Goal: Transaction & Acquisition: Purchase product/service

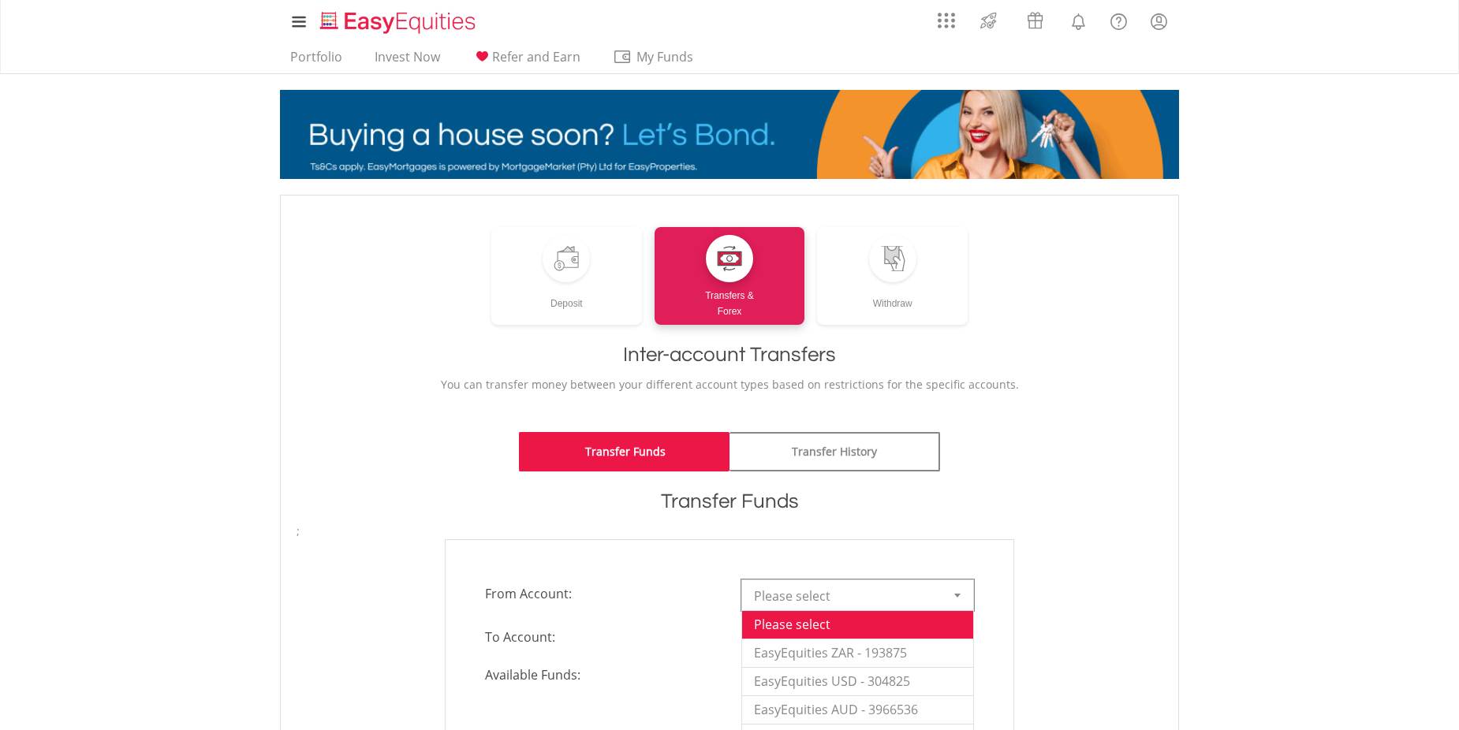
click at [954, 599] on div at bounding box center [958, 596] width 32 height 30
click at [818, 647] on li "EasyEquities ZAR - 193875" at bounding box center [857, 653] width 231 height 28
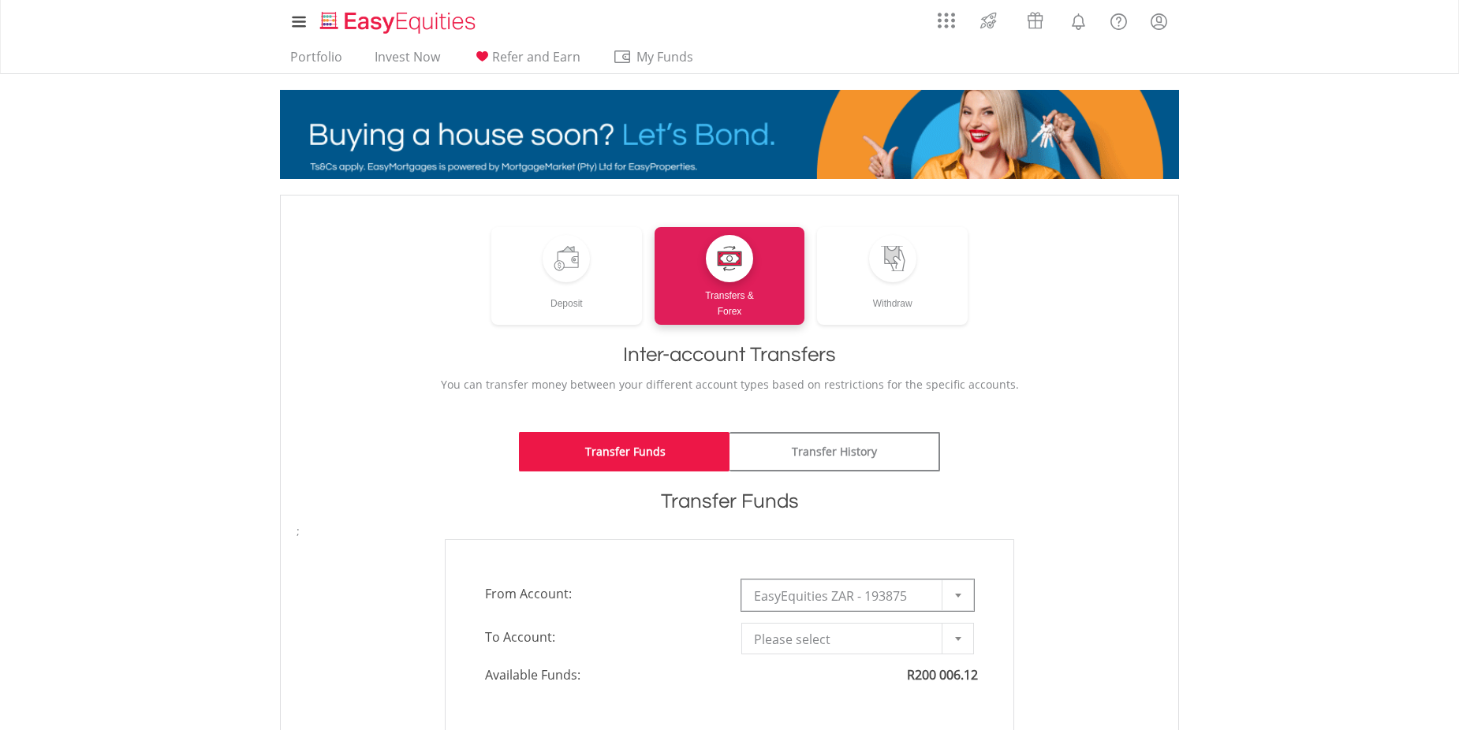
click at [811, 644] on span "Please select" at bounding box center [846, 640] width 184 height 32
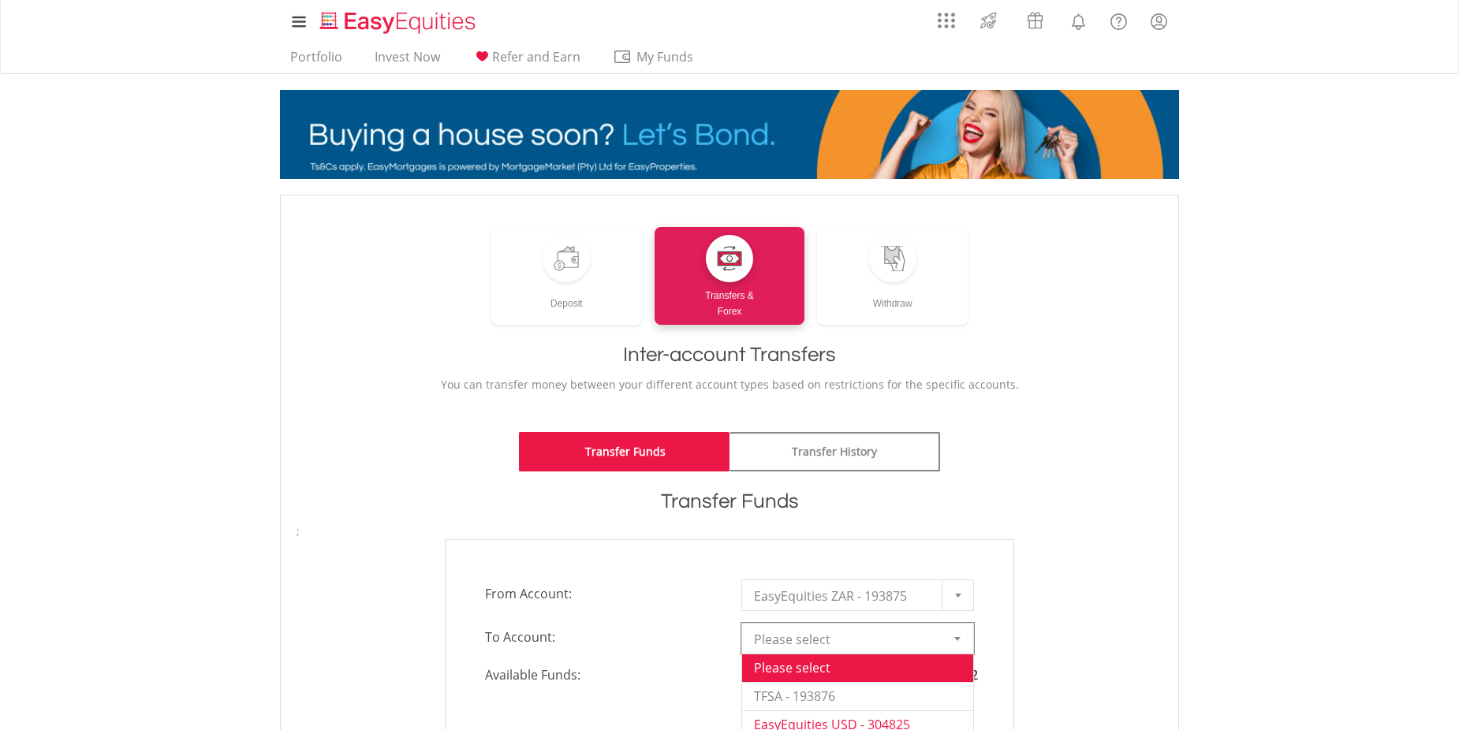
click at [823, 720] on li "EasyEquities USD - 304825" at bounding box center [857, 725] width 231 height 28
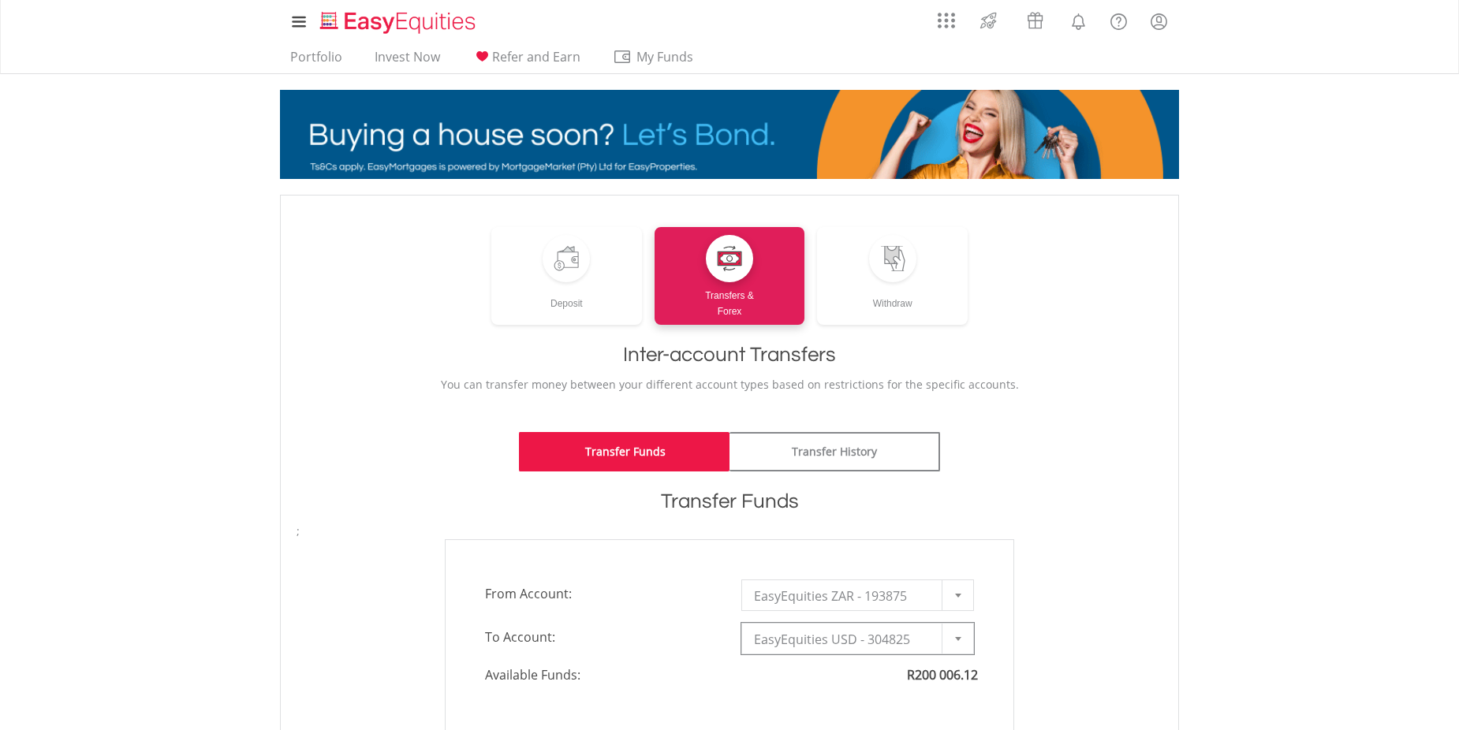
type input "*"
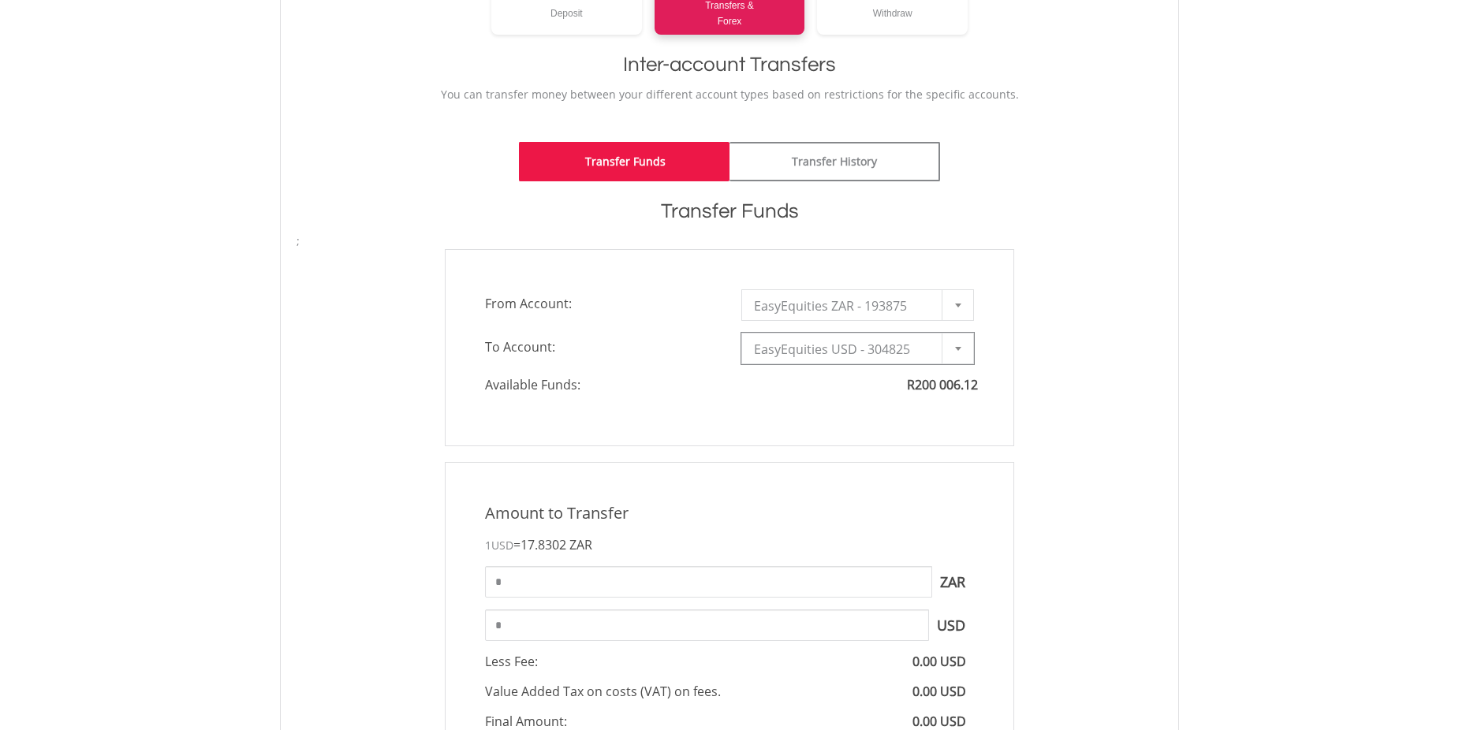
scroll to position [355, 0]
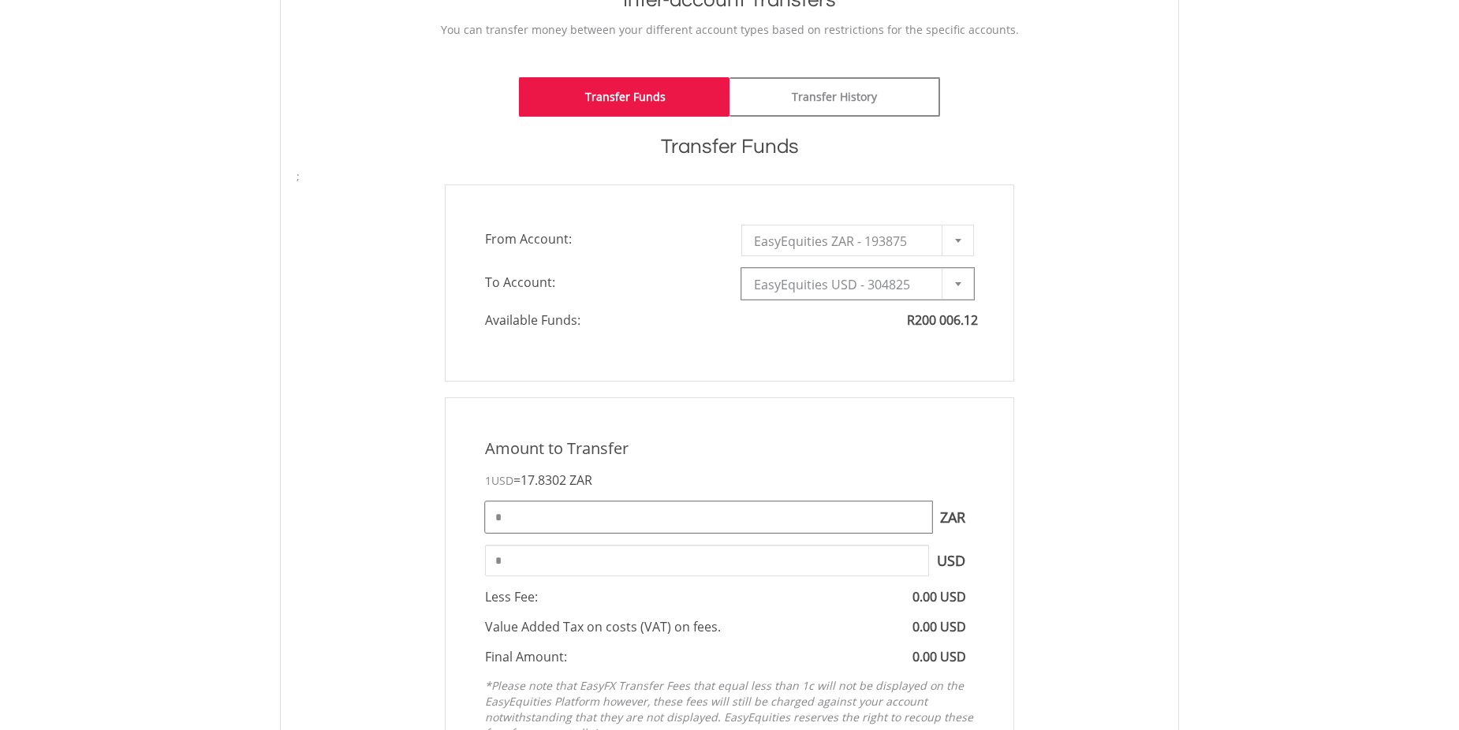
click at [528, 522] on input "*" at bounding box center [708, 518] width 447 height 32
type input "******"
type input "*******"
click at [567, 569] on input "*******" at bounding box center [707, 561] width 444 height 32
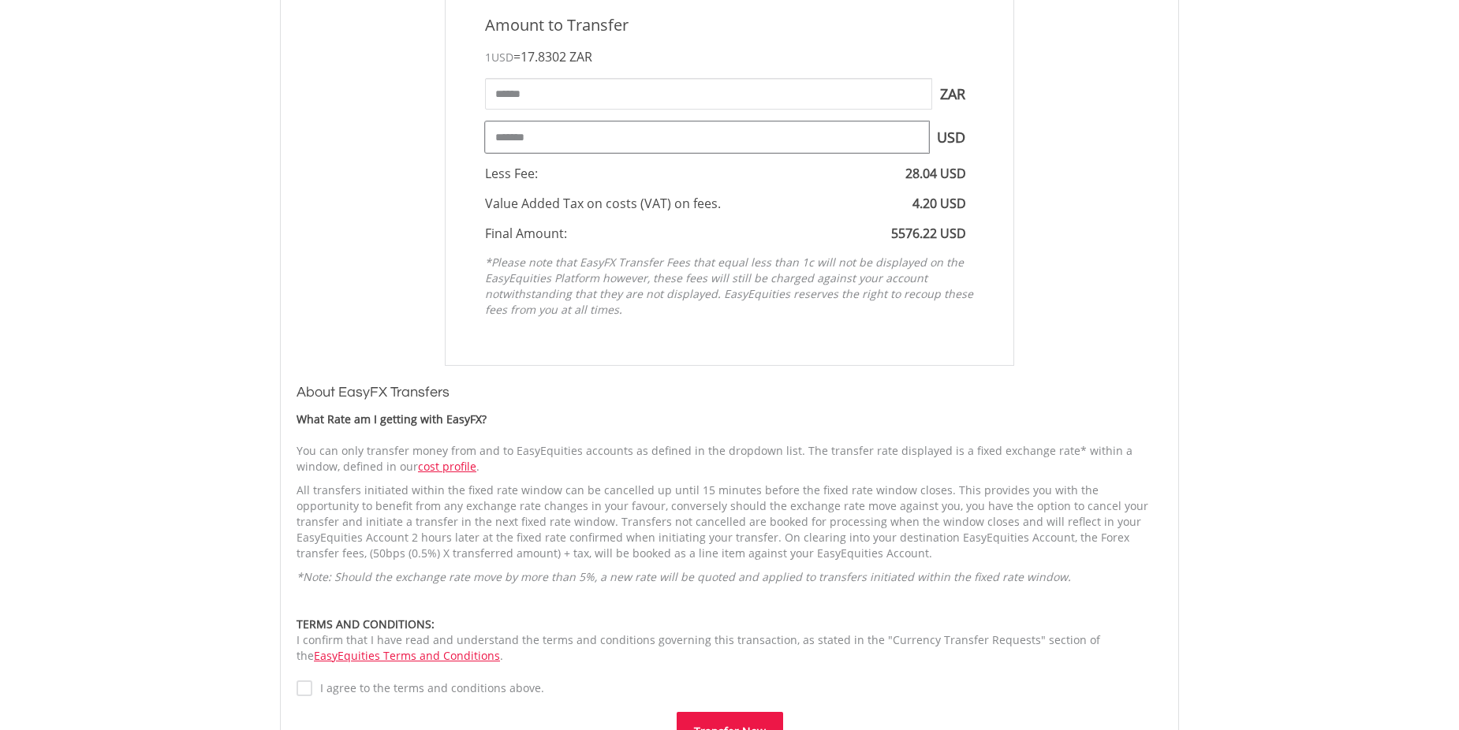
scroll to position [848, 0]
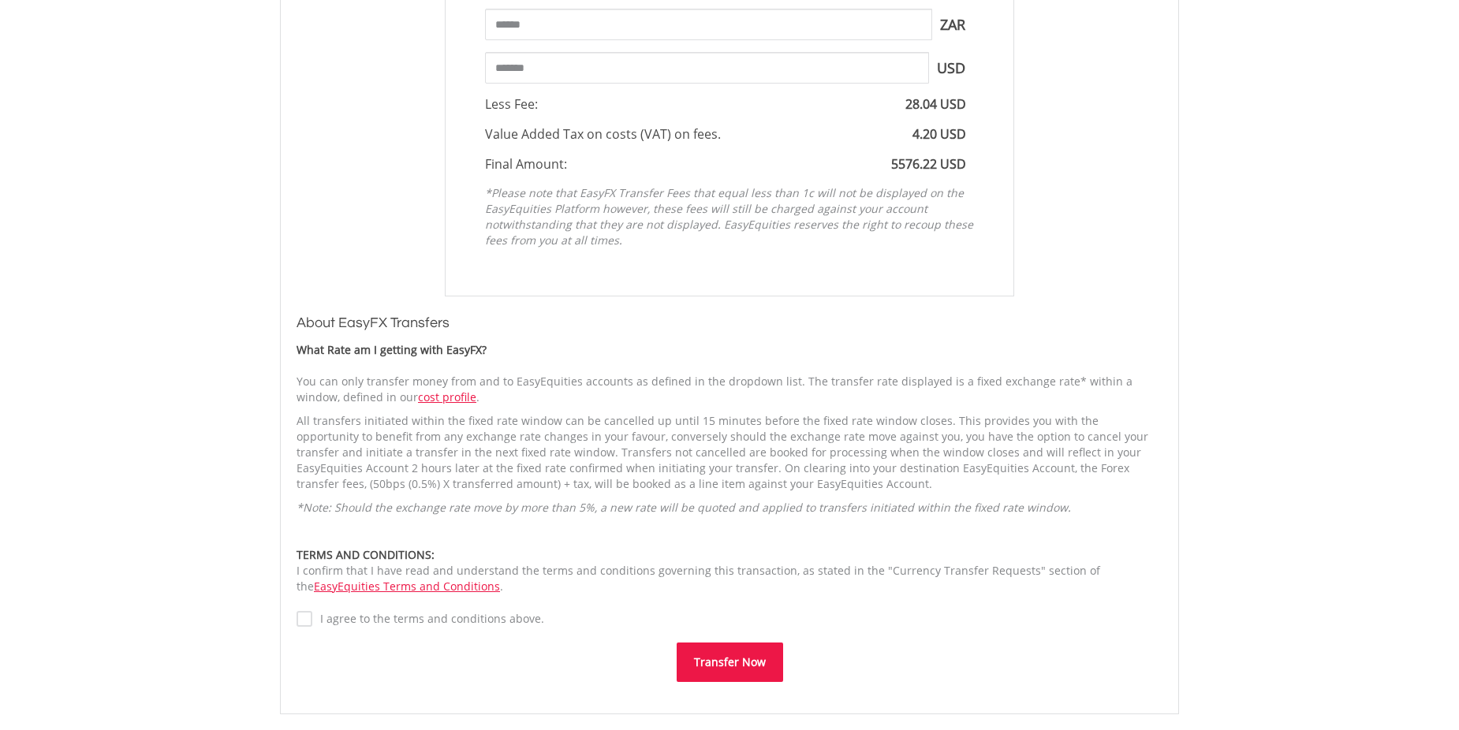
click at [708, 660] on button "Transfer Now" at bounding box center [730, 662] width 106 height 39
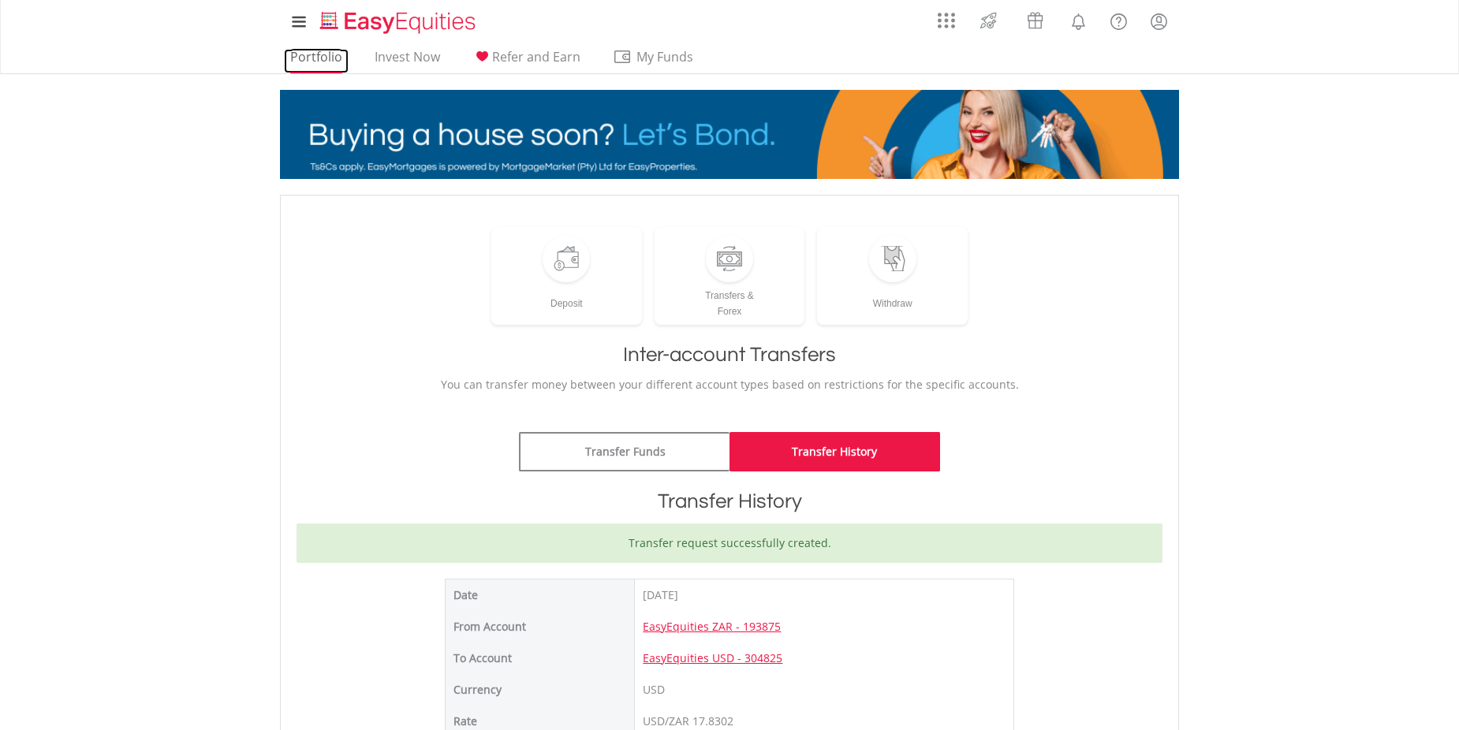
click at [305, 54] on link "Portfolio" at bounding box center [316, 61] width 65 height 24
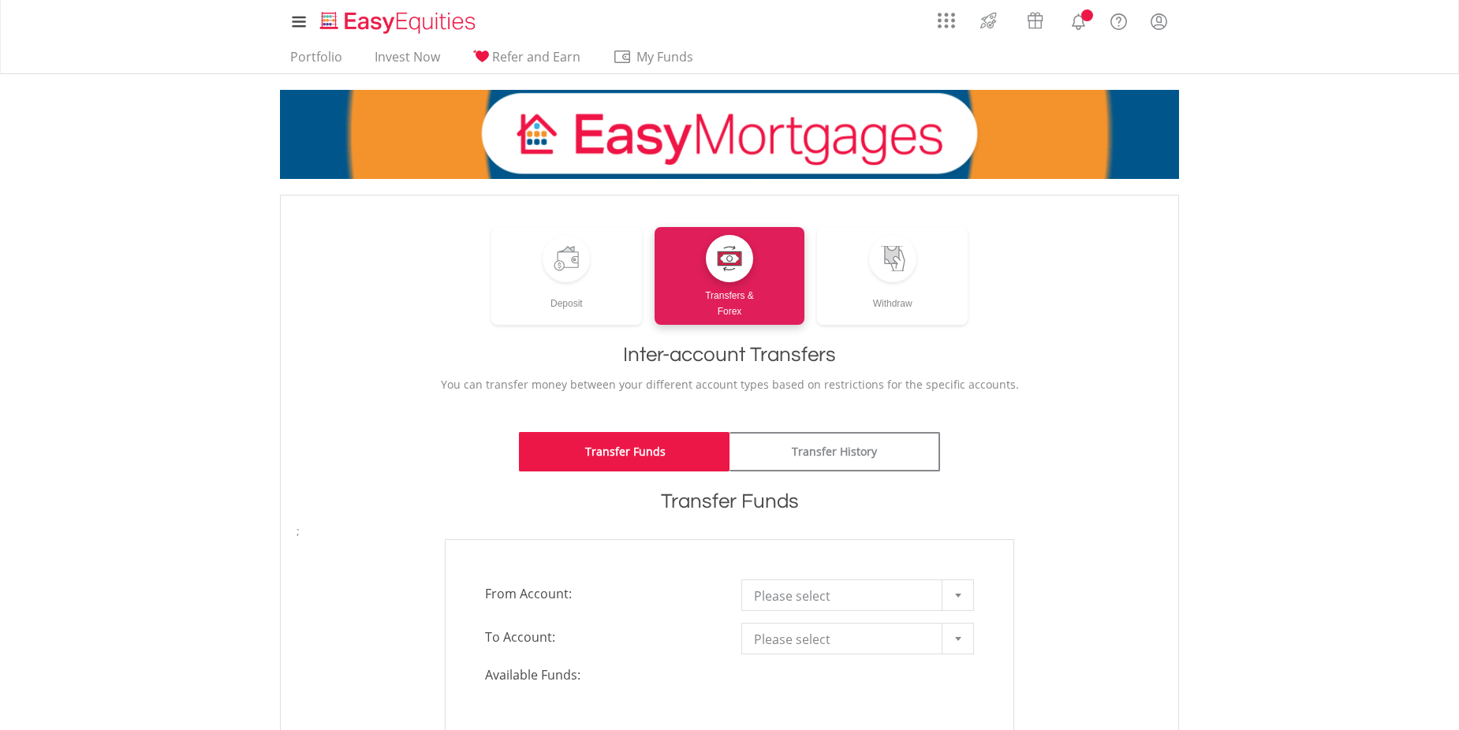
click at [867, 591] on span "Please select" at bounding box center [846, 597] width 184 height 32
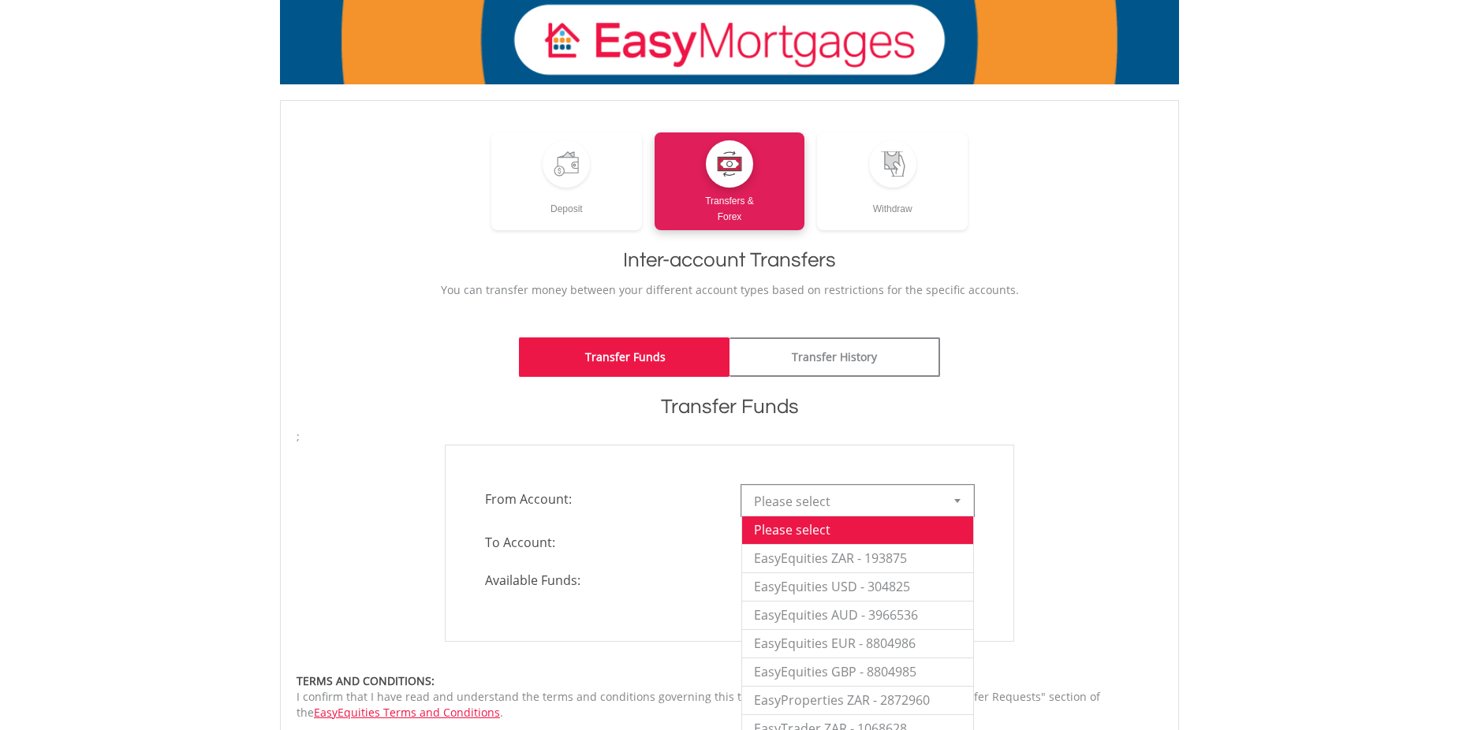
scroll to position [118, 0]
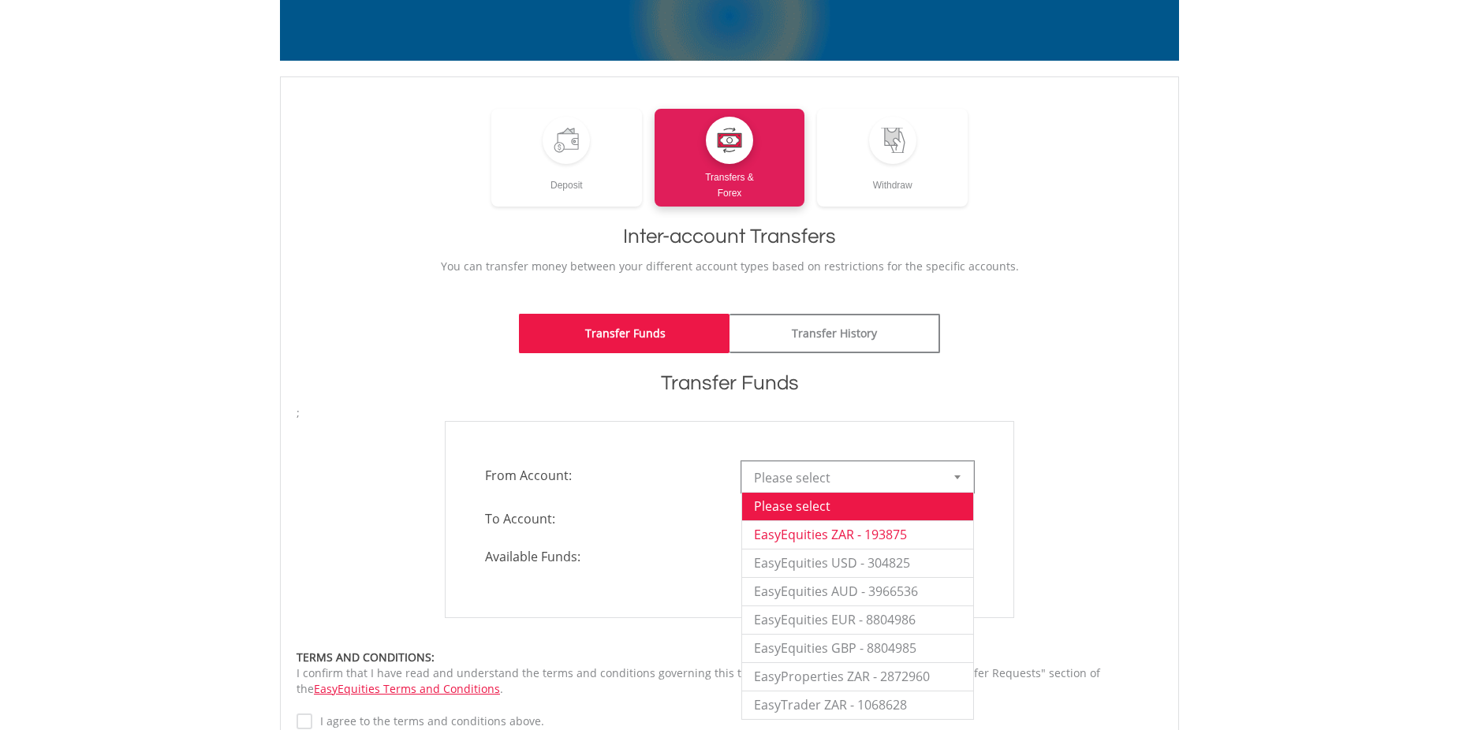
click at [823, 531] on li "EasyEquities ZAR - 193875" at bounding box center [857, 535] width 231 height 28
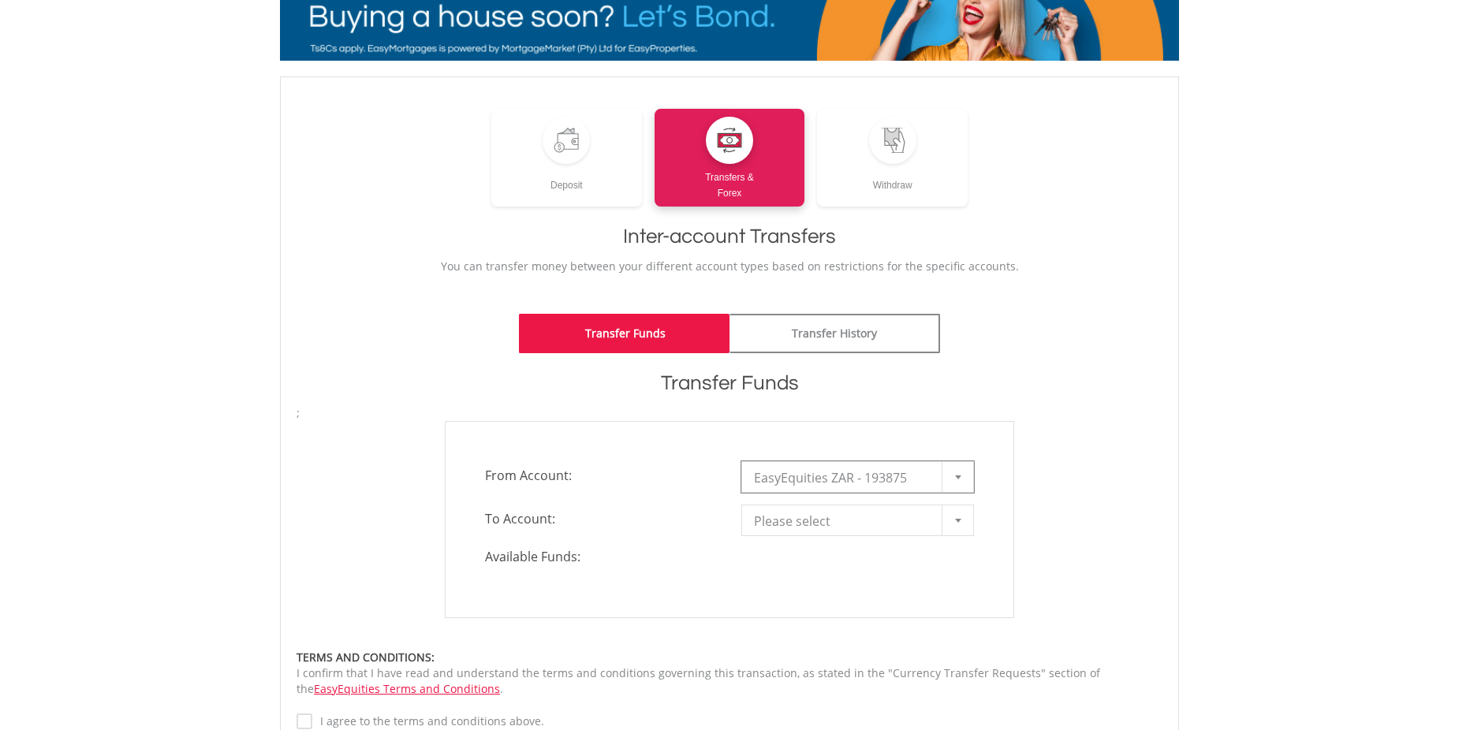
click at [786, 524] on span "Please select" at bounding box center [846, 522] width 184 height 32
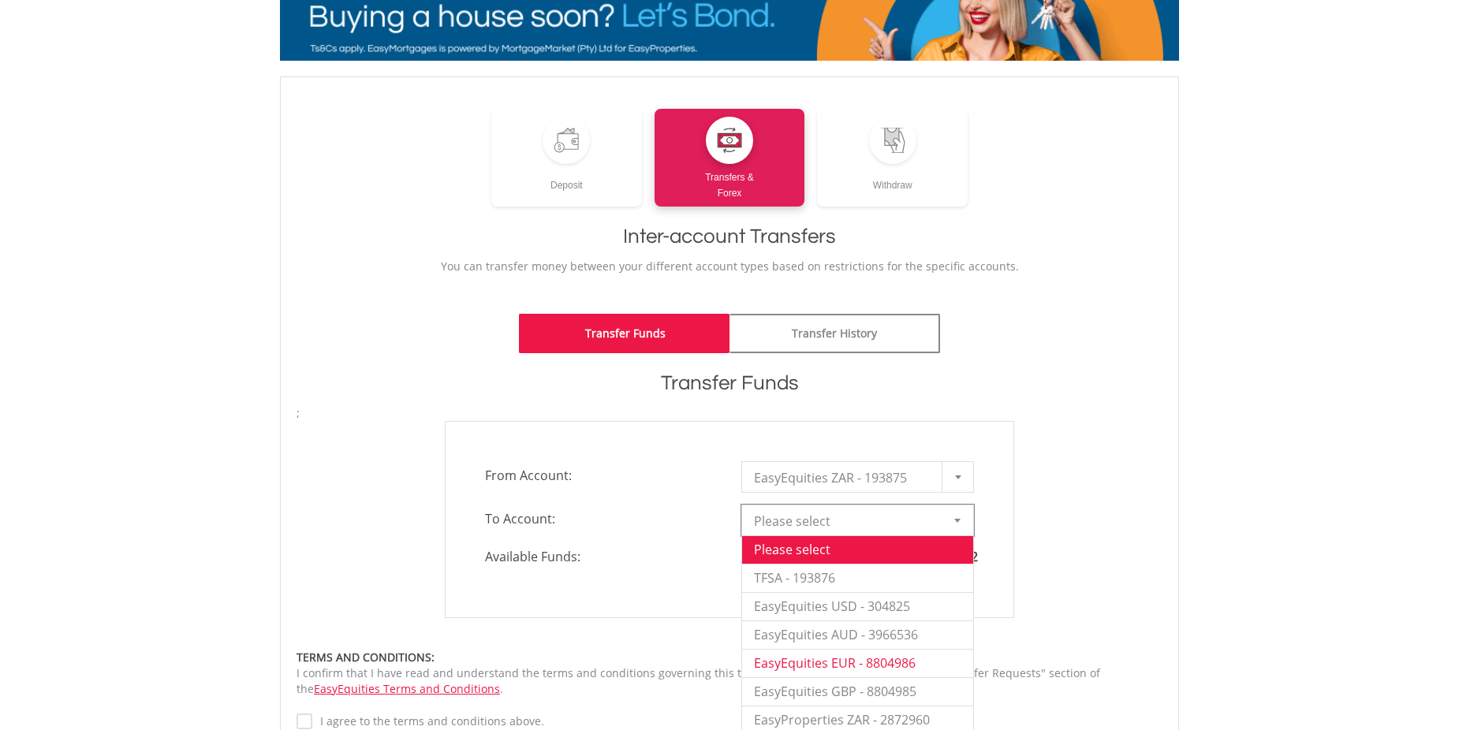
click at [808, 666] on li "EasyEquities EUR - 8804986" at bounding box center [857, 663] width 231 height 28
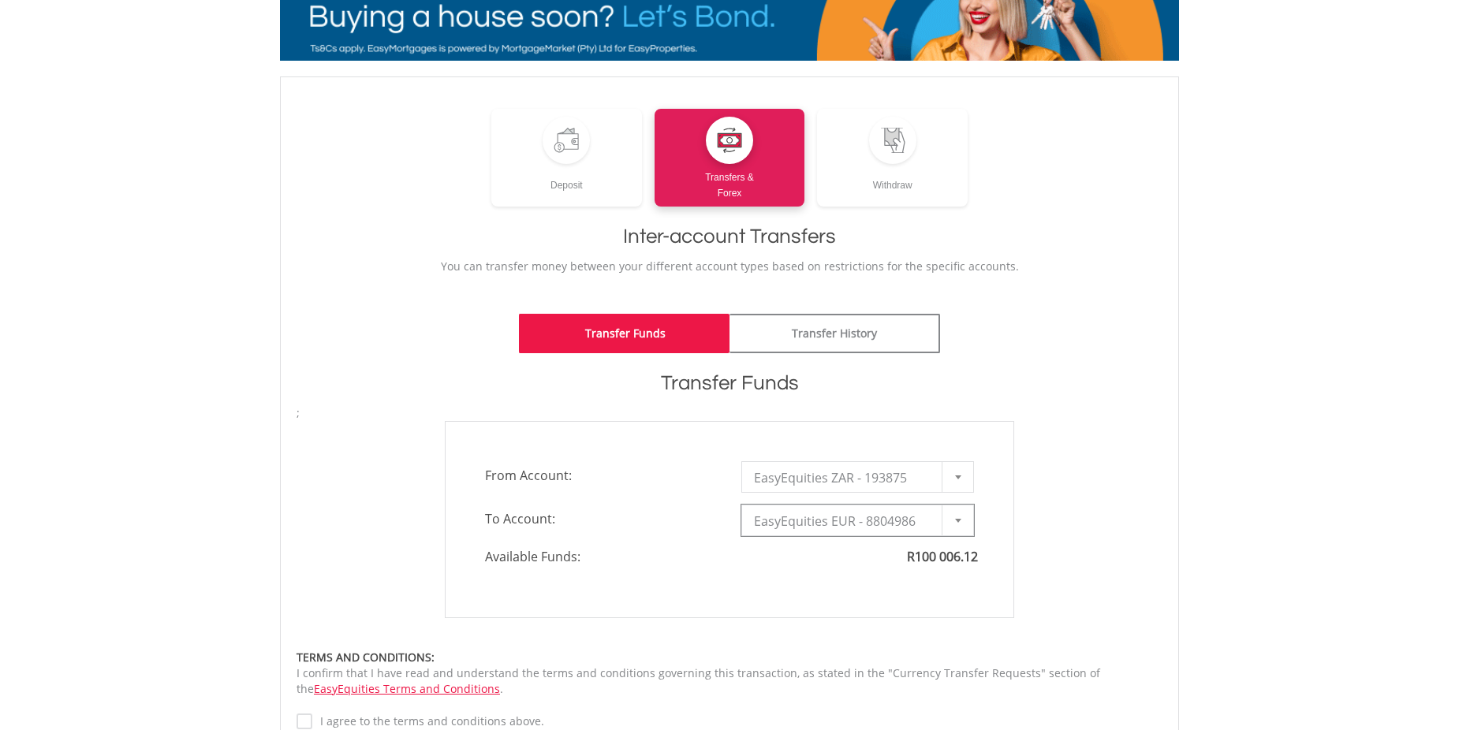
type input "*"
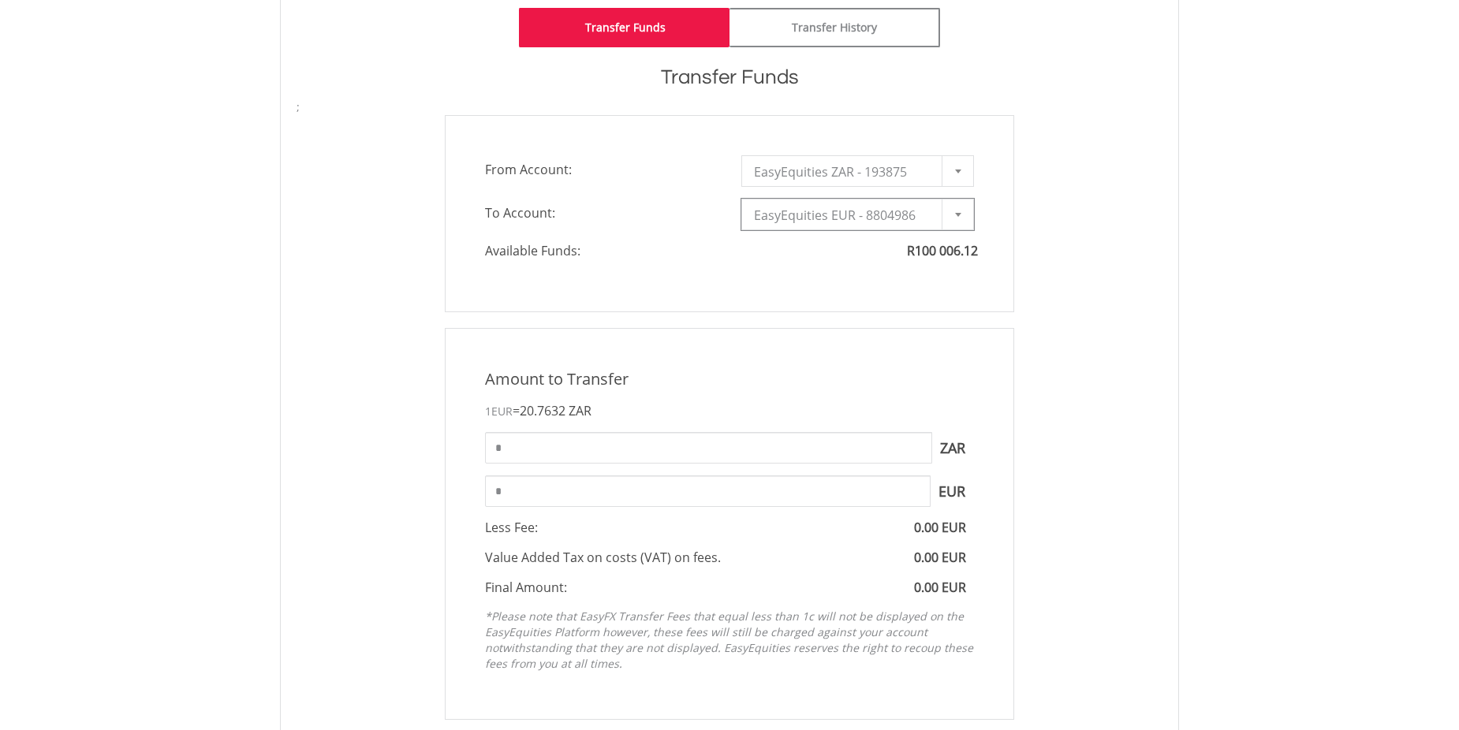
scroll to position [493, 0]
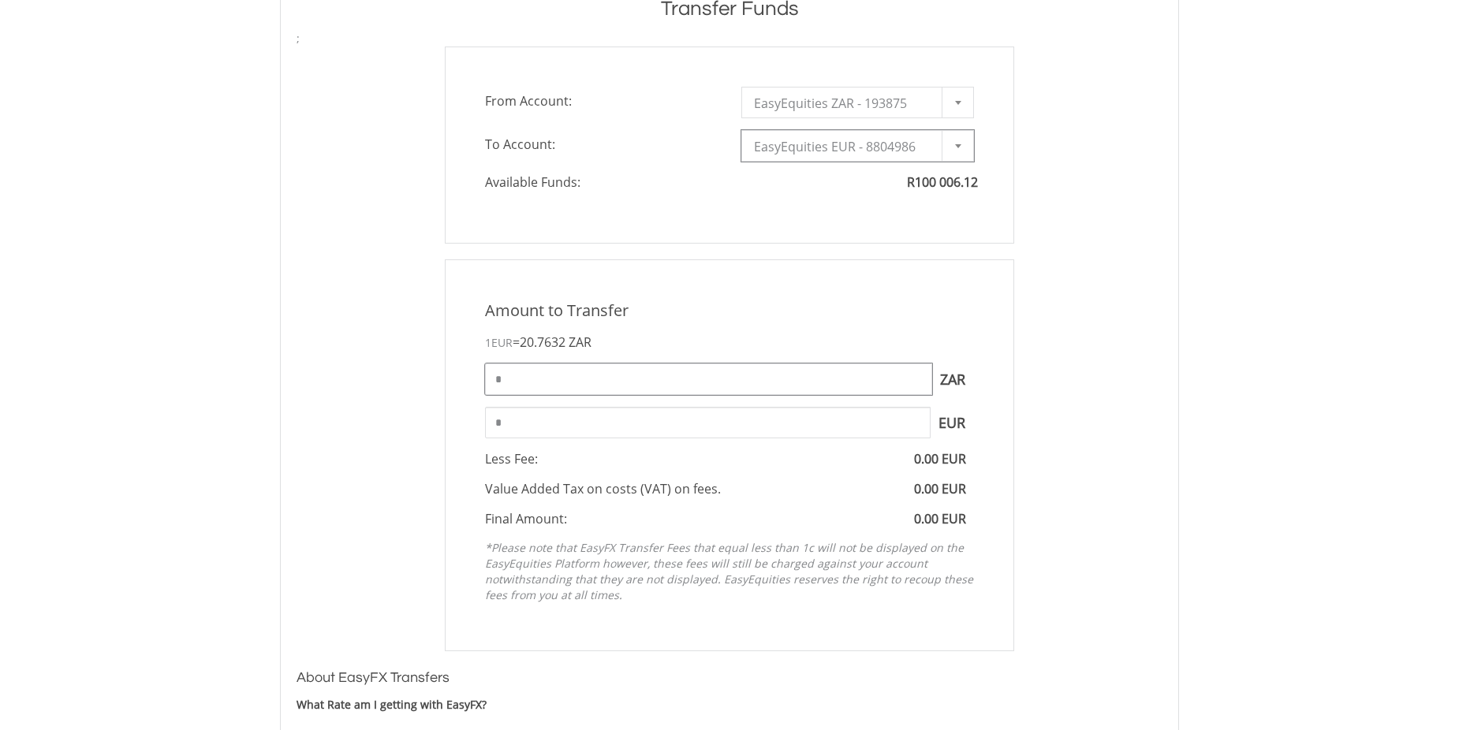
click at [533, 385] on input "*" at bounding box center [708, 380] width 447 height 32
type input "*****"
type input "*******"
click at [521, 415] on input "*******" at bounding box center [708, 423] width 446 height 32
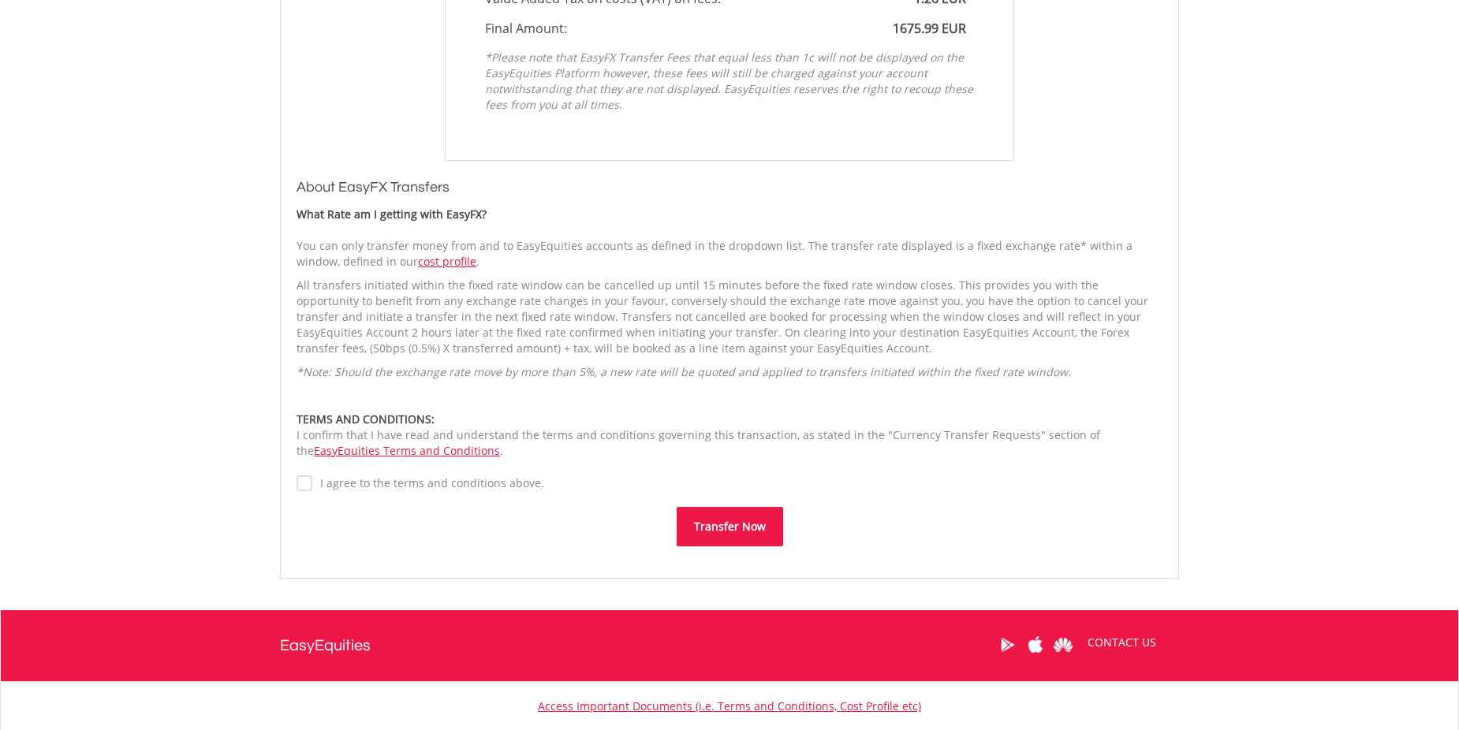
scroll to position [1045, 0]
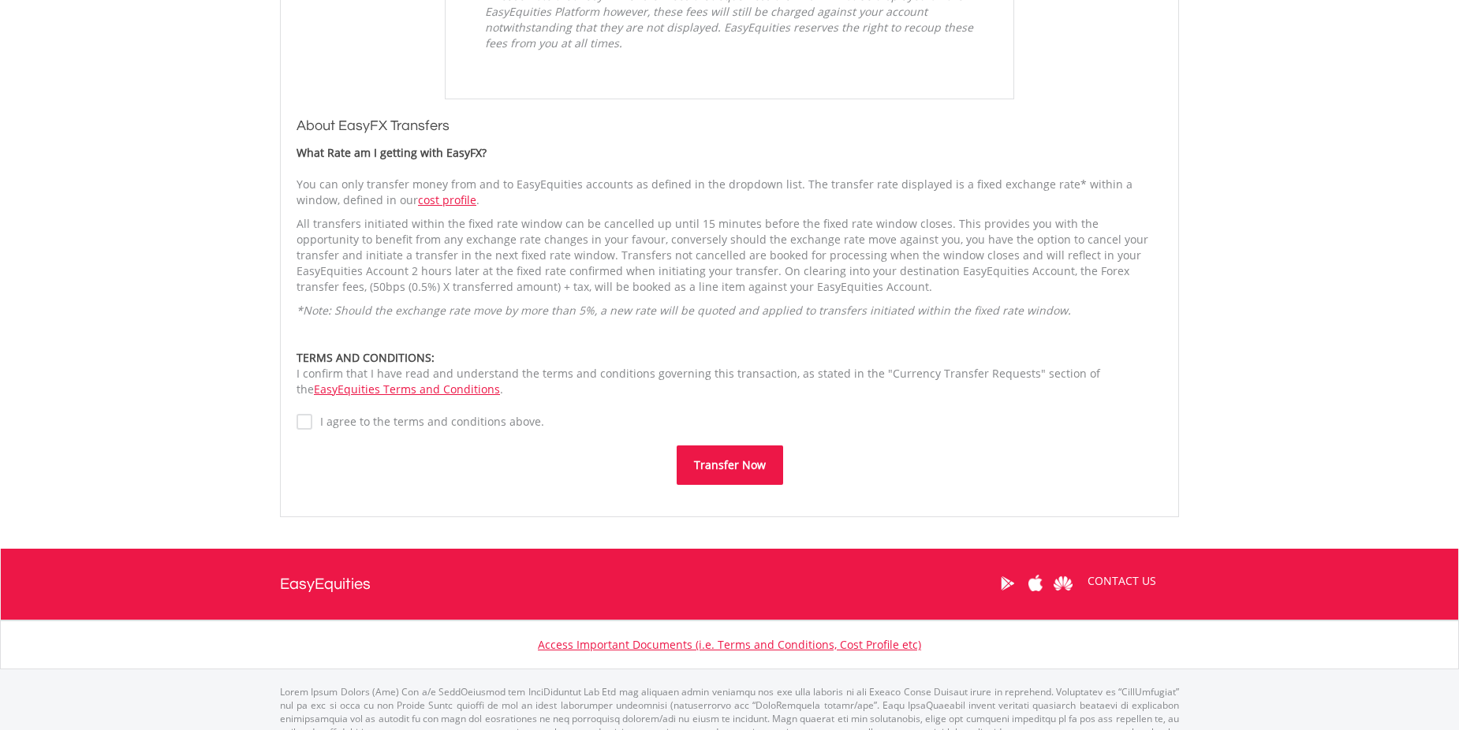
click at [714, 459] on button "Transfer Now" at bounding box center [730, 465] width 106 height 39
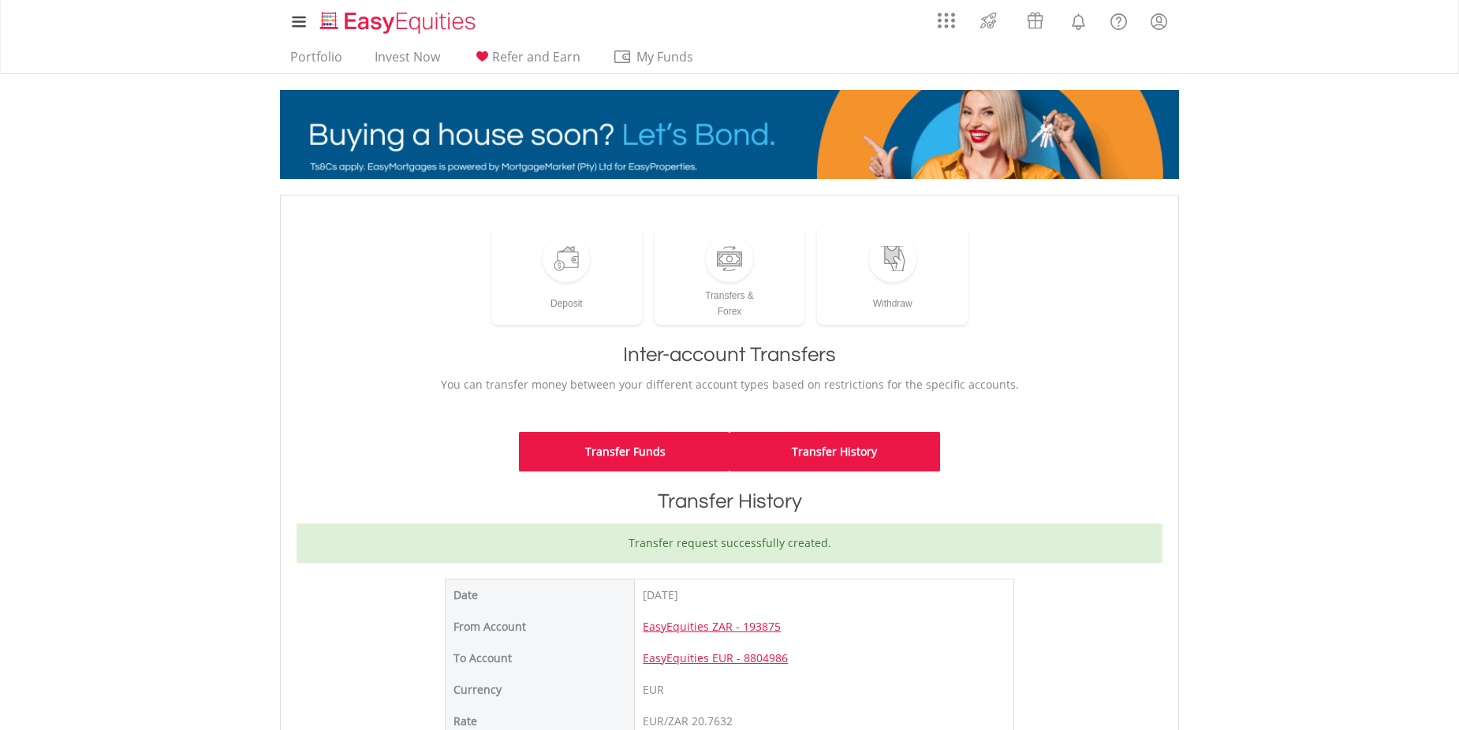
click at [639, 453] on link "Transfer Funds" at bounding box center [624, 451] width 211 height 39
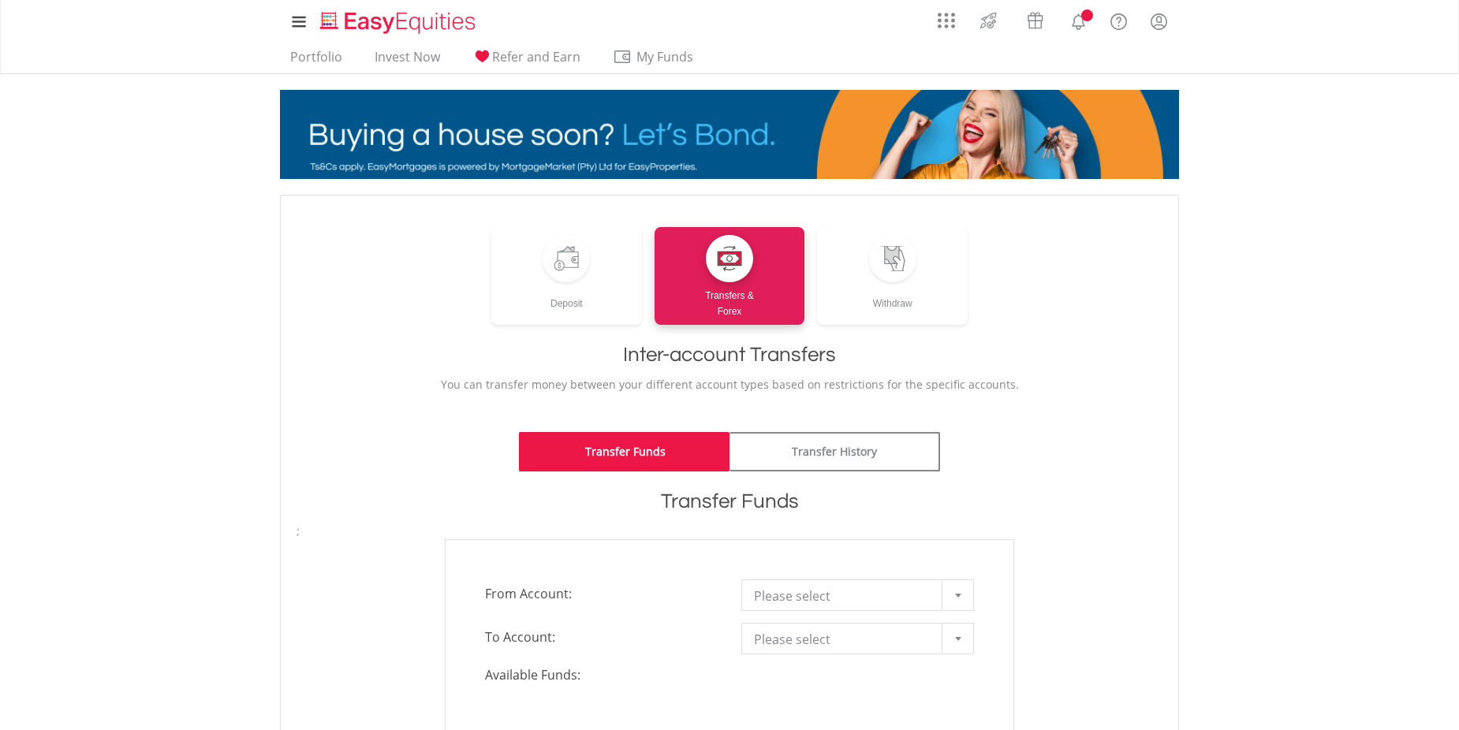
click at [808, 603] on span "Please select" at bounding box center [846, 597] width 184 height 32
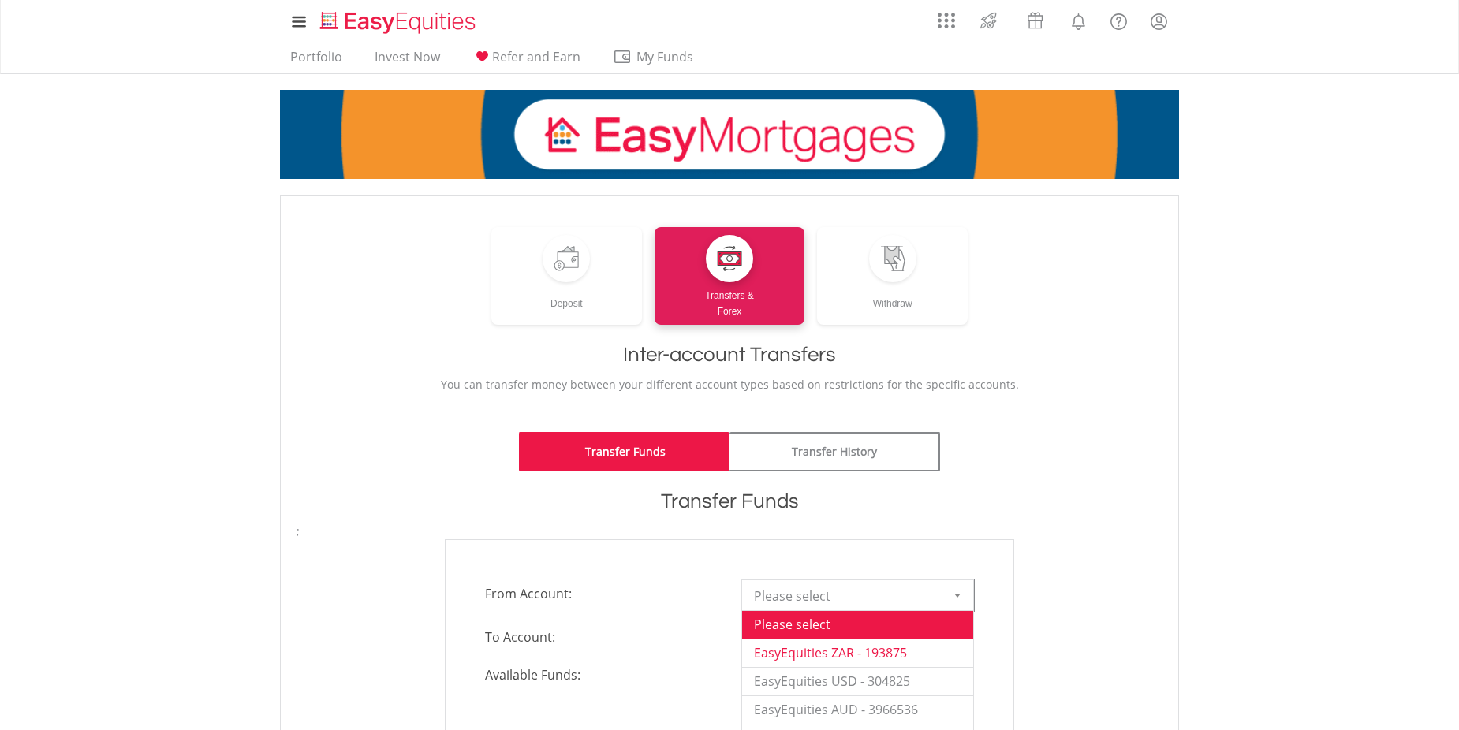
click at [784, 646] on li "EasyEquities ZAR - 193875" at bounding box center [857, 653] width 231 height 28
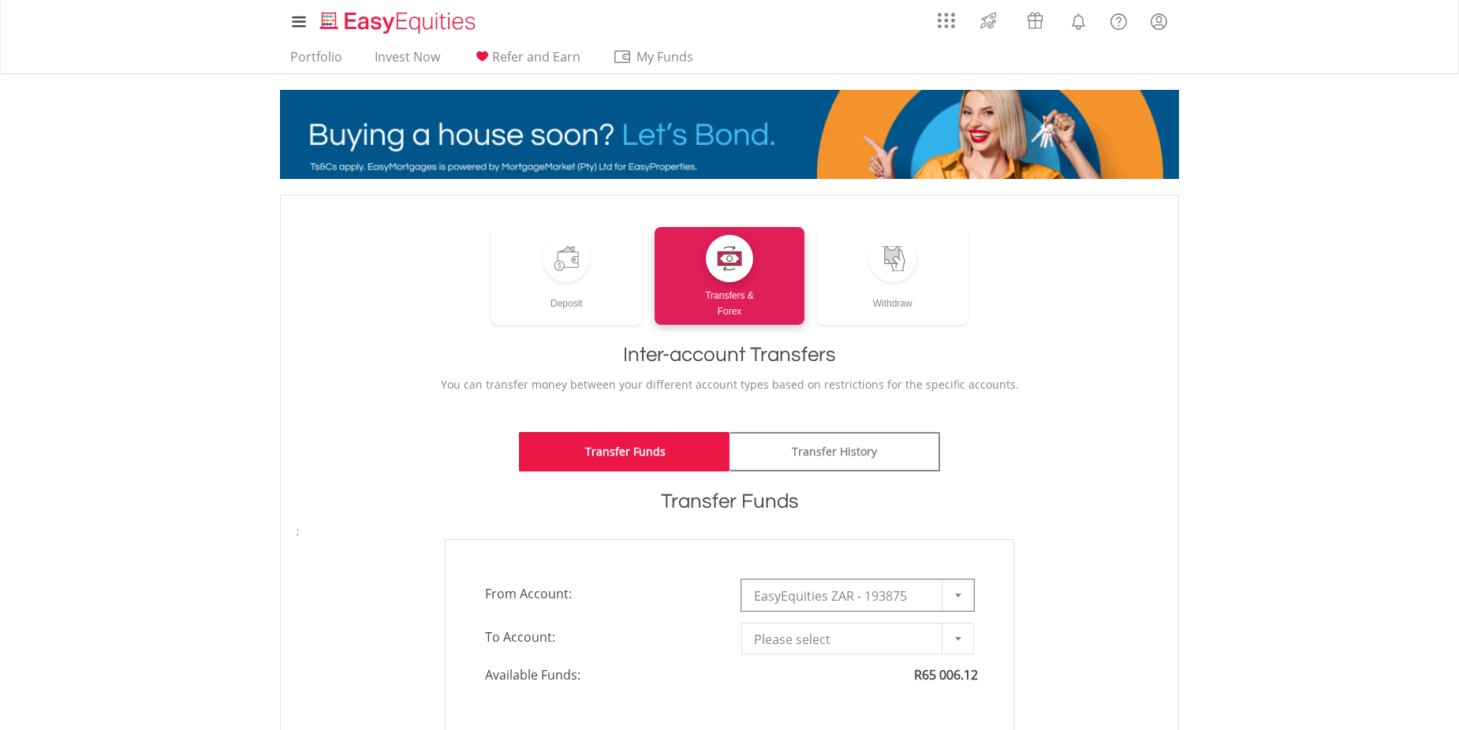
click at [792, 639] on span "Please select" at bounding box center [846, 640] width 184 height 32
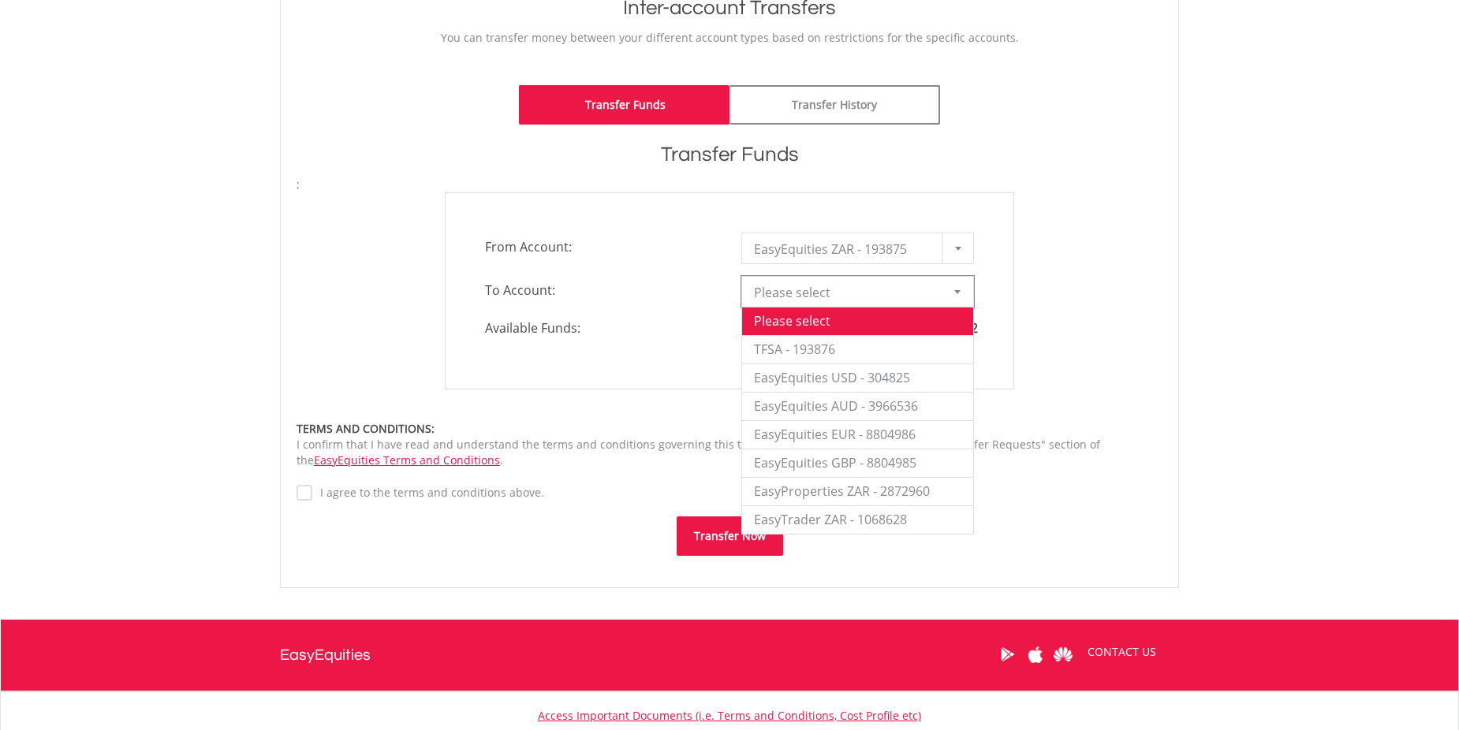
scroll to position [375, 0]
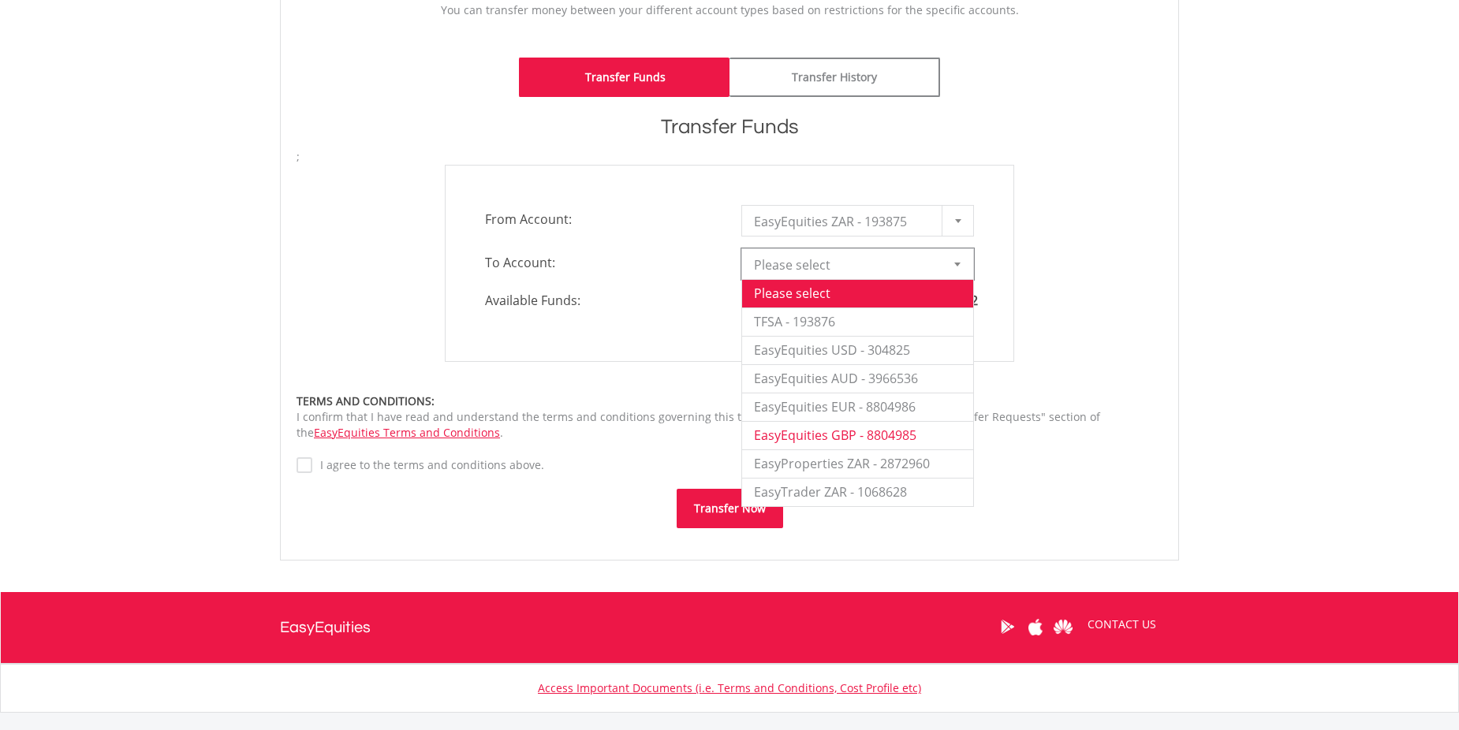
click at [798, 438] on li "EasyEquities GBP - 8804985" at bounding box center [857, 435] width 231 height 28
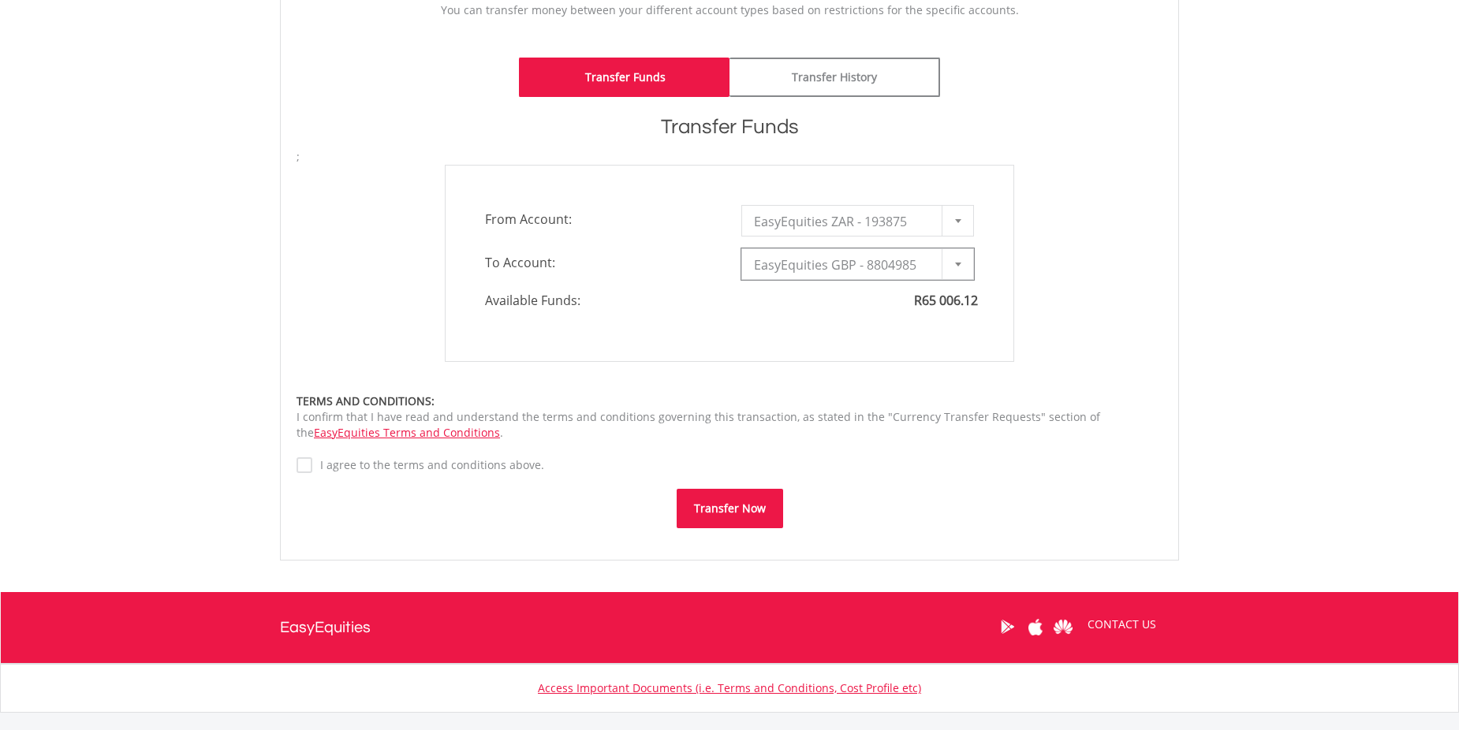
type input "*"
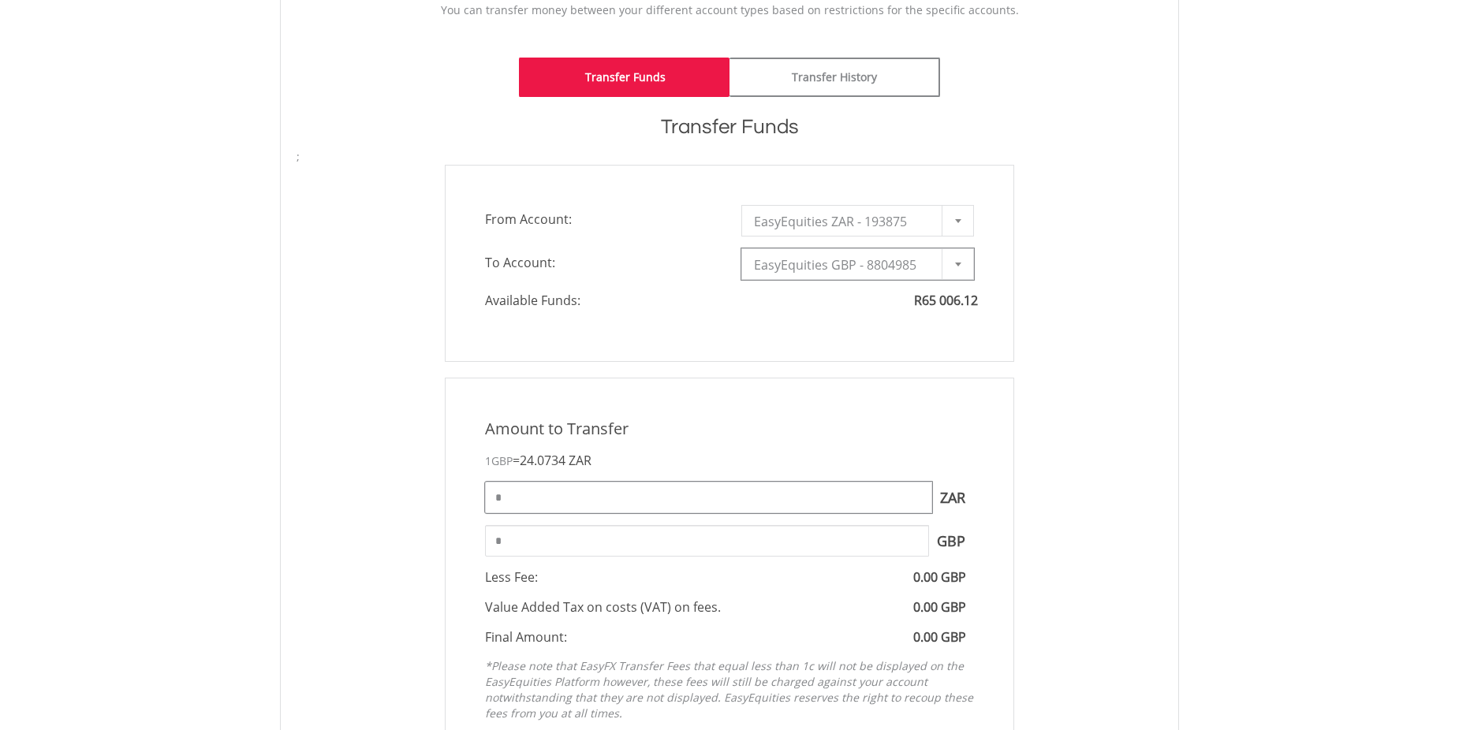
click at [562, 491] on input "*" at bounding box center [708, 498] width 447 height 32
type input "*****"
type input "*******"
click at [534, 544] on input "*******" at bounding box center [707, 541] width 444 height 32
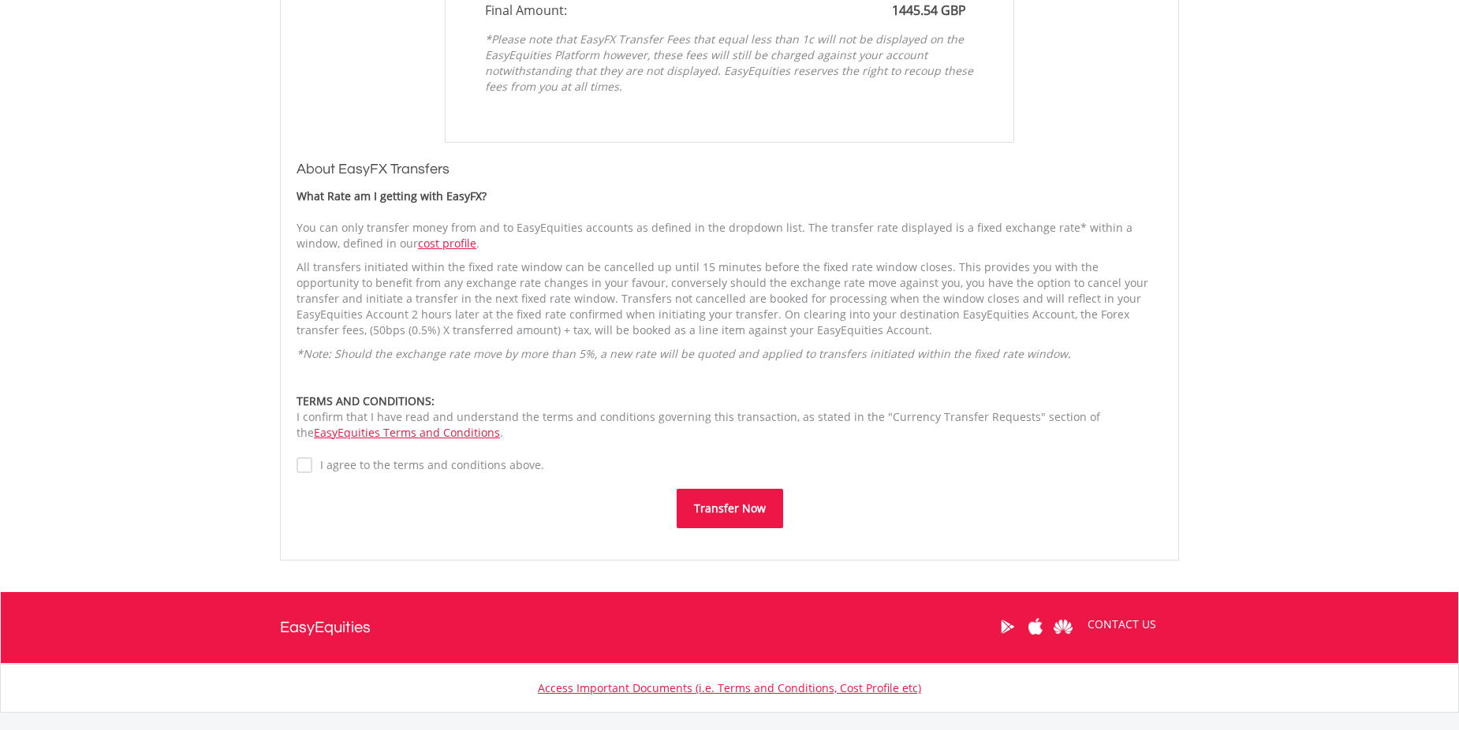
scroll to position [1032, 0]
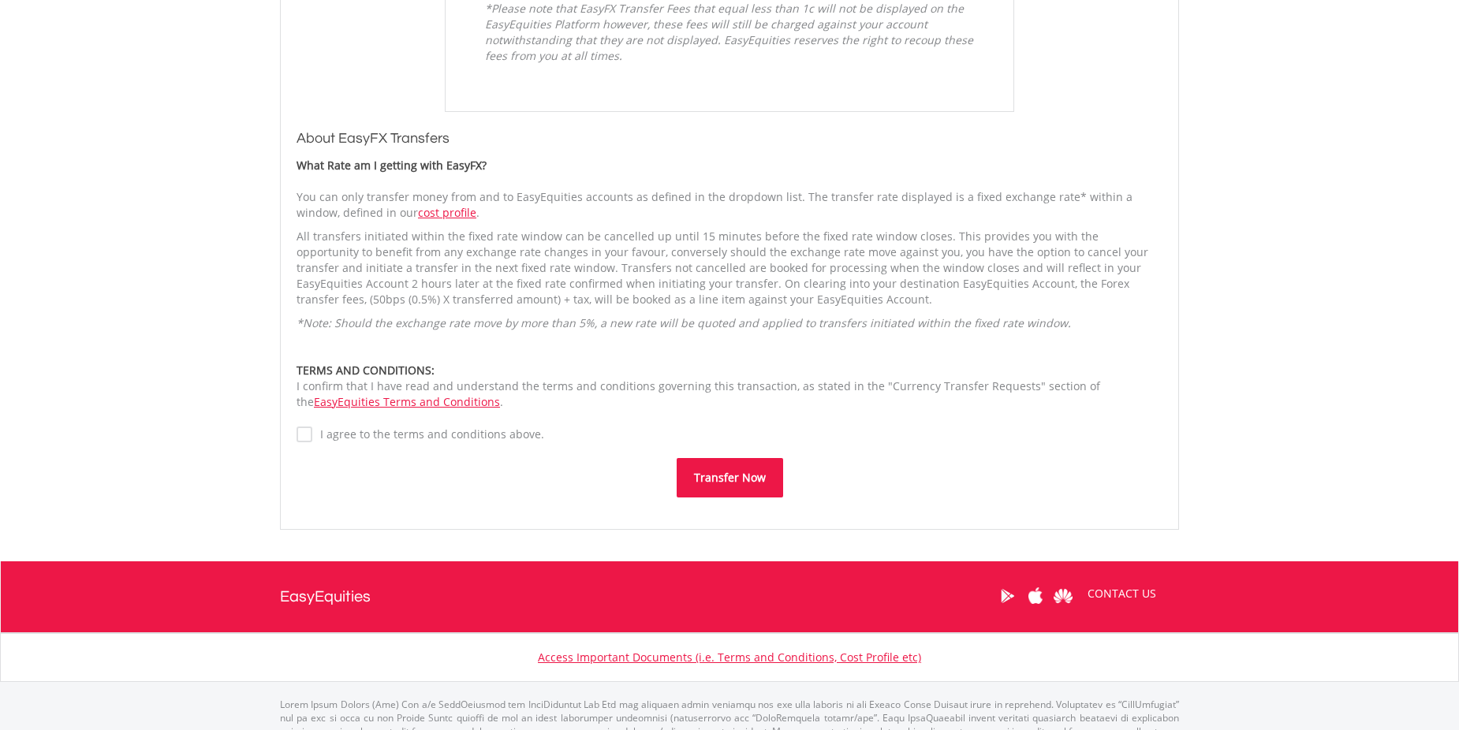
click at [721, 472] on button "Transfer Now" at bounding box center [730, 477] width 106 height 39
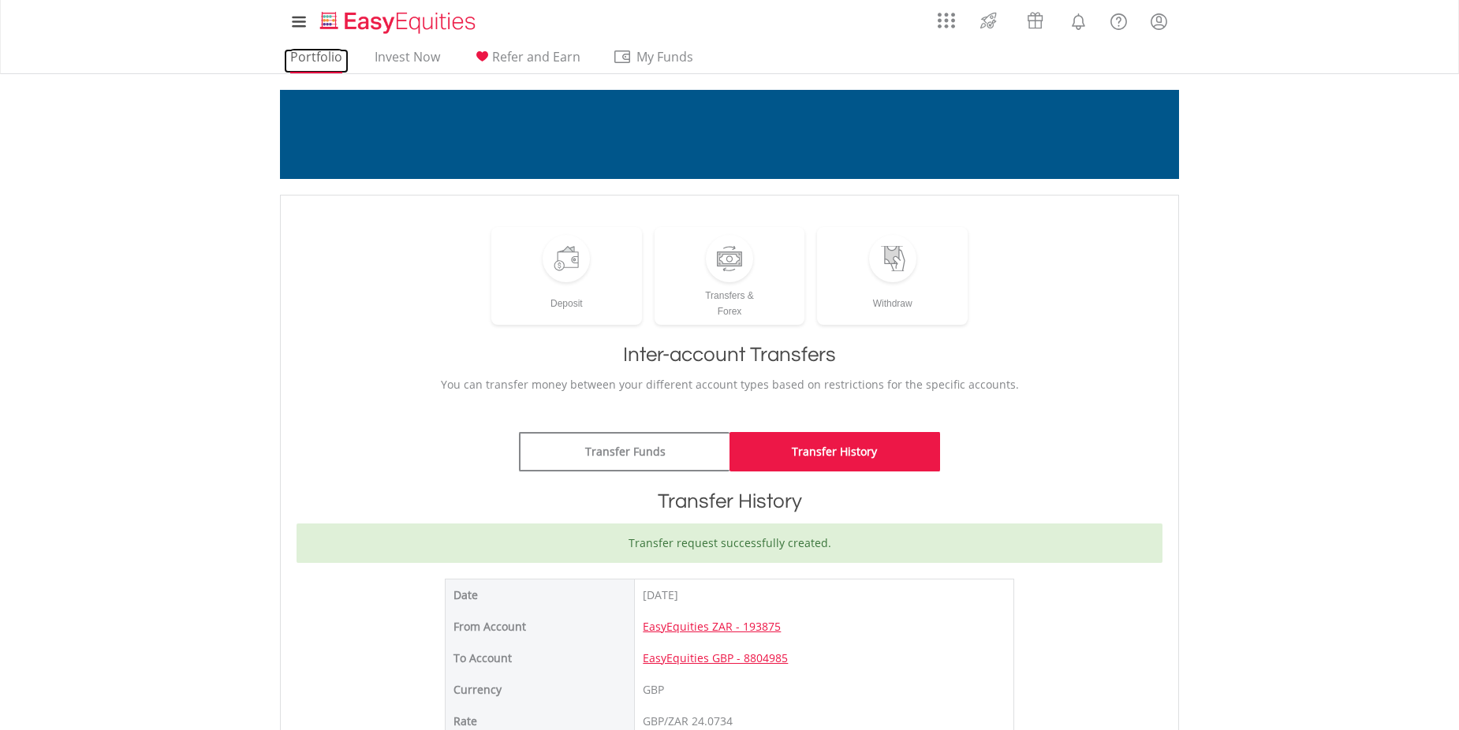
click at [294, 58] on link "Portfolio" at bounding box center [316, 61] width 65 height 24
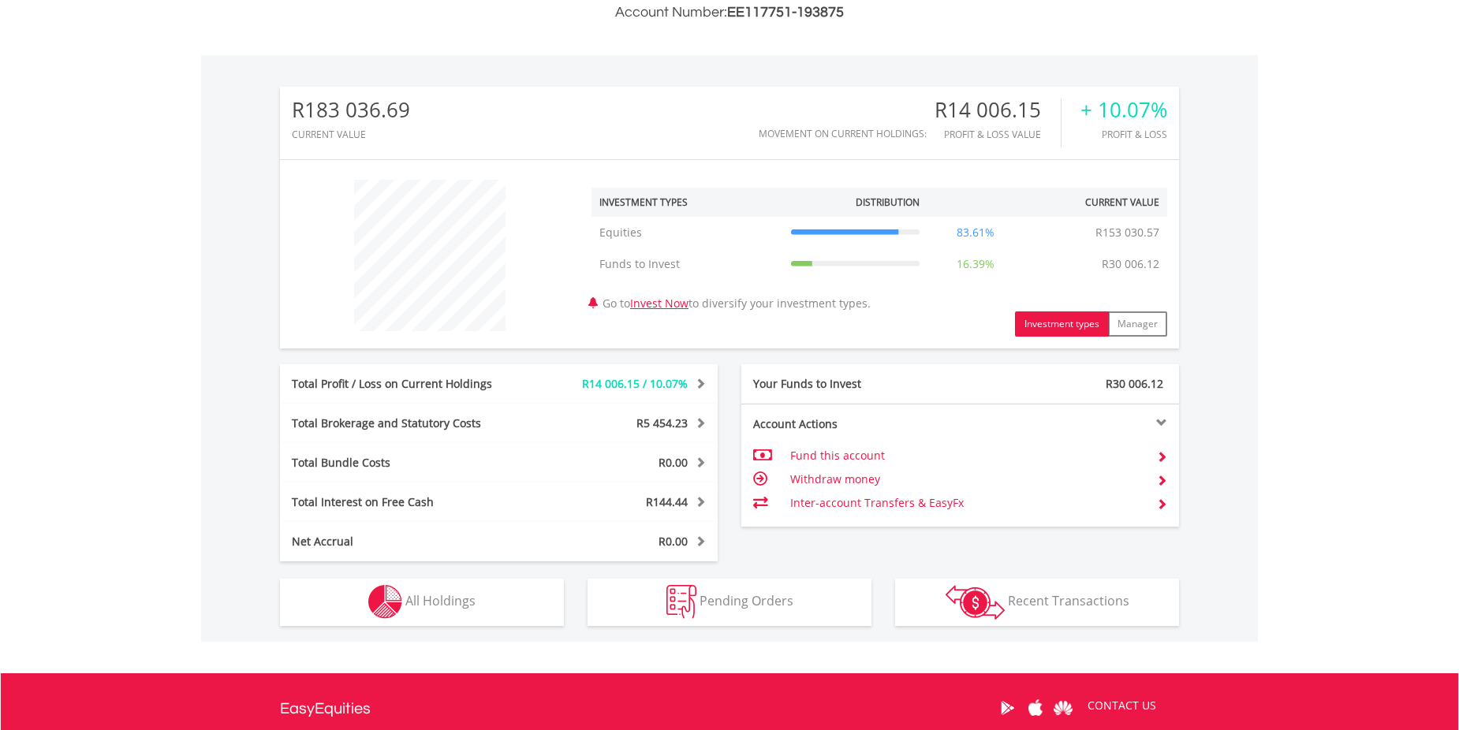
scroll to position [151, 300]
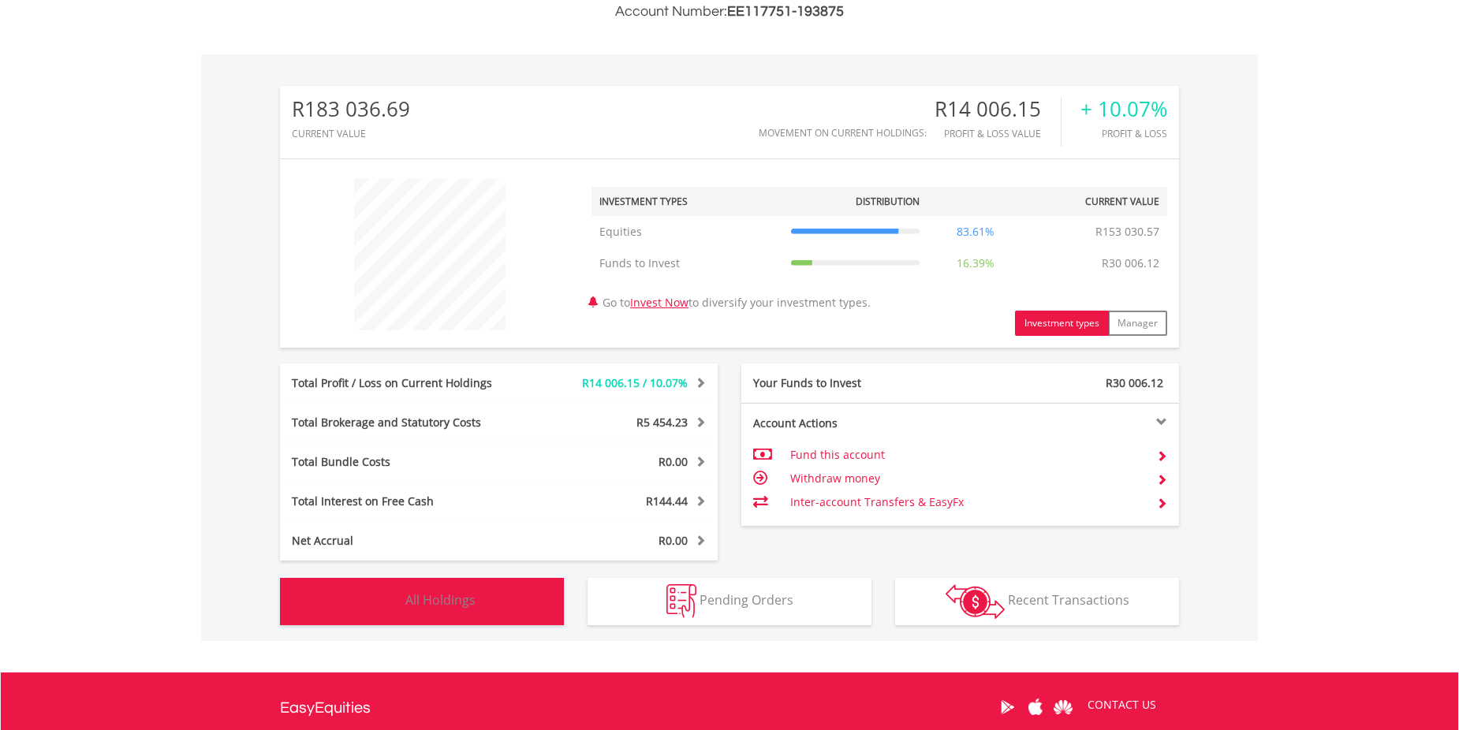
click at [430, 599] on span "All Holdings" at bounding box center [440, 600] width 70 height 17
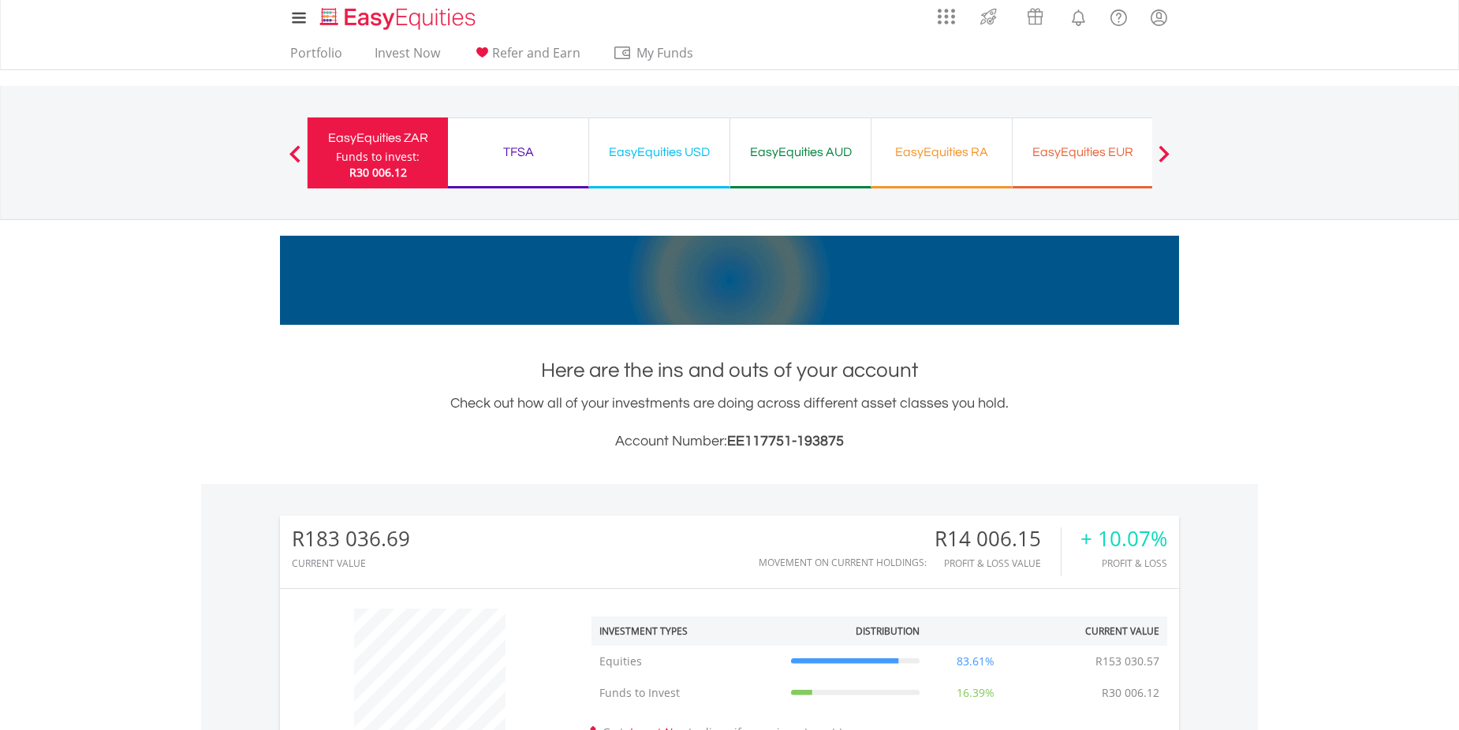
scroll to position [0, 0]
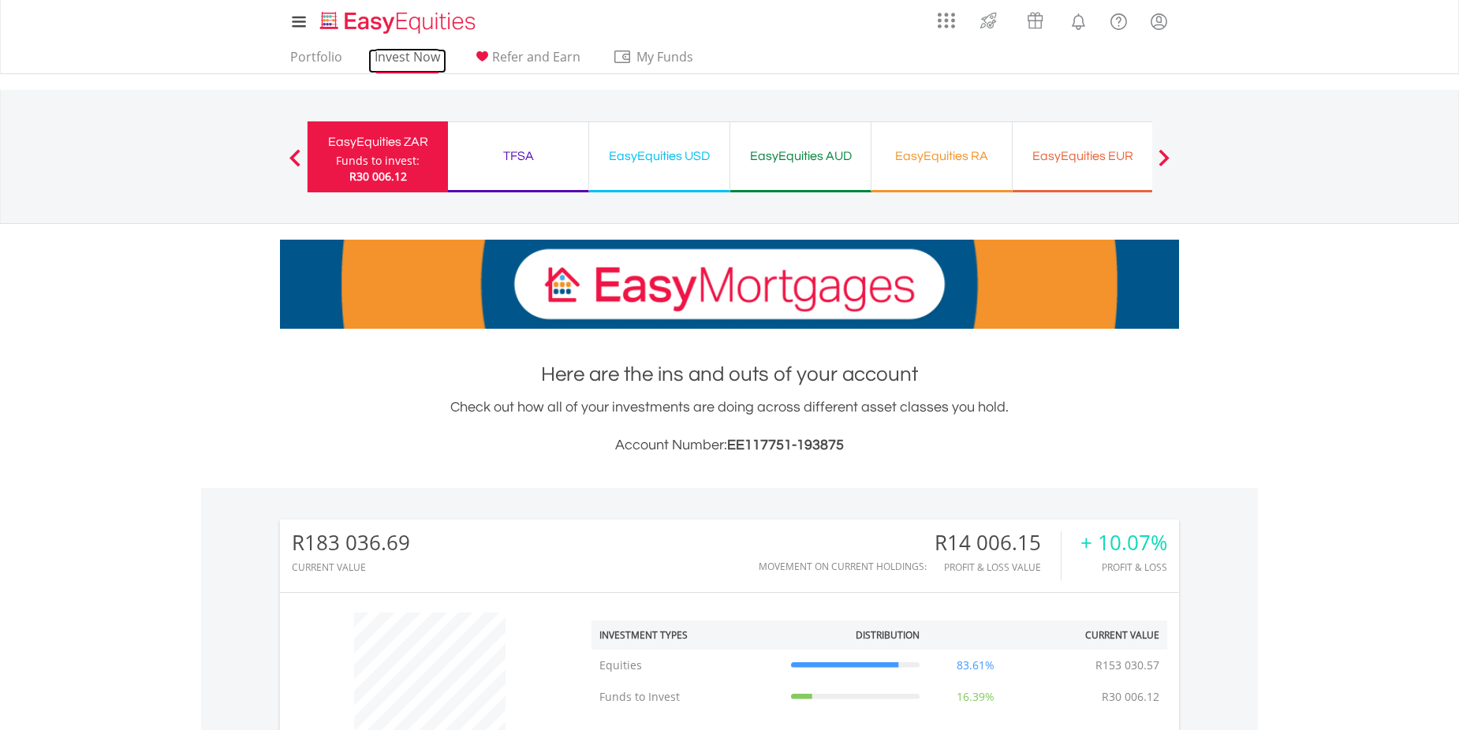
click at [394, 53] on link "Invest Now" at bounding box center [407, 61] width 78 height 24
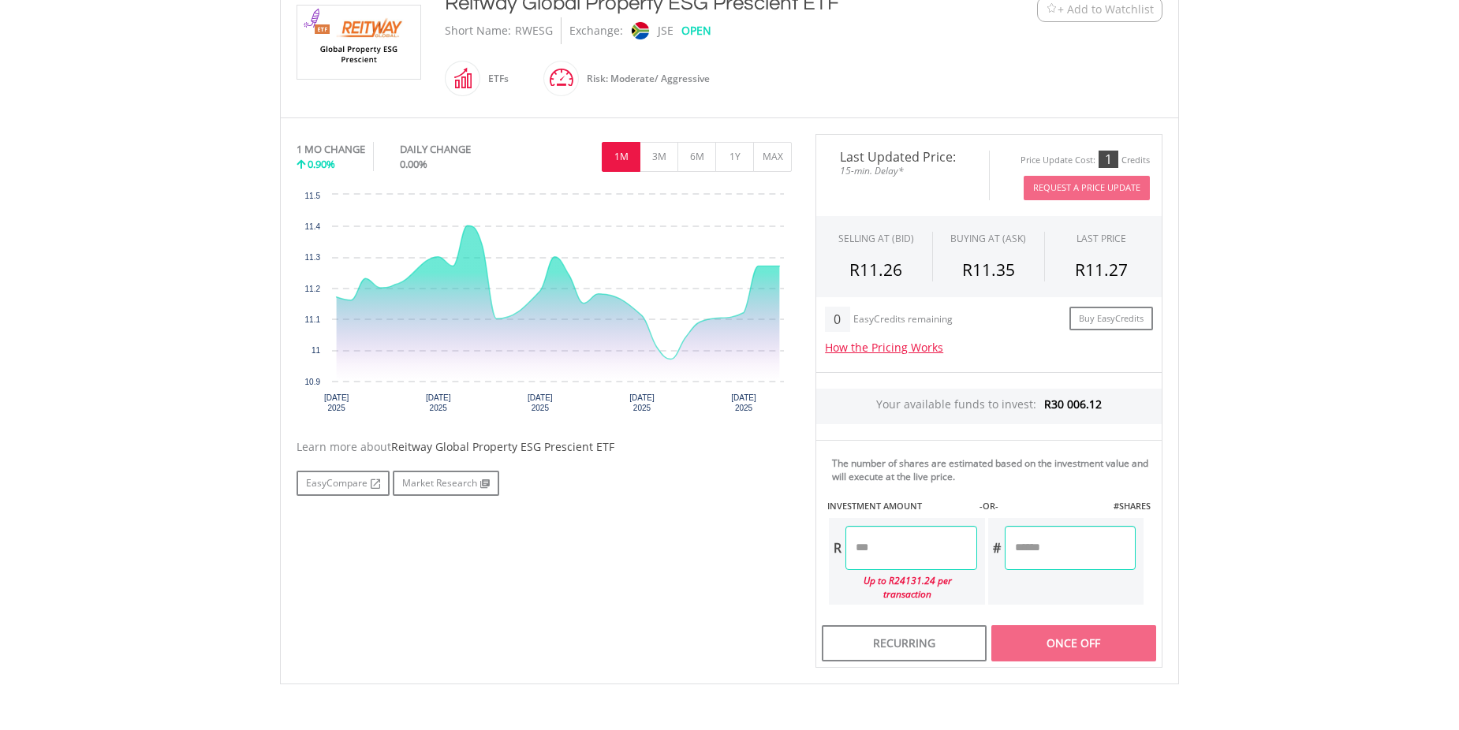
scroll to position [375, 0]
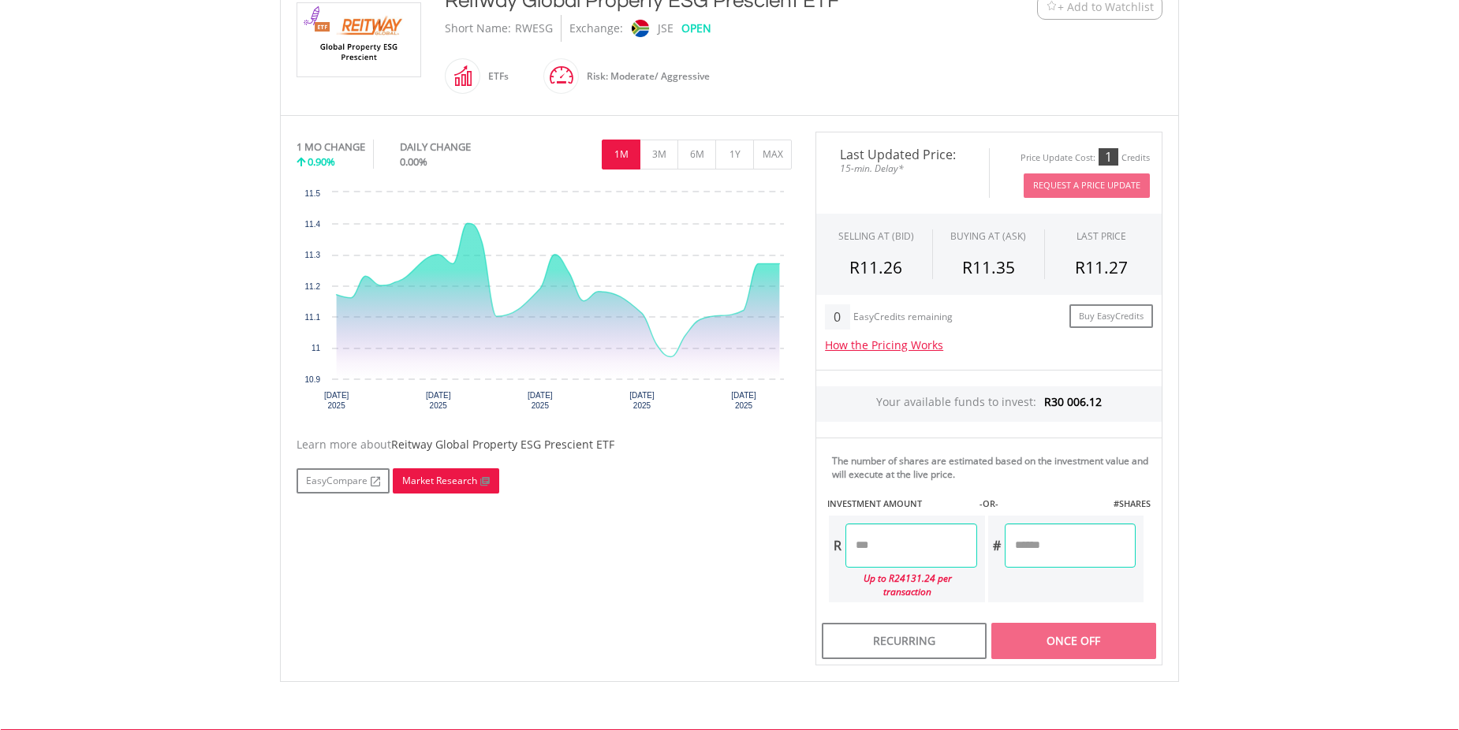
click at [422, 477] on link "Market Research" at bounding box center [446, 481] width 106 height 25
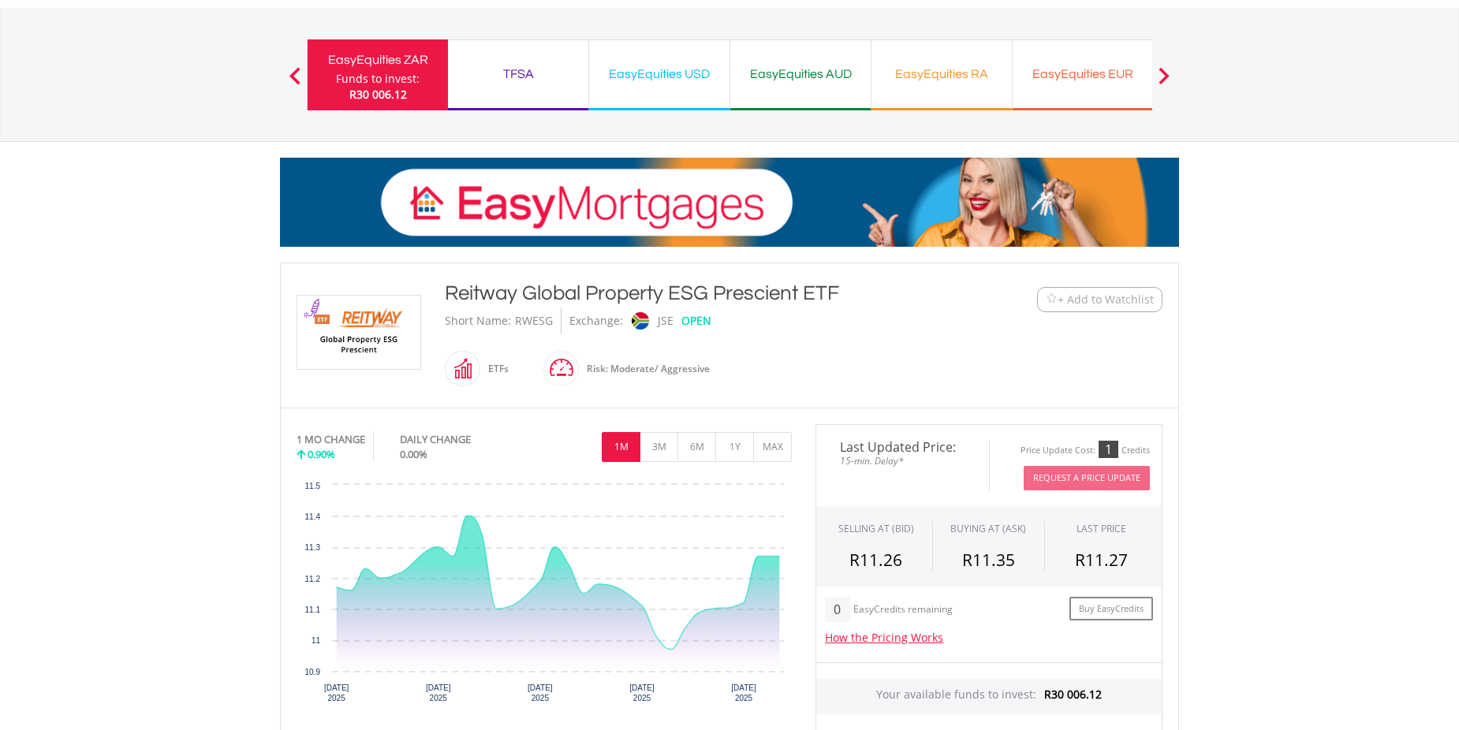
scroll to position [0, 0]
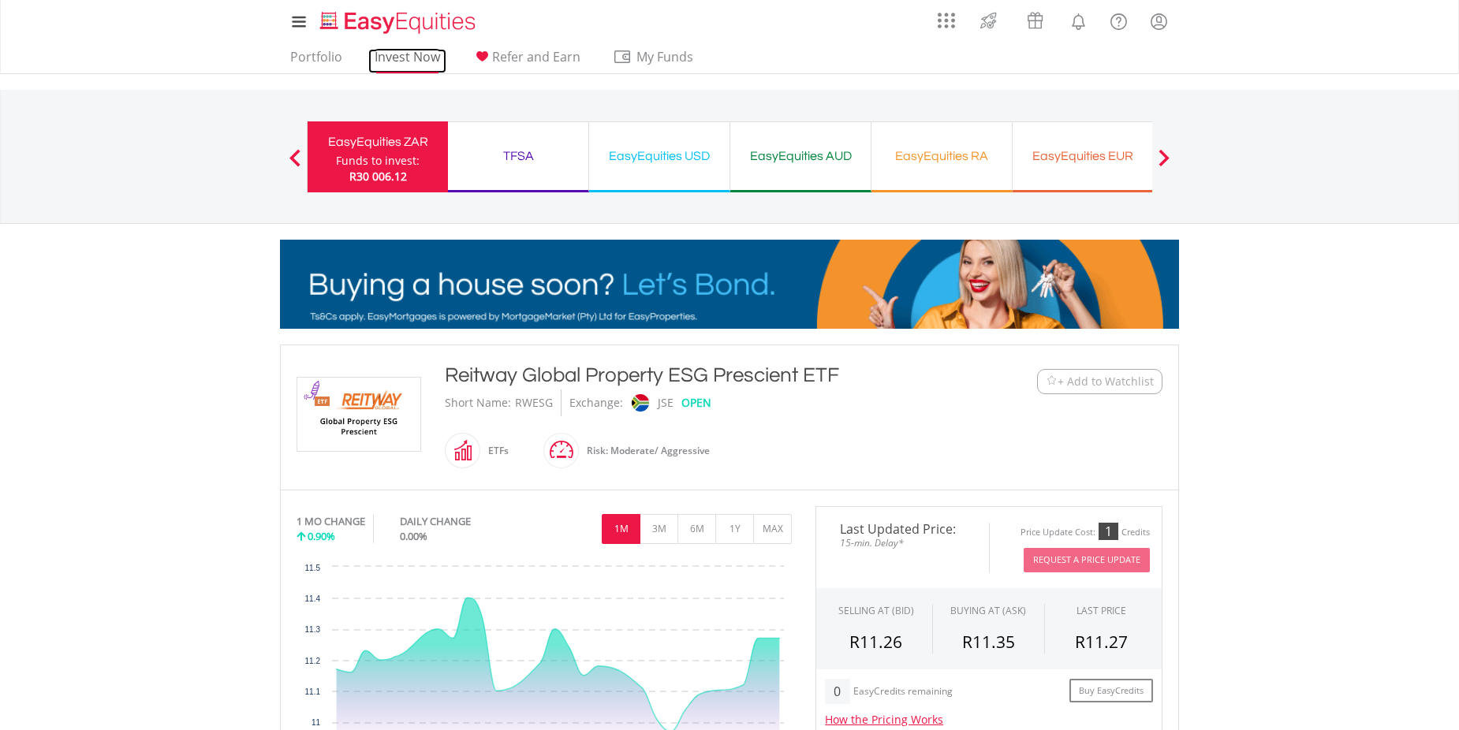
click at [401, 60] on link "Invest Now" at bounding box center [407, 61] width 78 height 24
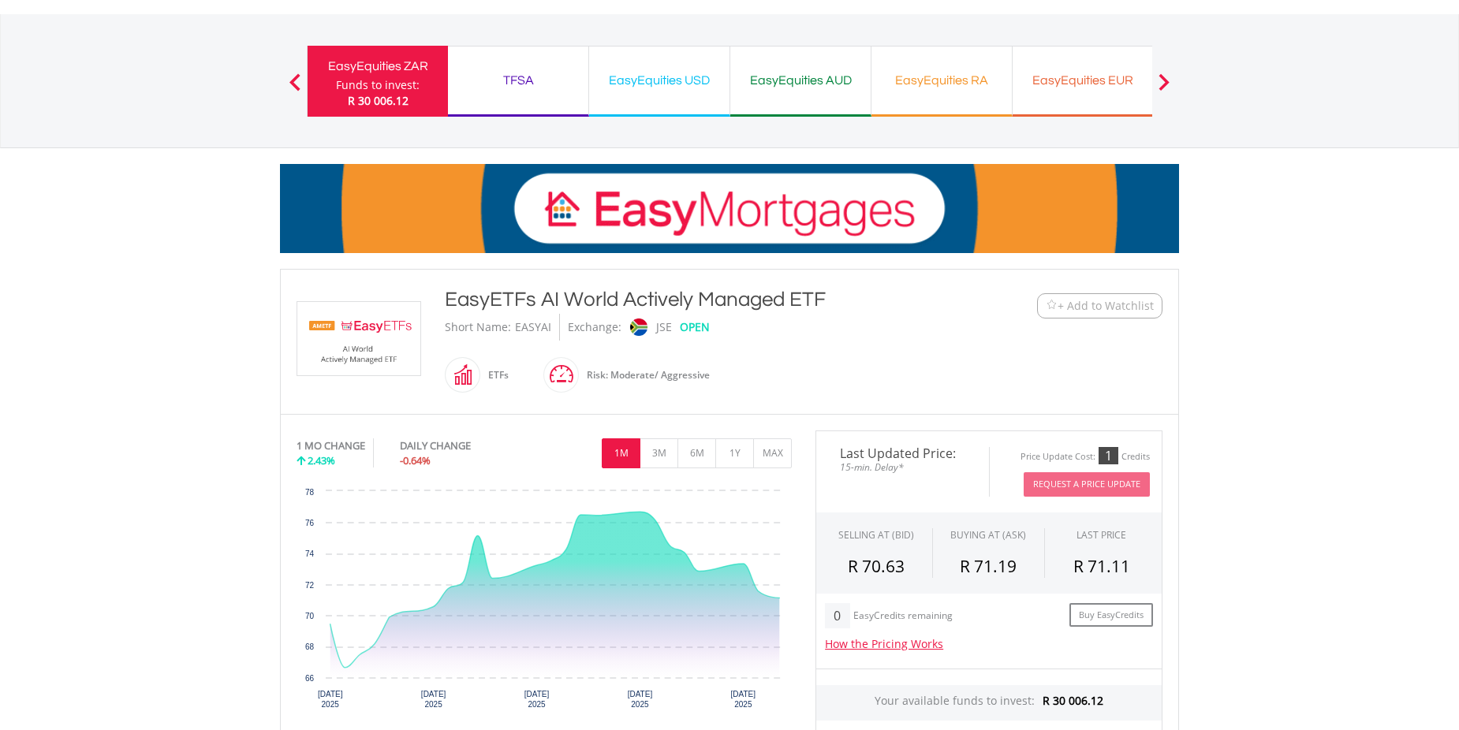
scroll to position [296, 0]
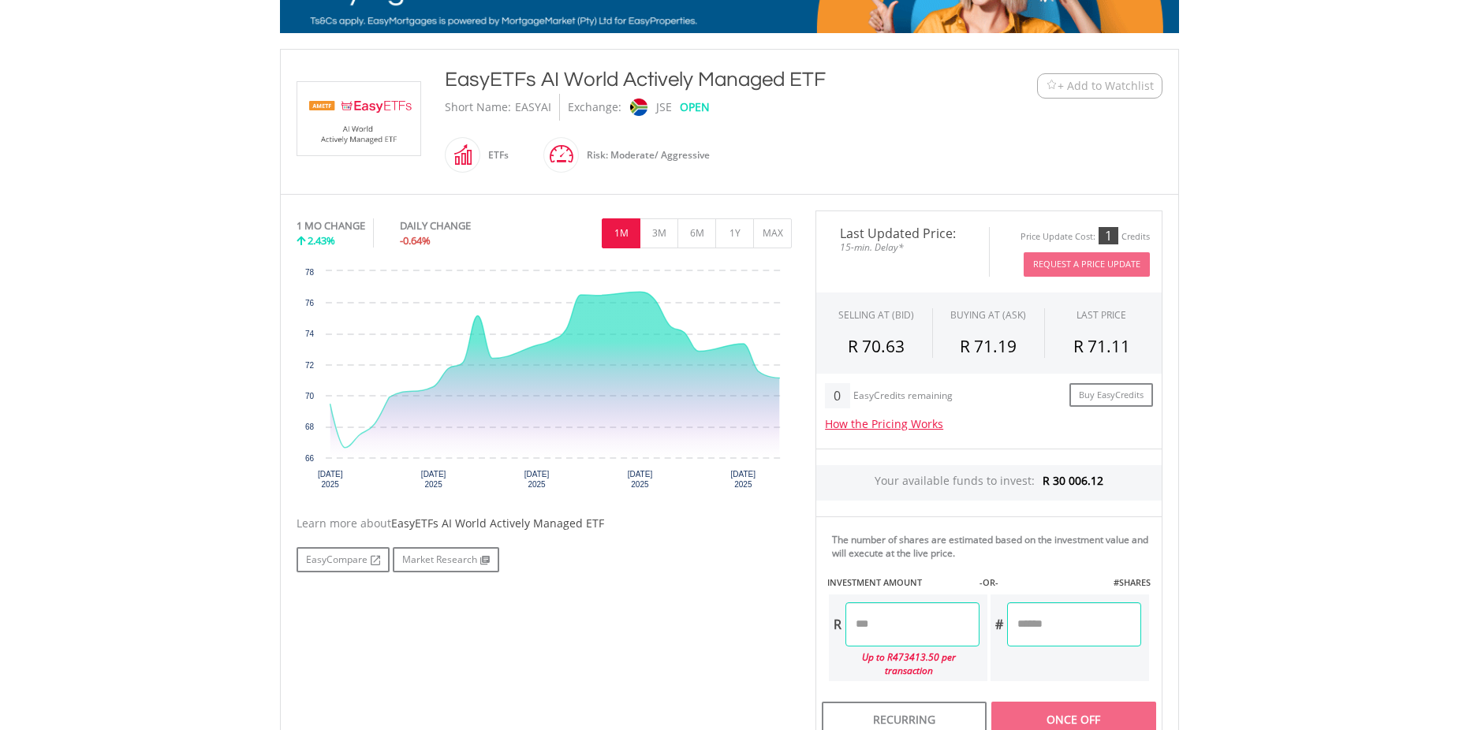
click at [846, 623] on input "number" at bounding box center [913, 625] width 134 height 44
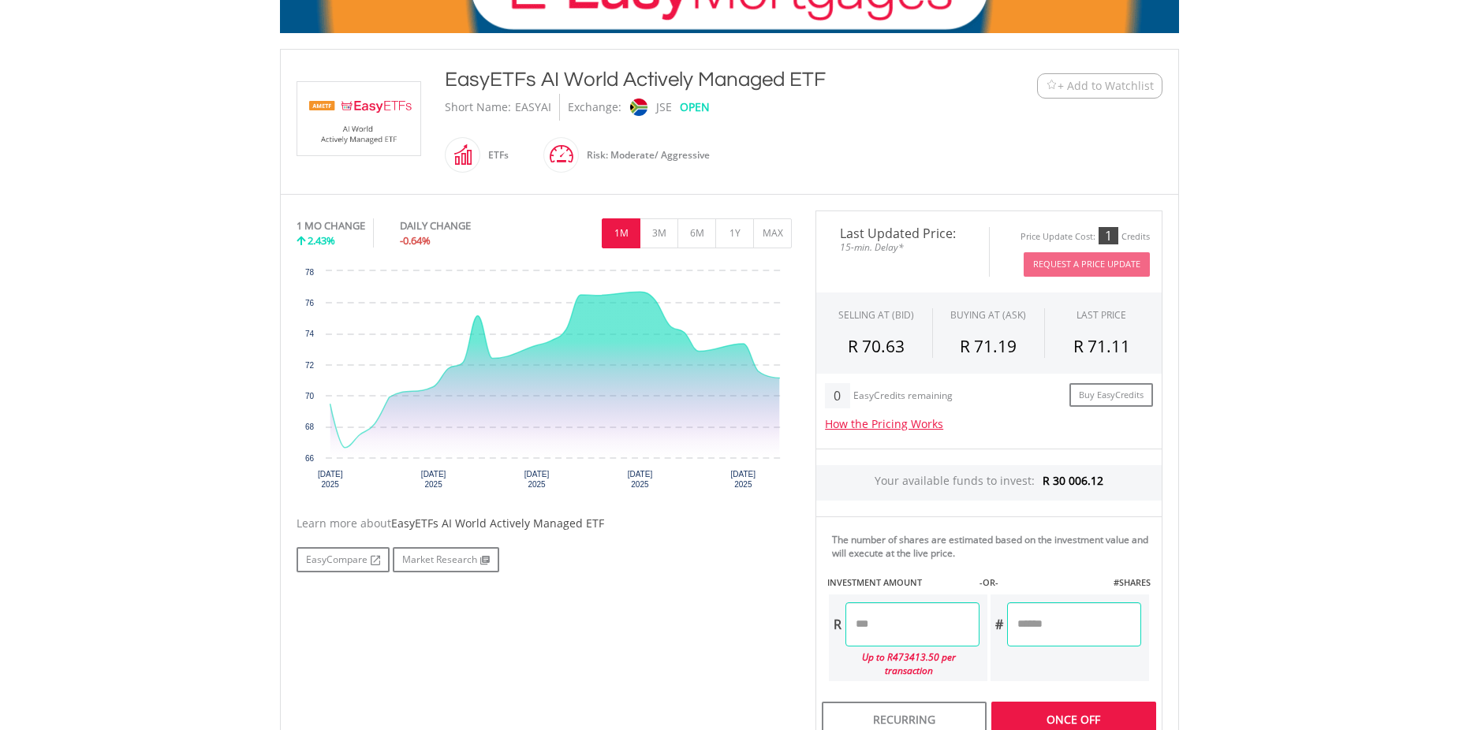
click at [1052, 631] on div "Last Updated Price: 15-min. Delay* Price Update Cost: 1 Credits Request A Price…" at bounding box center [989, 478] width 371 height 535
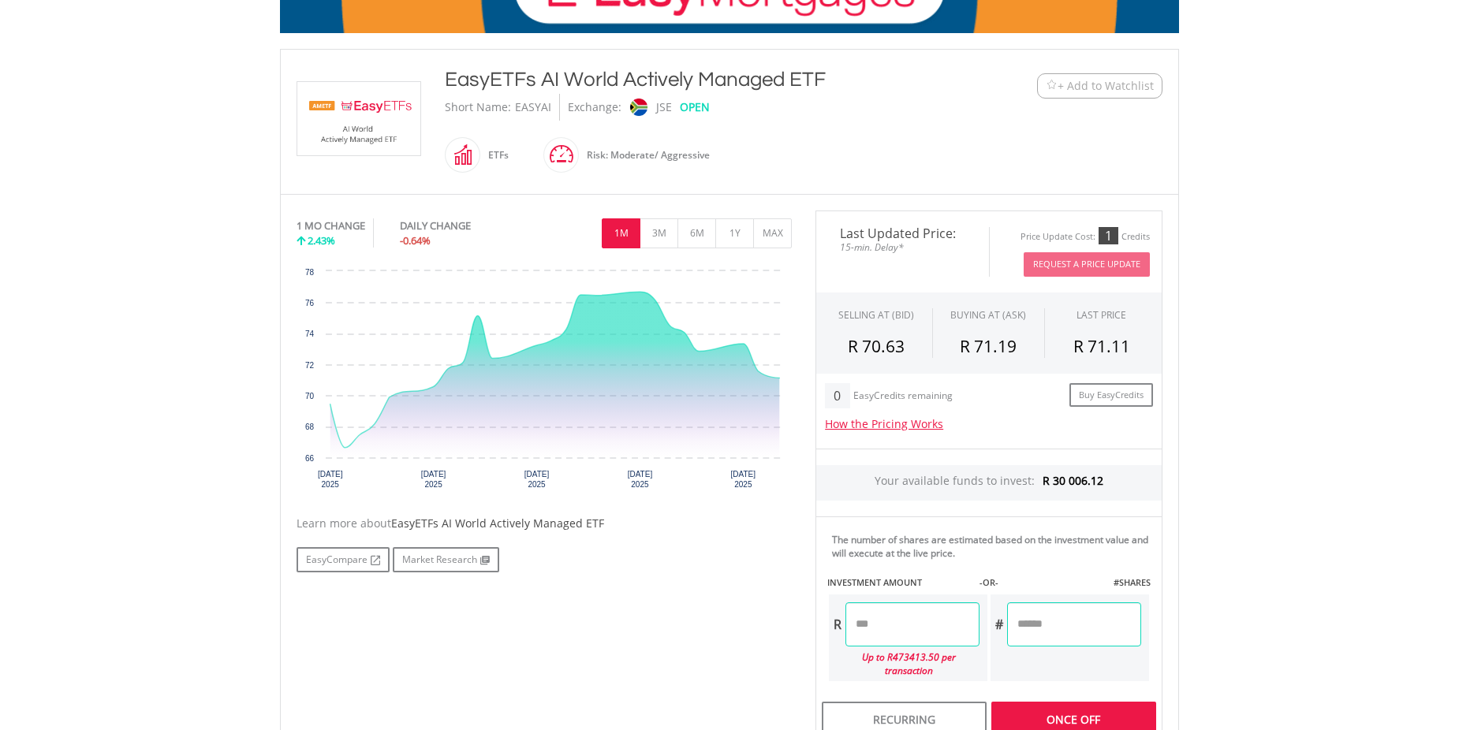
type input "********"
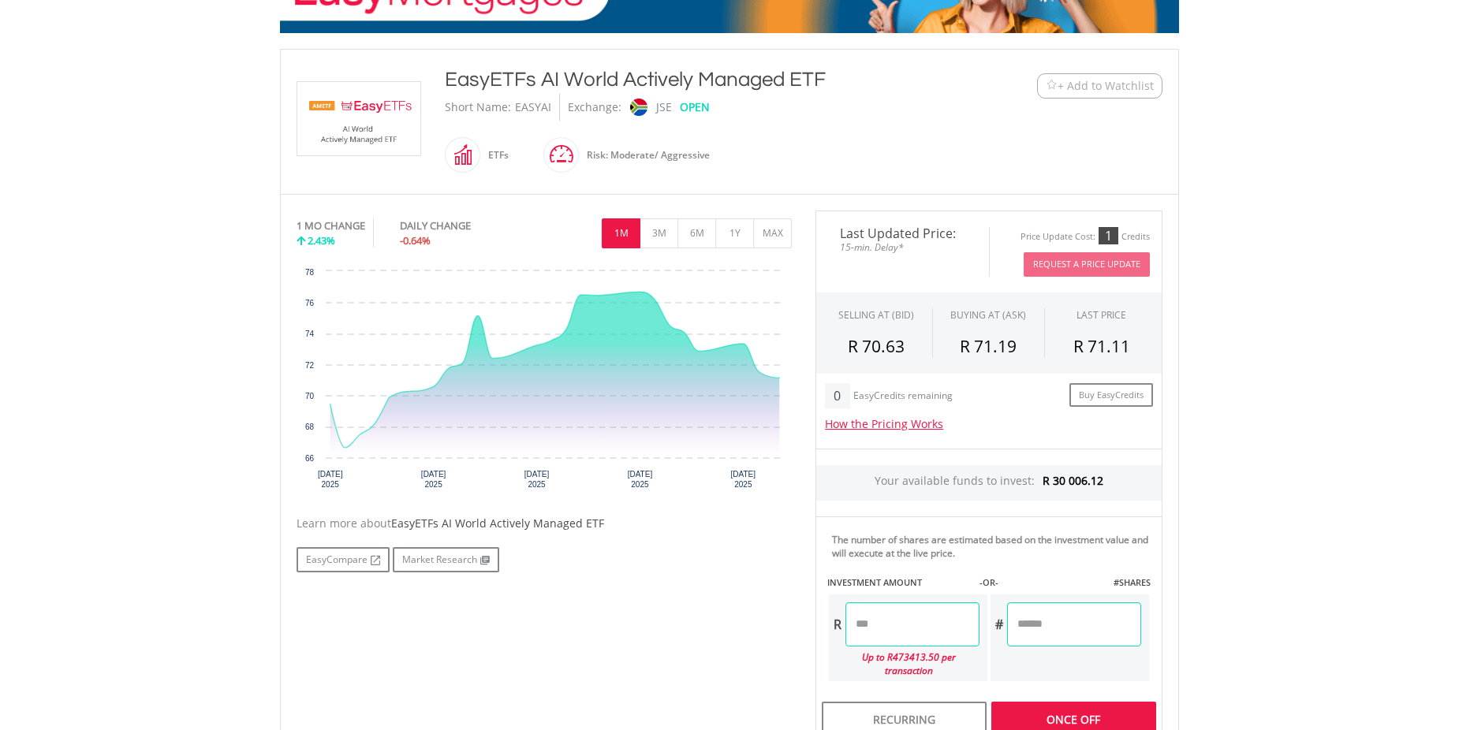
type input "********"
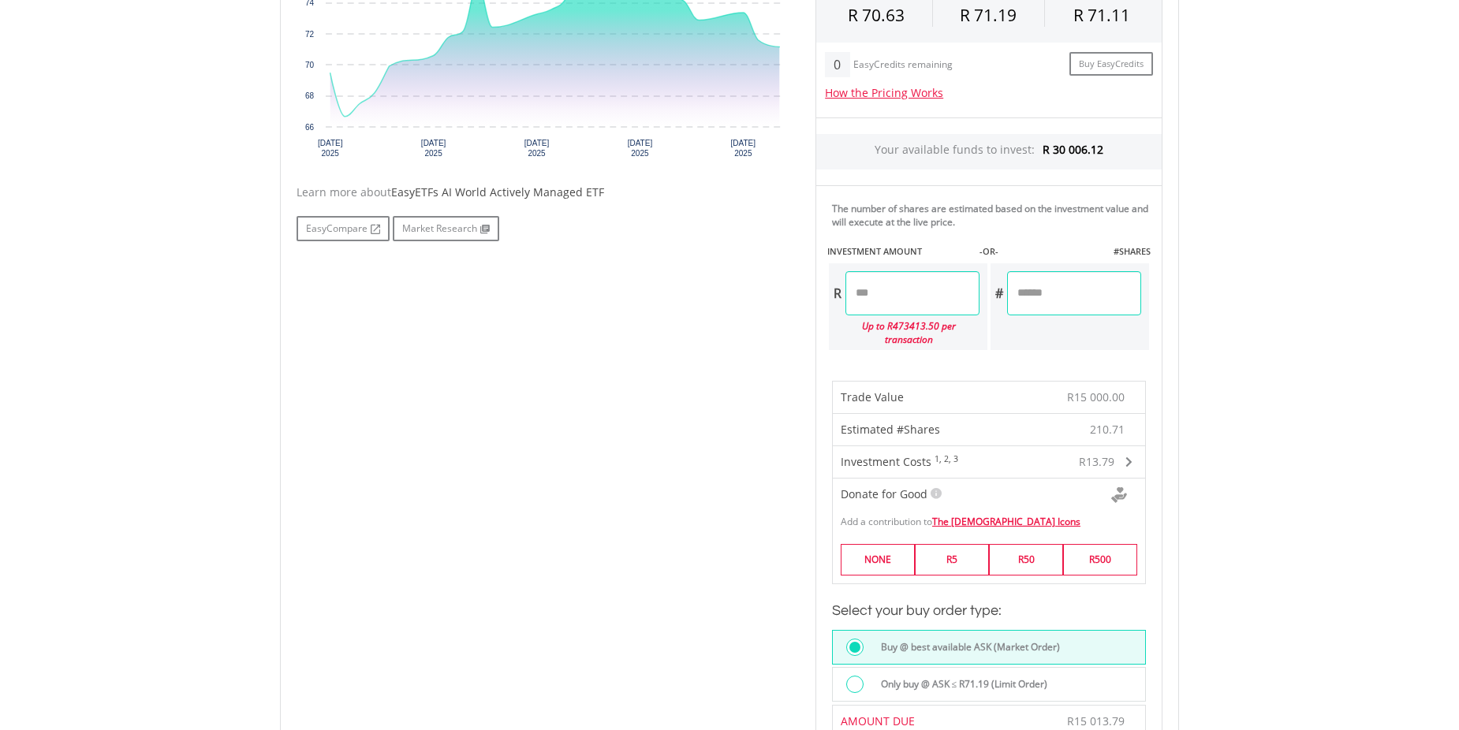
scroll to position [828, 0]
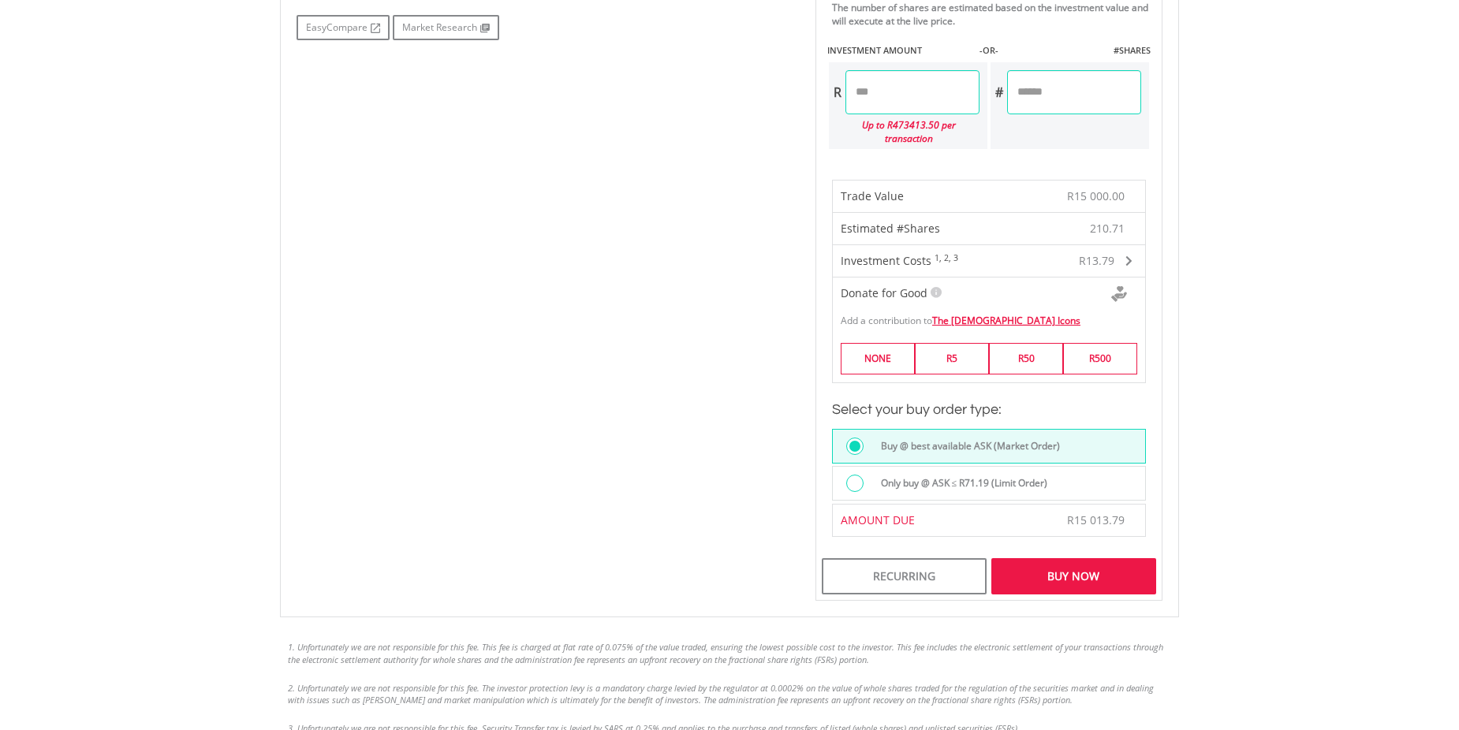
click at [1073, 559] on div "Buy Now" at bounding box center [1073, 576] width 165 height 36
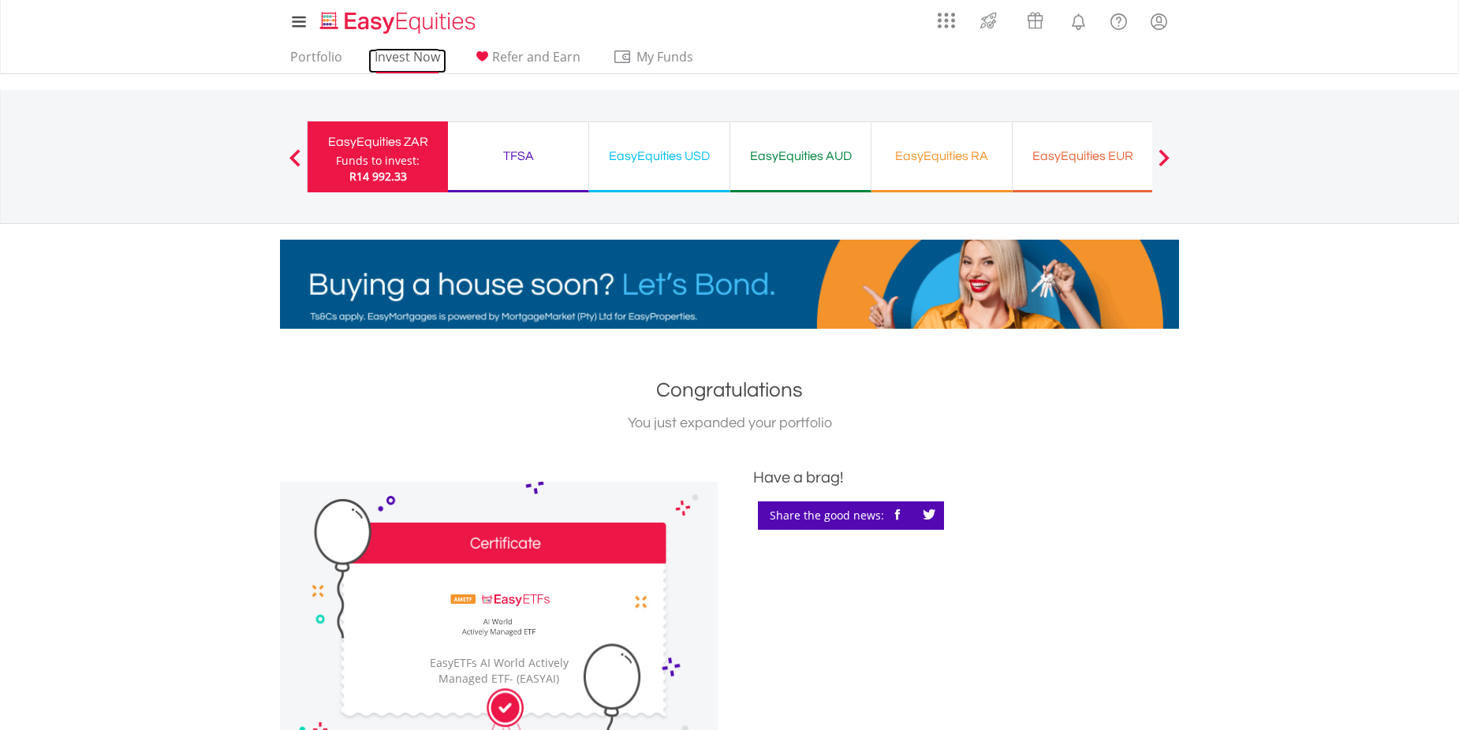
click at [390, 58] on link "Invest Now" at bounding box center [407, 61] width 78 height 24
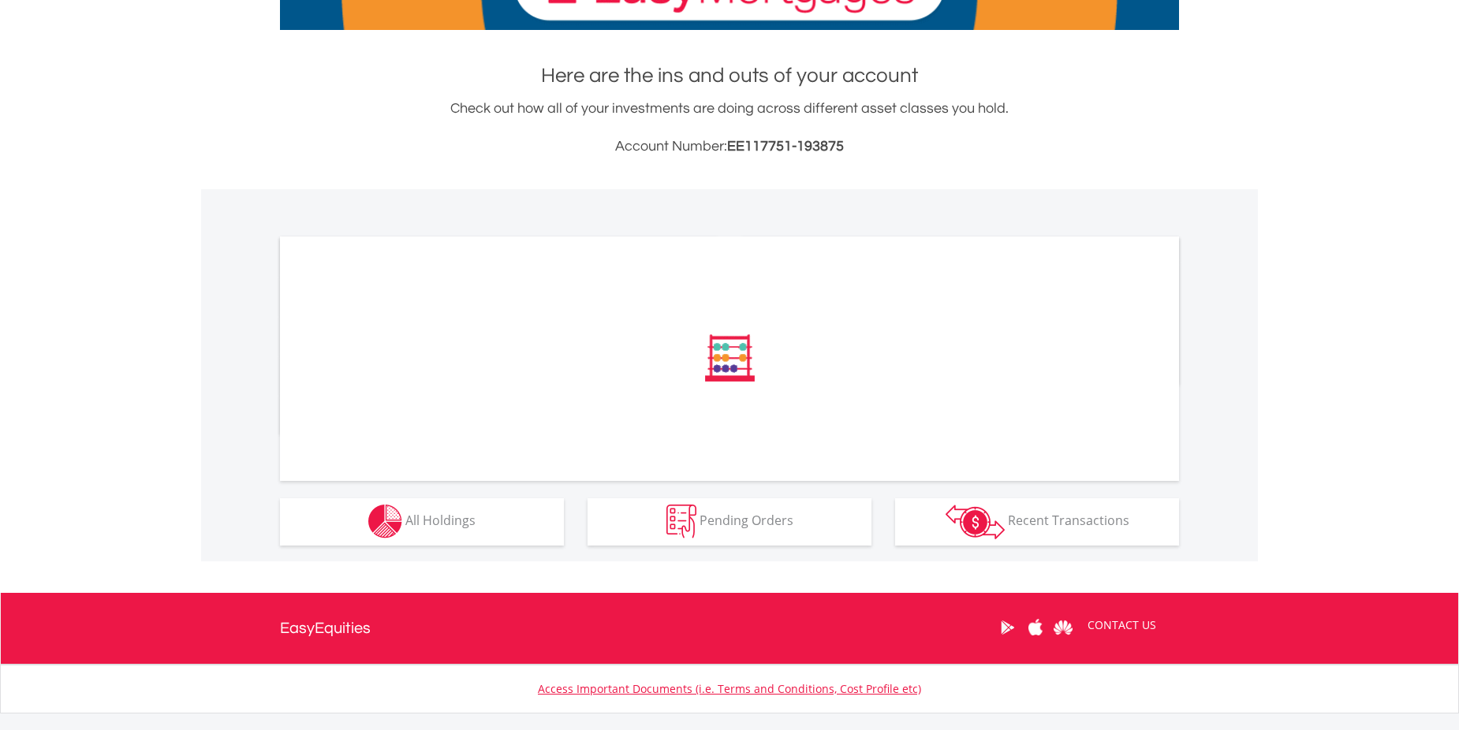
scroll to position [390, 0]
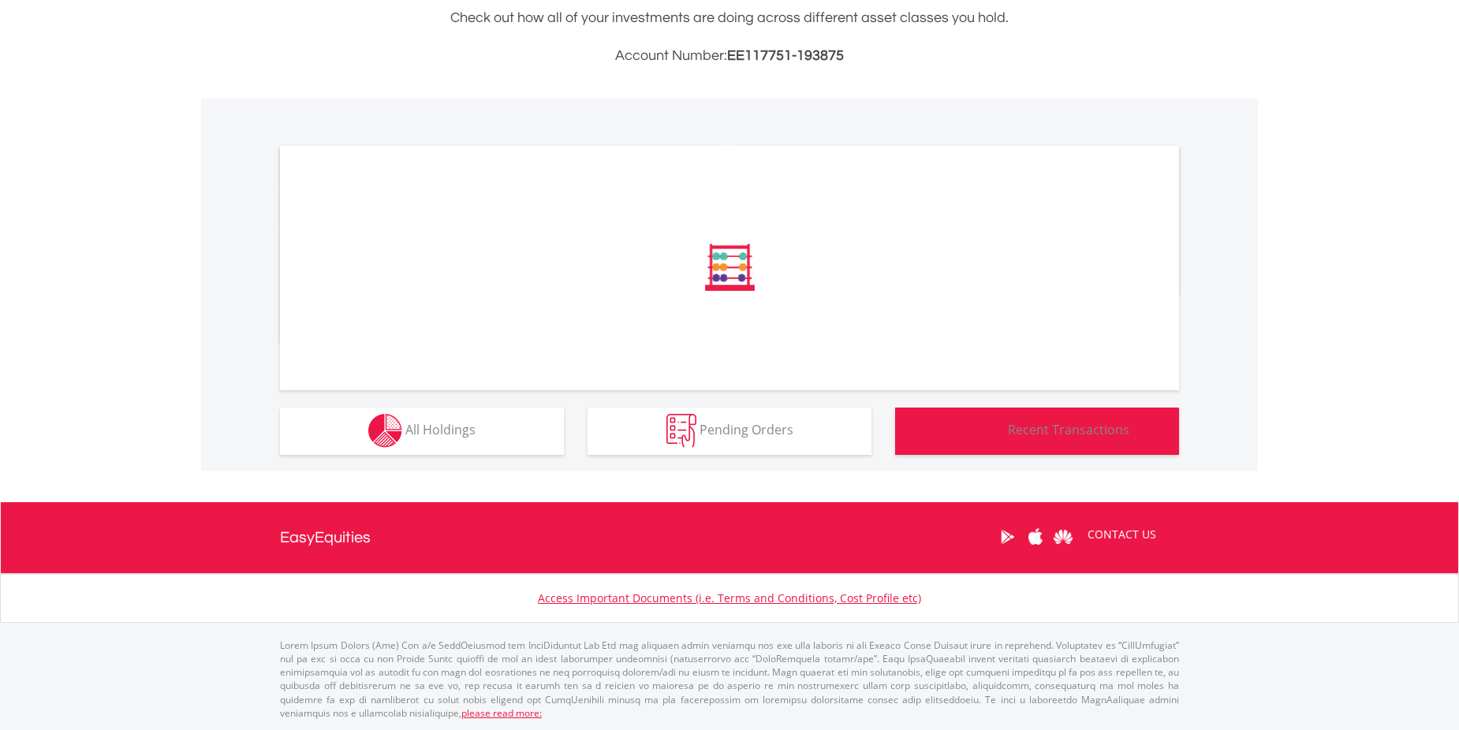
click at [1009, 417] on button "Transactions Recent Transactions" at bounding box center [1037, 431] width 284 height 47
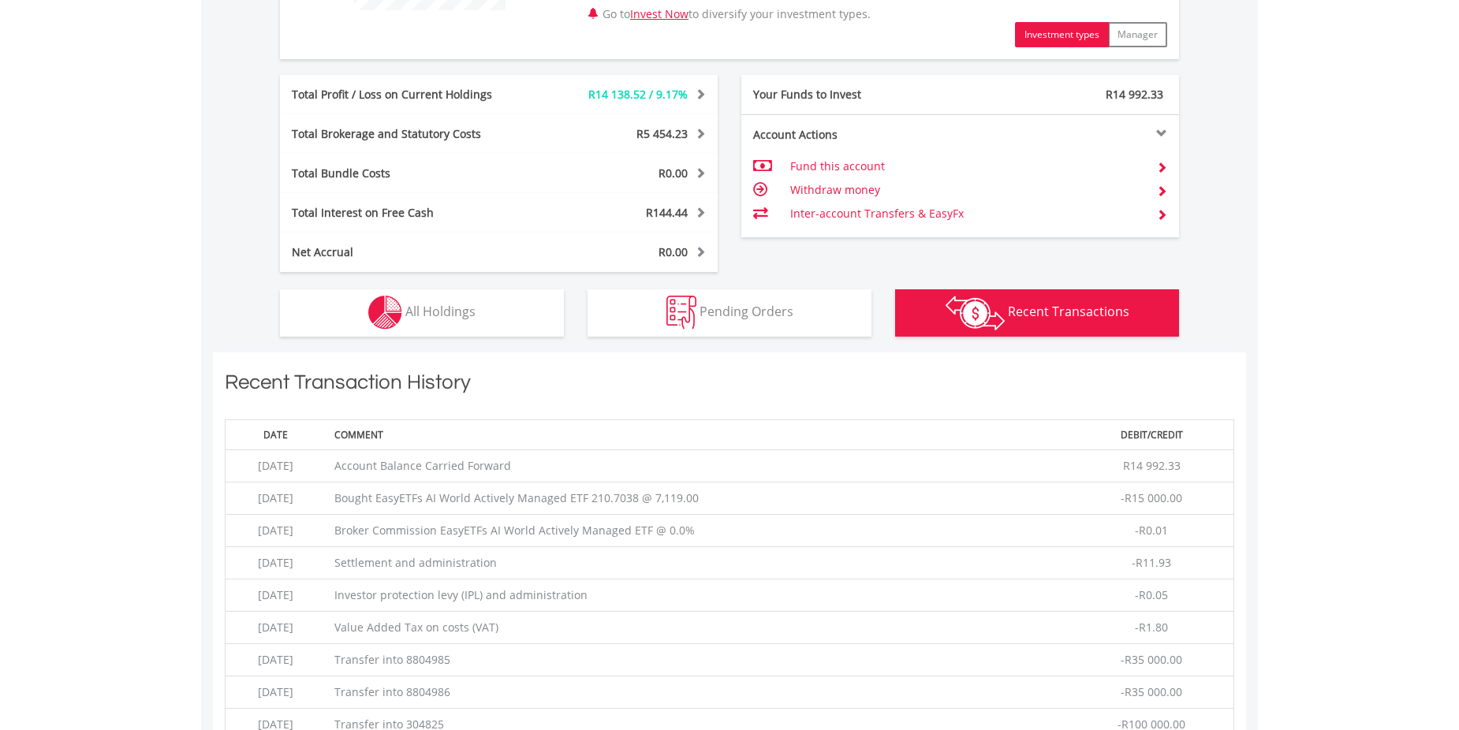
scroll to position [732, 0]
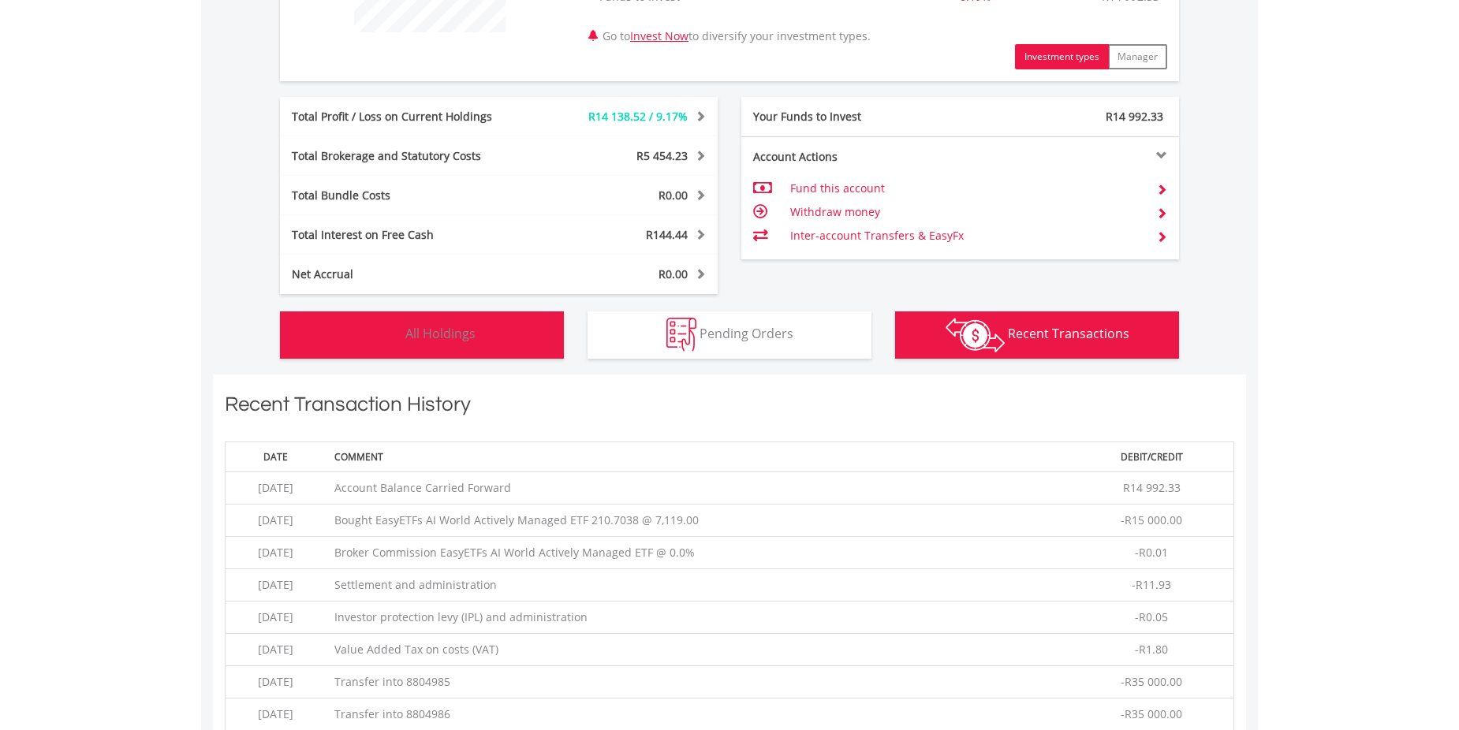
click at [439, 322] on button "Holdings All Holdings" at bounding box center [422, 335] width 284 height 47
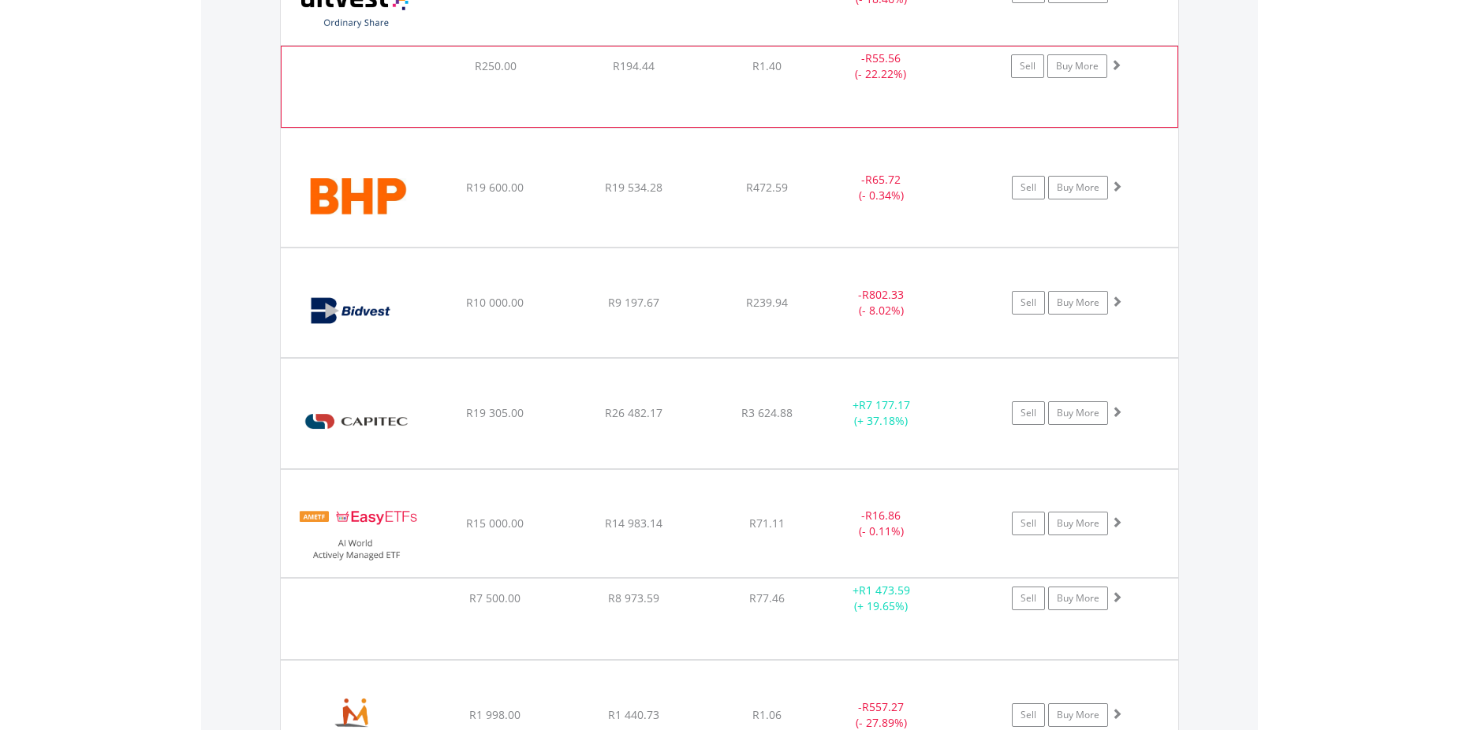
scroll to position [1493, 0]
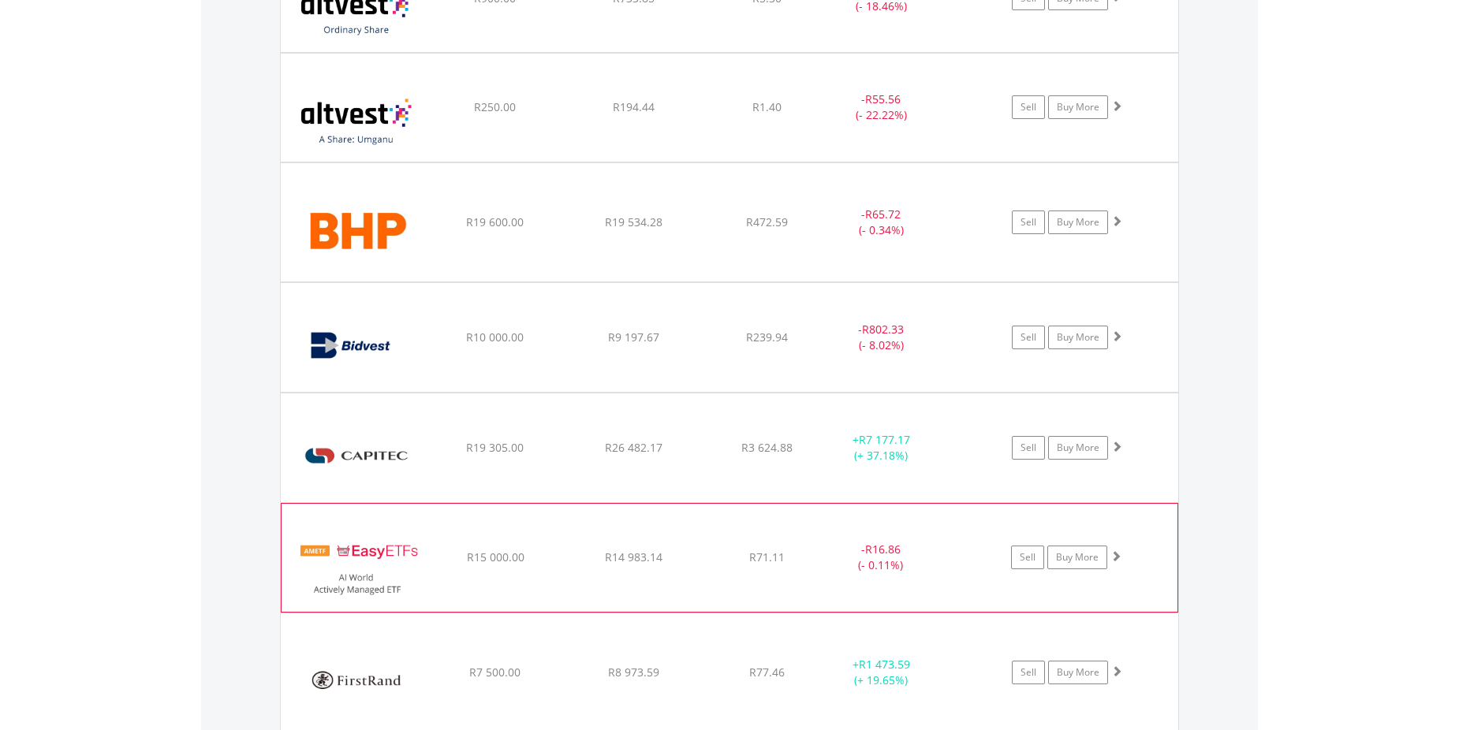
click at [364, 555] on img at bounding box center [357, 566] width 136 height 84
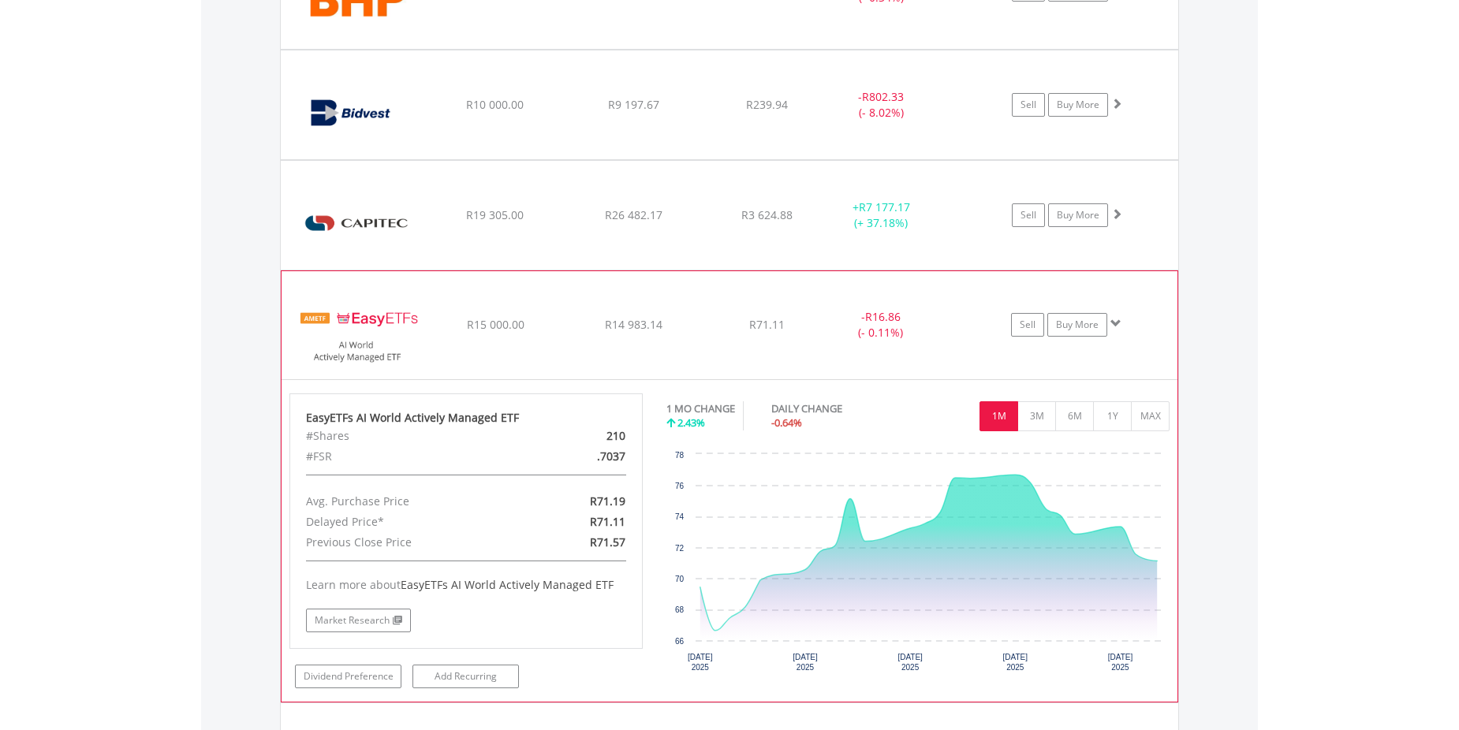
scroll to position [1730, 0]
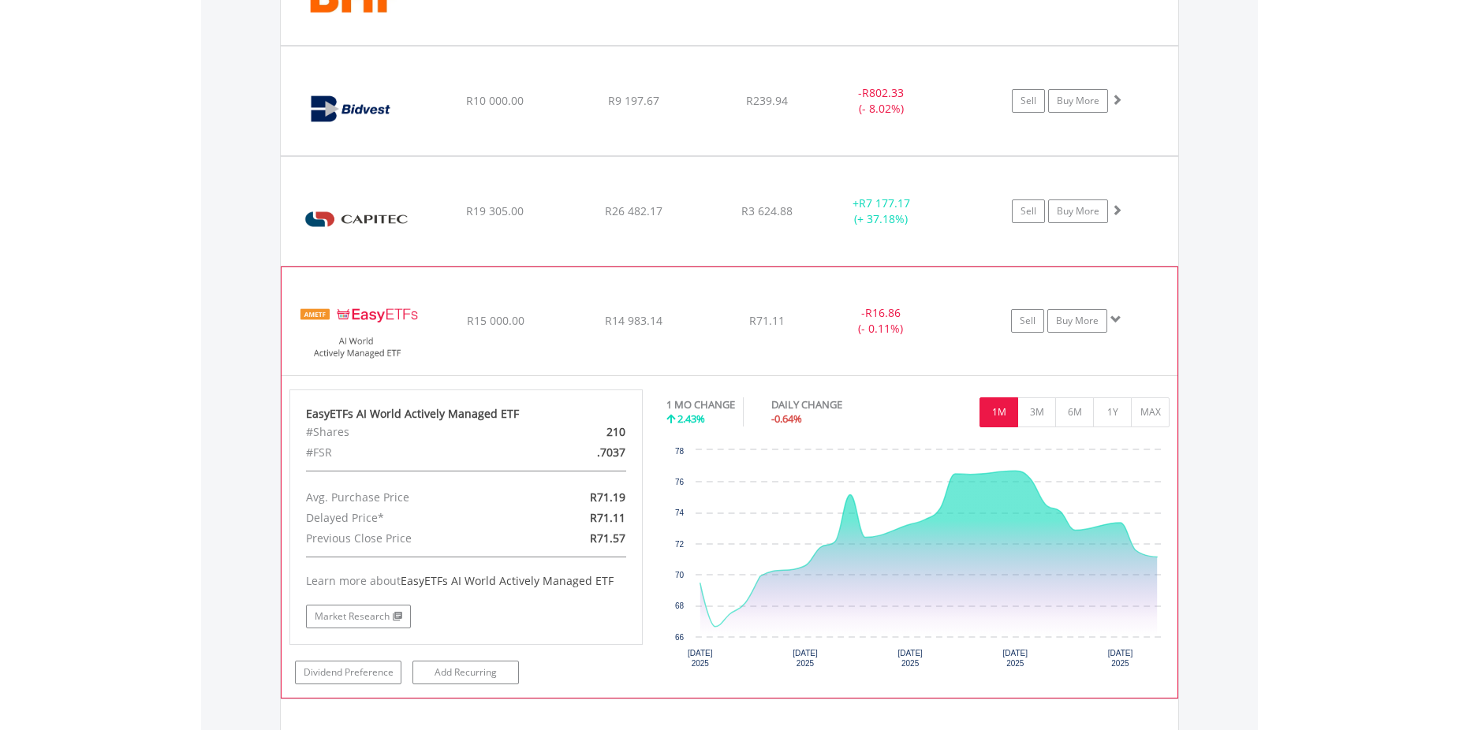
click at [338, 416] on div "EasyETFs AI World Actively Managed ETF" at bounding box center [466, 414] width 320 height 16
drag, startPoint x: 449, startPoint y: 580, endPoint x: 614, endPoint y: 577, distance: 165.7
click at [614, 577] on div "Learn more about EasyETFs AI World Actively Managed ETF" at bounding box center [466, 581] width 320 height 16
copy span "AI World Actively Managed ETF"
click at [364, 316] on img at bounding box center [357, 329] width 136 height 84
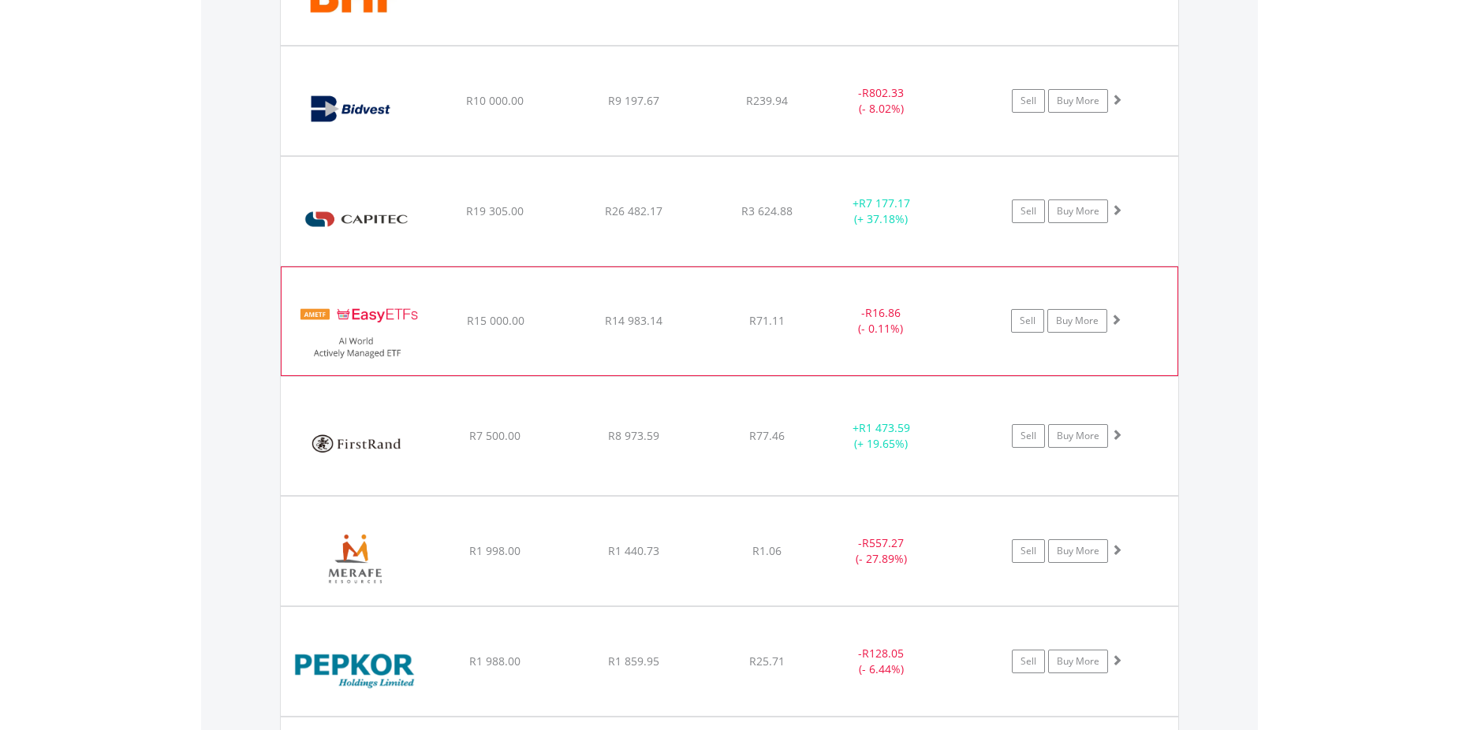
click at [364, 316] on img at bounding box center [357, 329] width 136 height 84
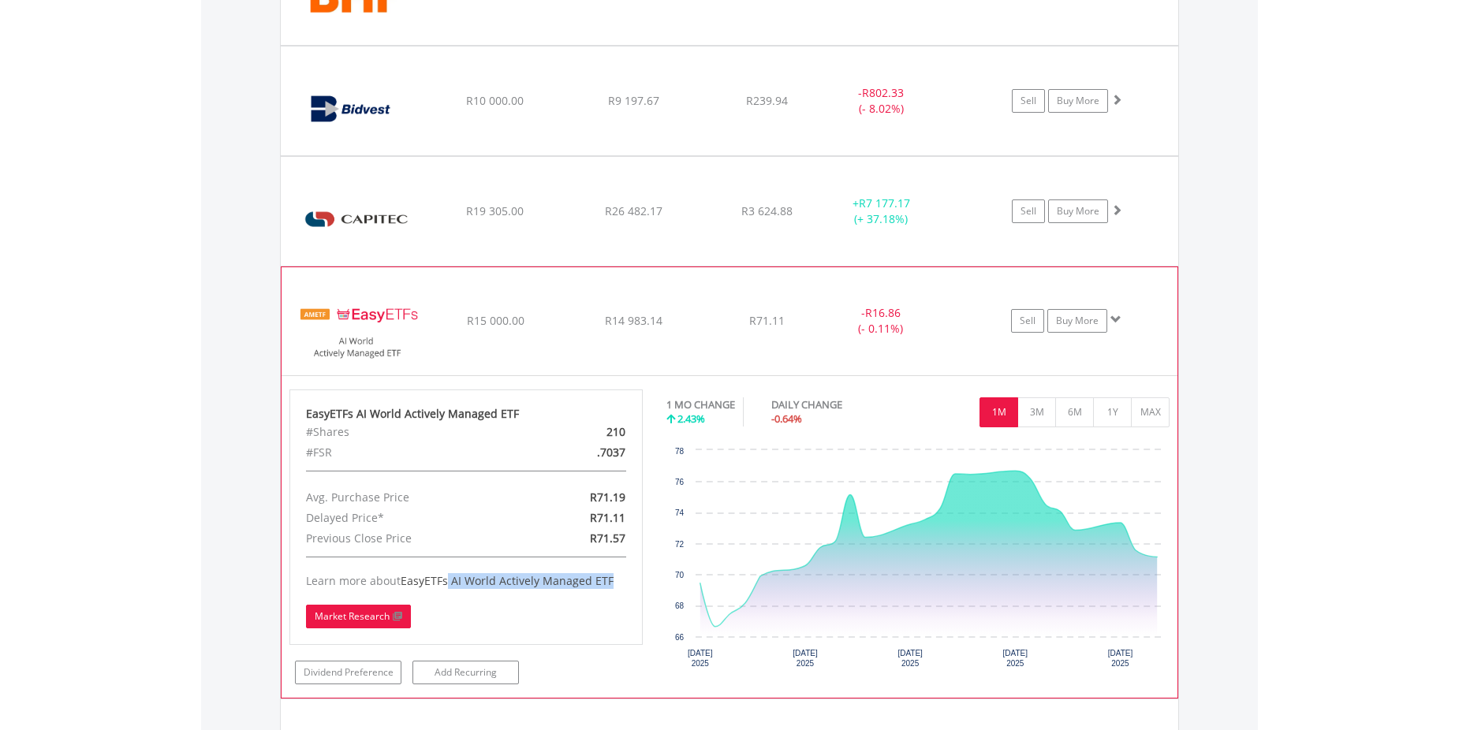
click at [365, 616] on link "Market Research" at bounding box center [358, 617] width 105 height 24
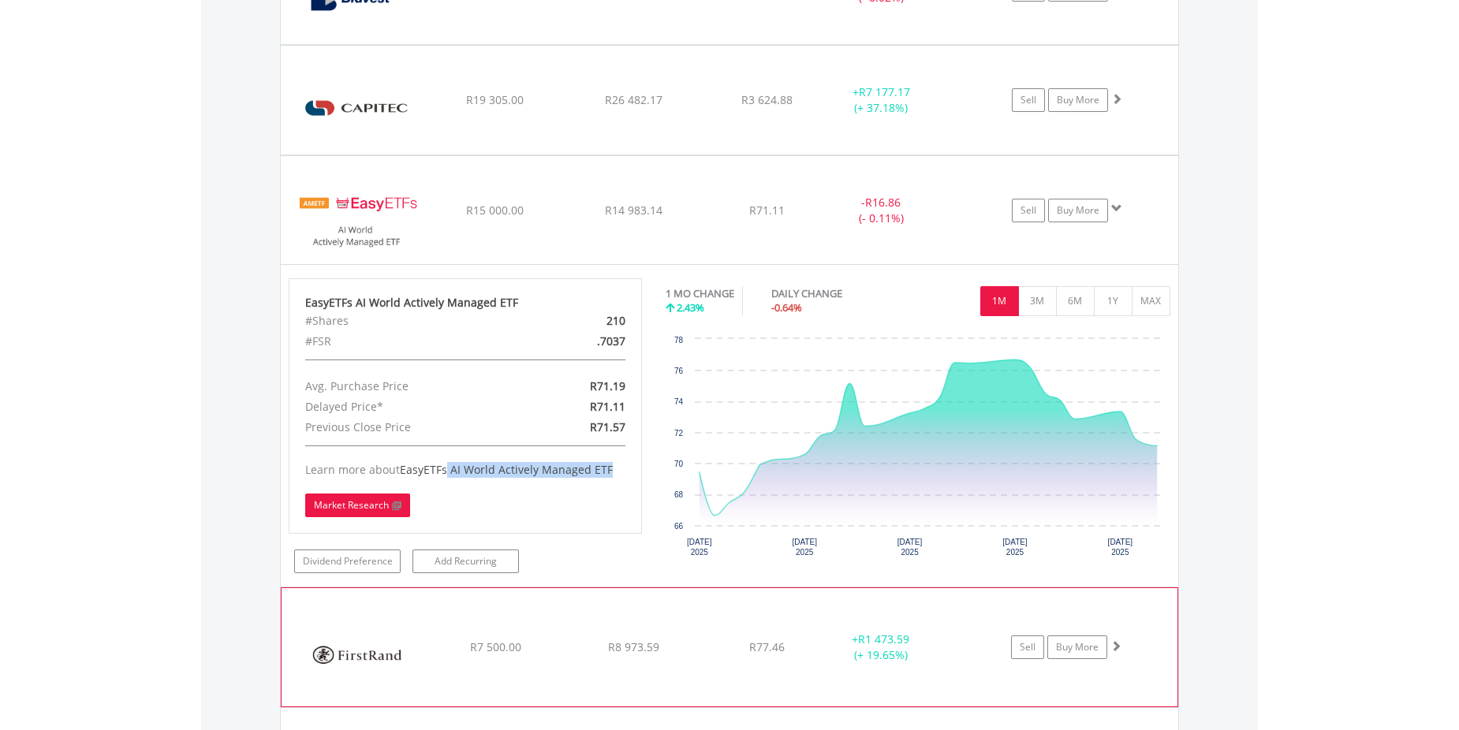
scroll to position [1749, 0]
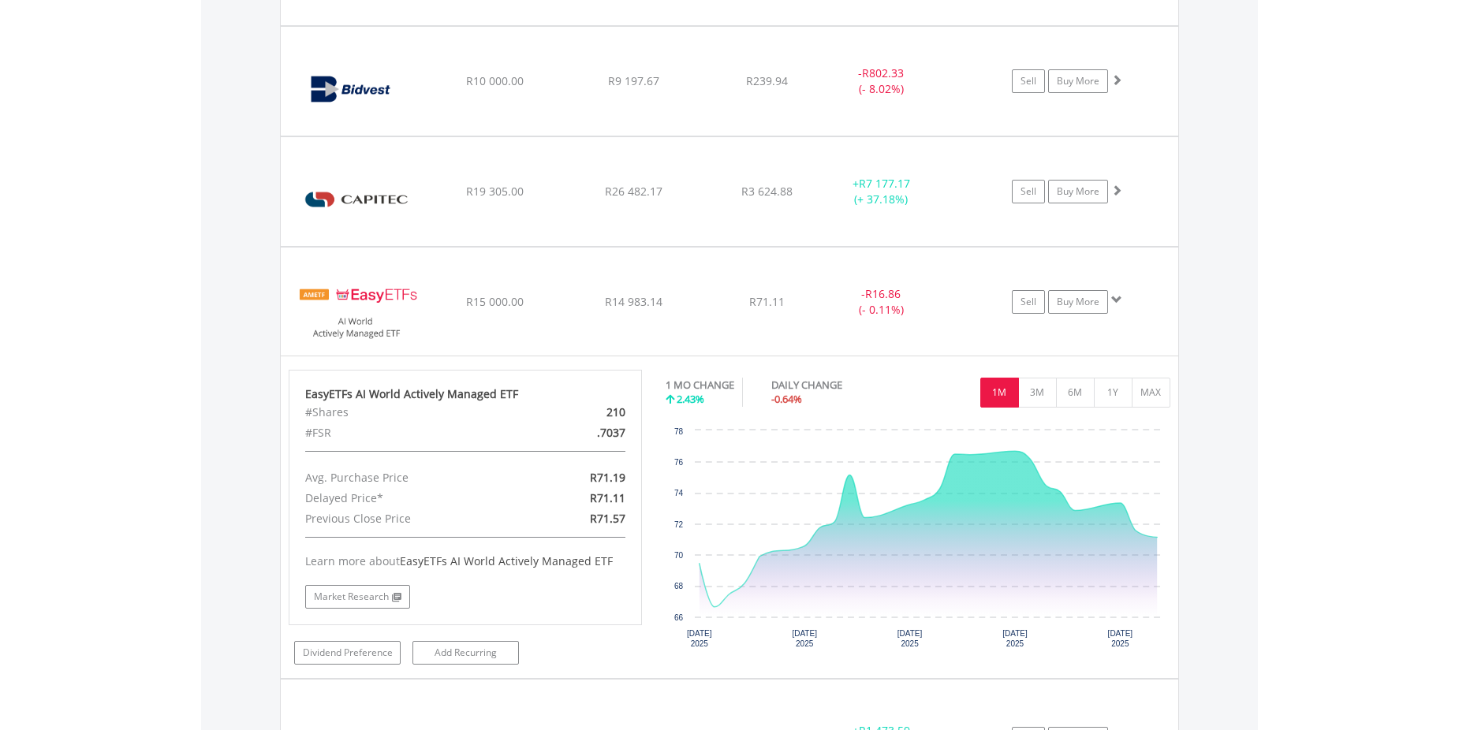
click at [208, 461] on div "Value View Share View DIY Shares HOLDING PURCHASE VALUE CURRENT VALUE CURRENT P…" at bounding box center [729, 491] width 1057 height 2268
click at [1348, 315] on body "My Investments Invest Now New Listings Sell My Recurring Investments Pending Or…" at bounding box center [729, 74] width 1459 height 3647
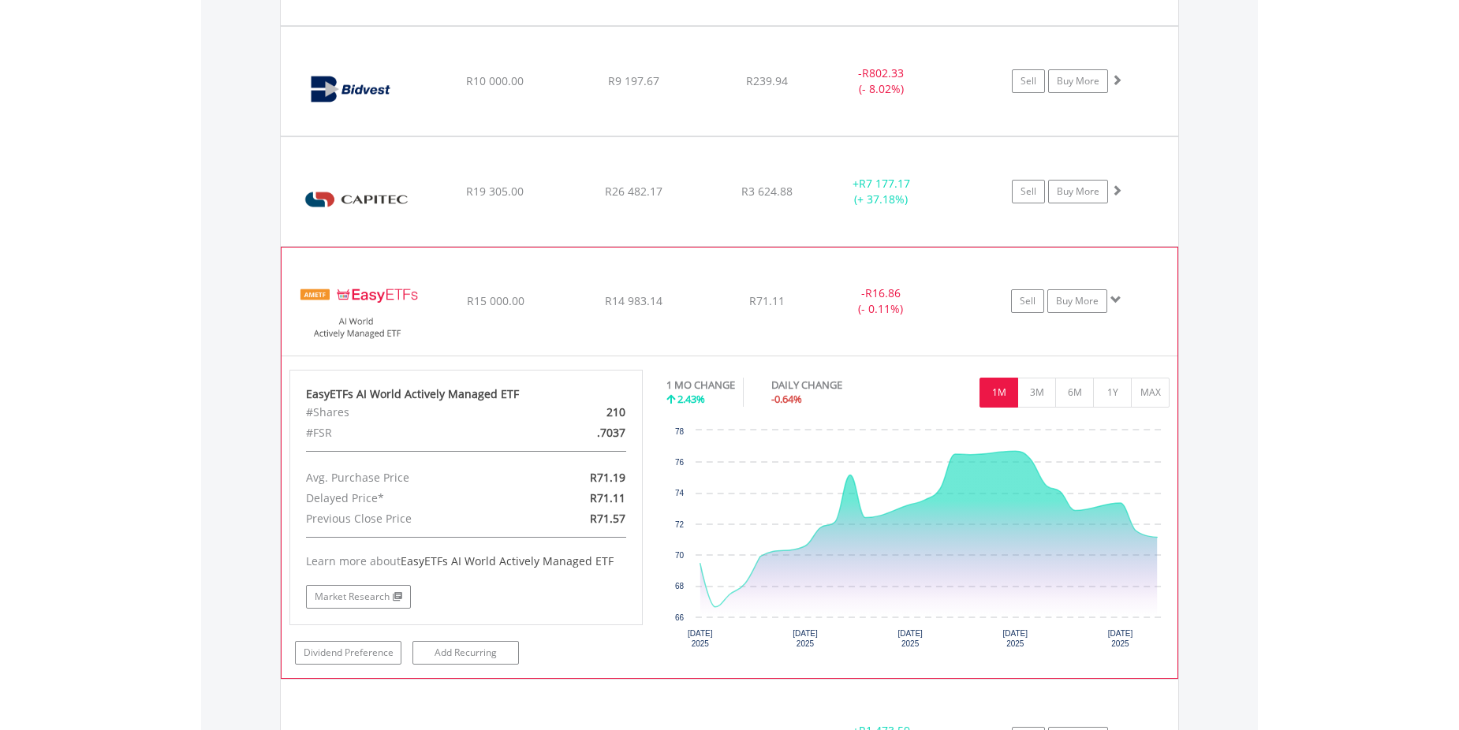
click at [1115, 299] on span at bounding box center [1116, 299] width 11 height 11
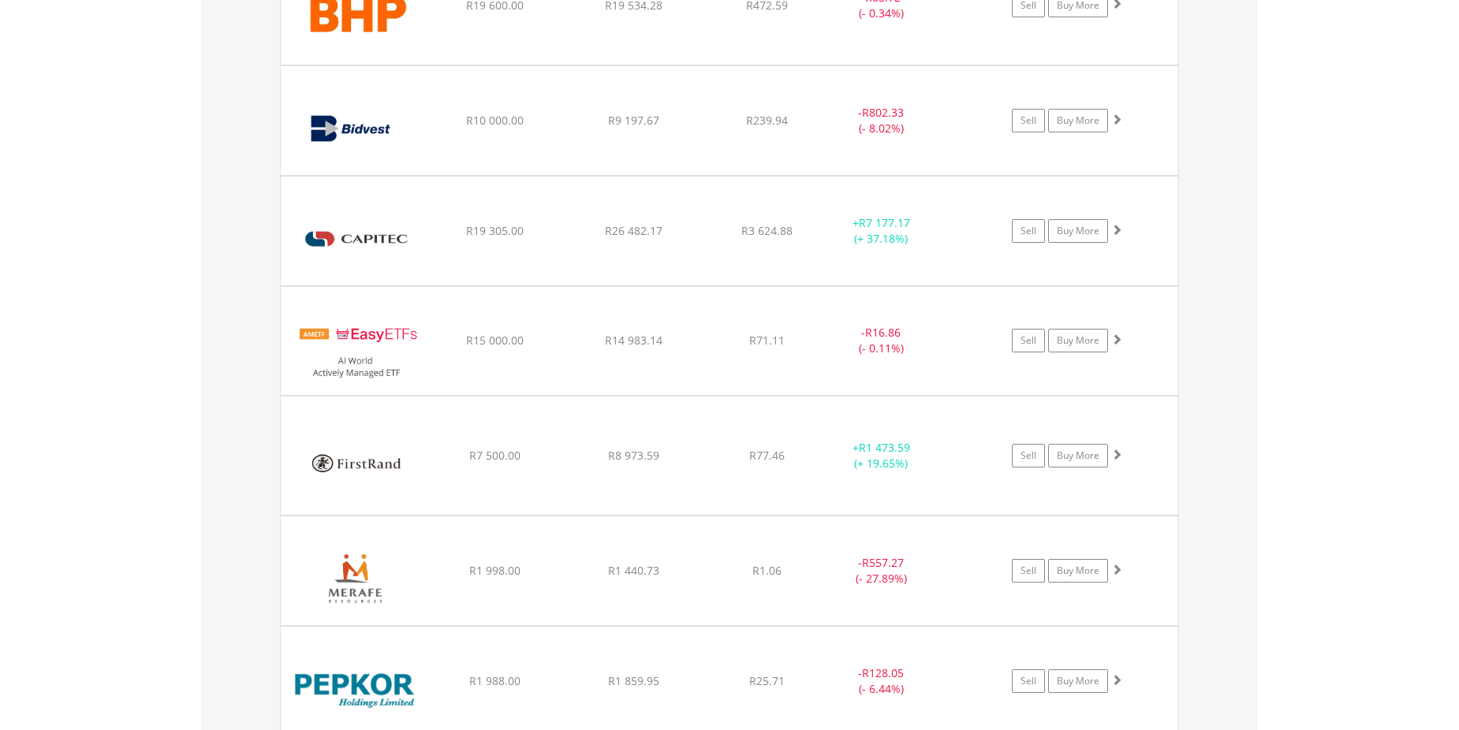
scroll to position [1730, 0]
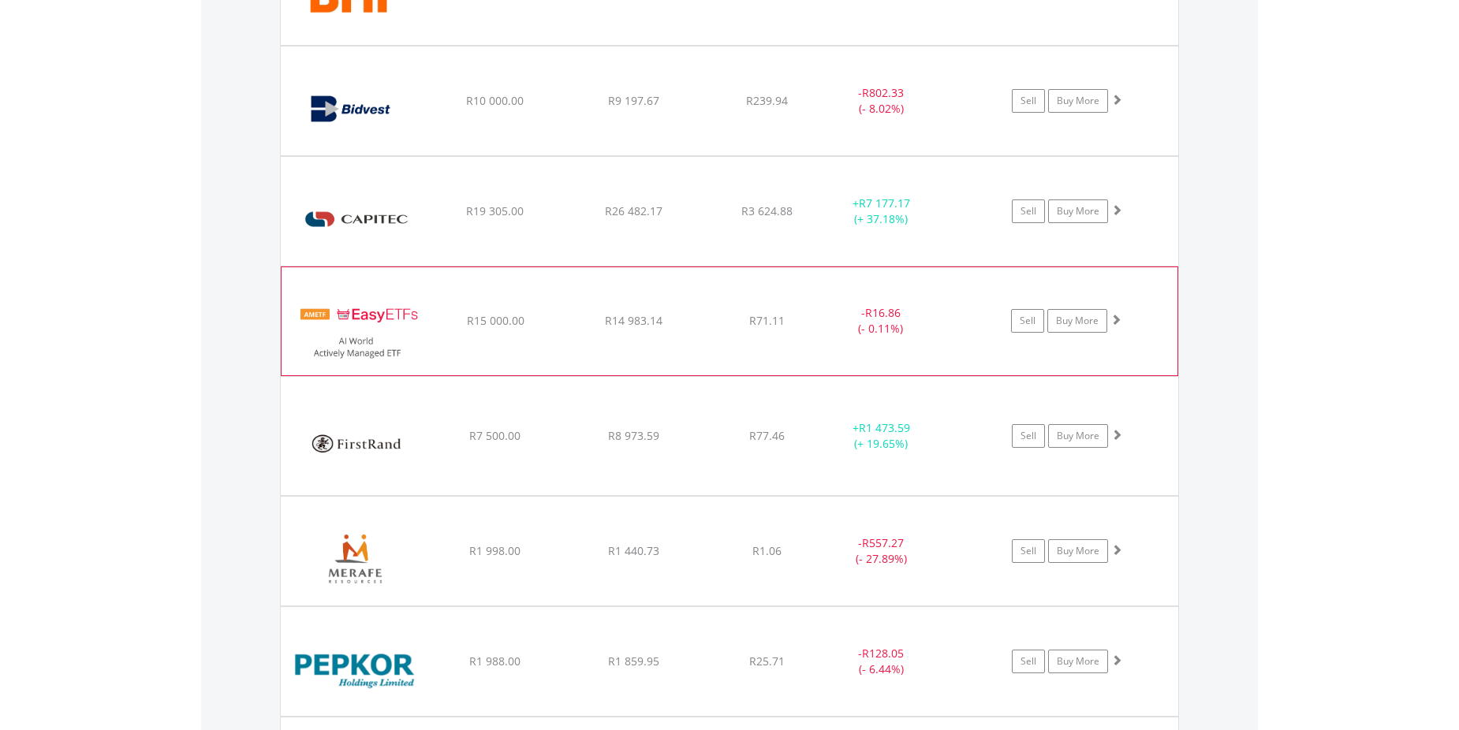
click at [378, 332] on img at bounding box center [357, 329] width 136 height 84
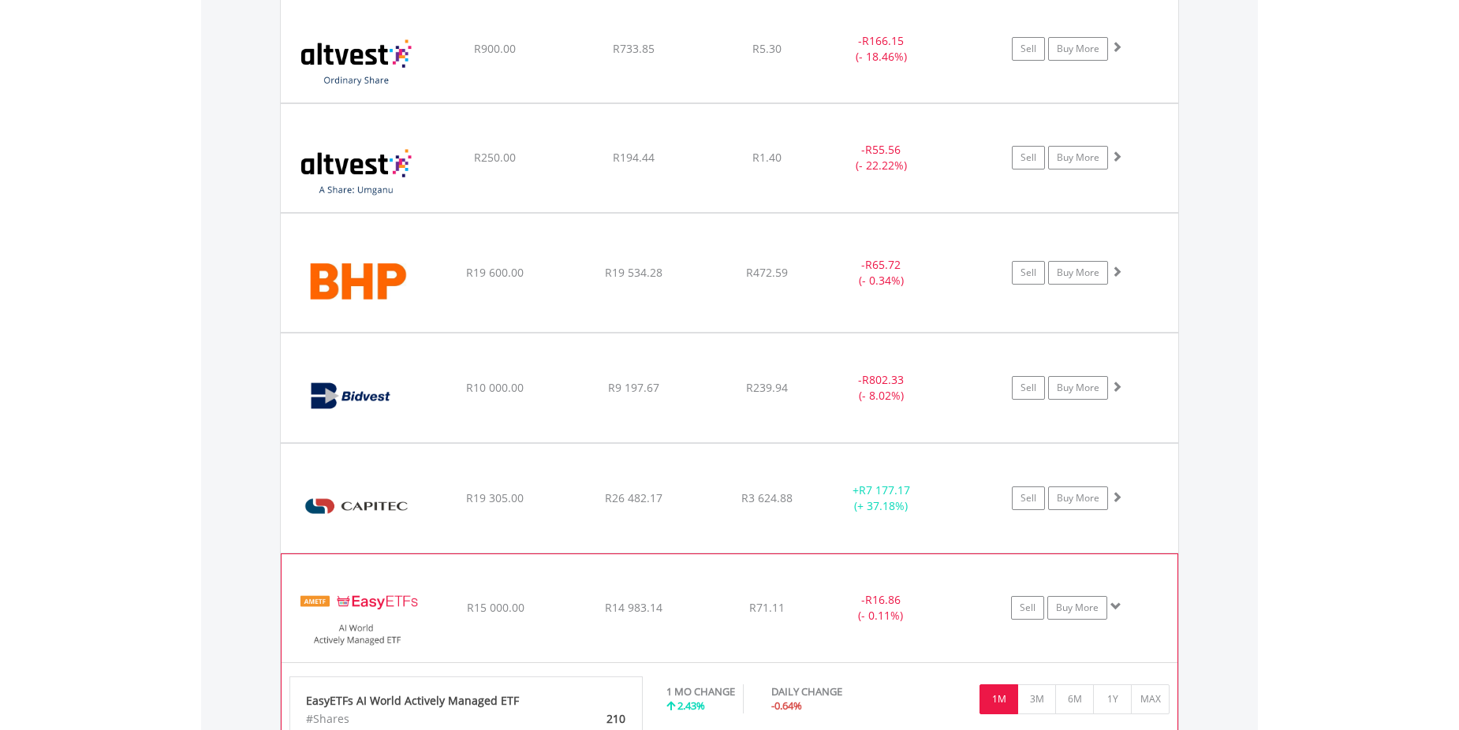
scroll to position [1394, 0]
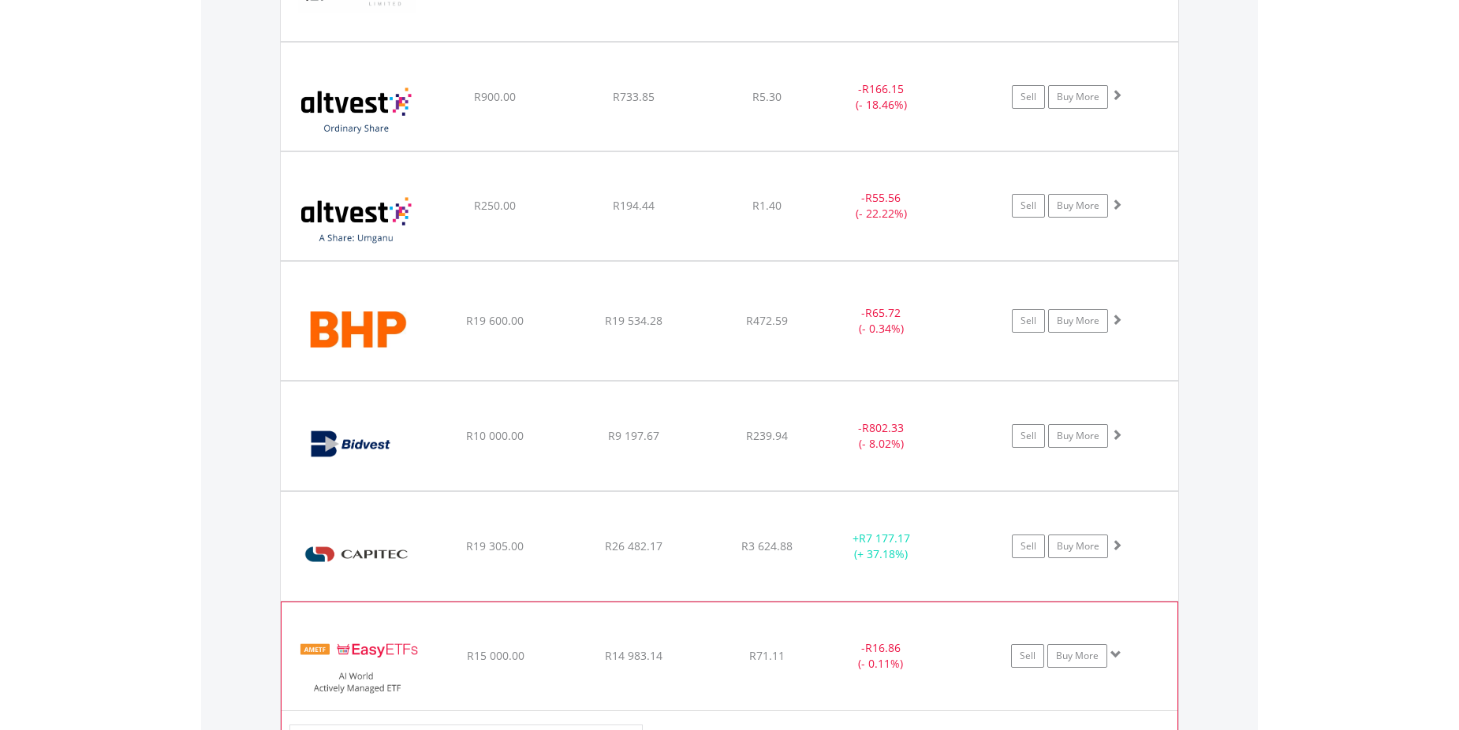
drag, startPoint x: 1120, startPoint y: 657, endPoint x: 1097, endPoint y: 641, distance: 27.8
click at [1120, 657] on span at bounding box center [1116, 654] width 11 height 11
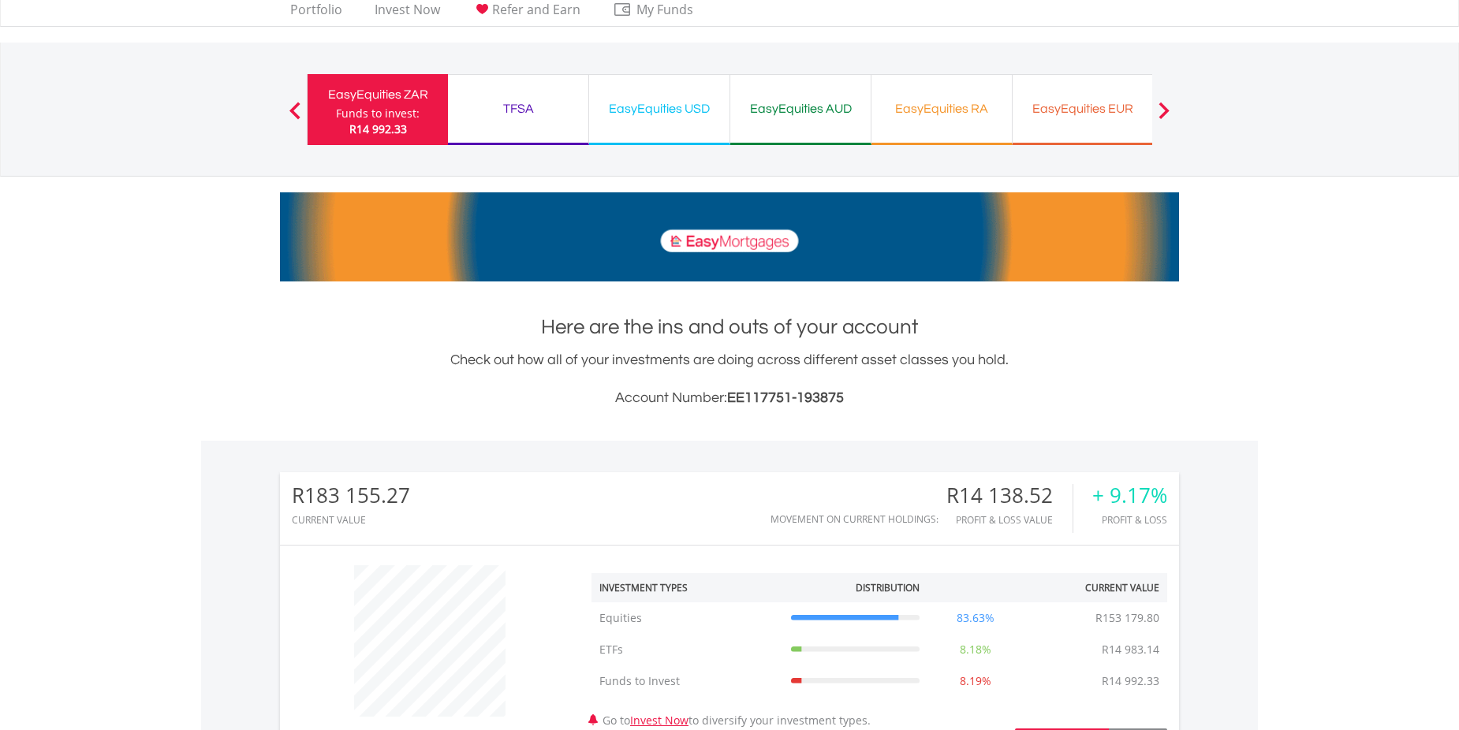
scroll to position [35, 0]
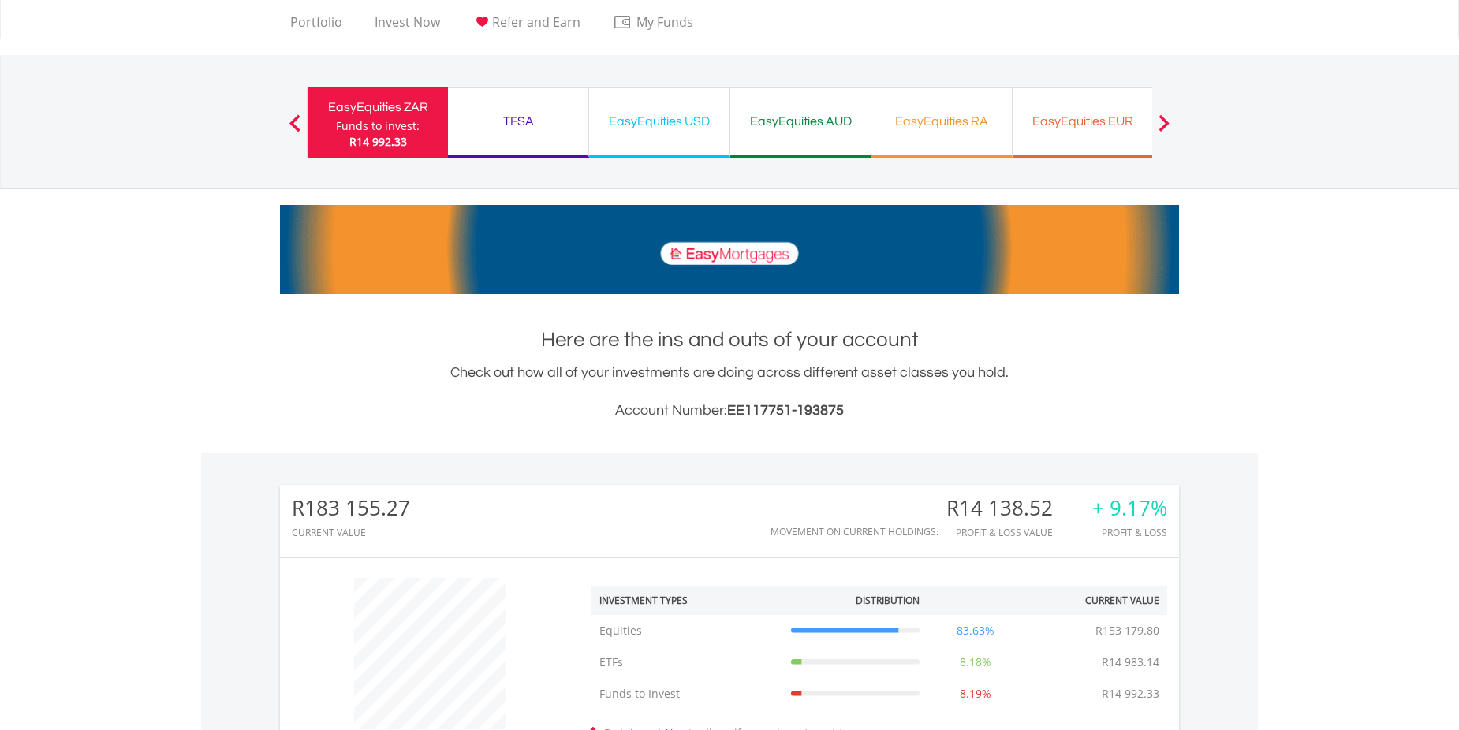
click at [679, 126] on div "EasyEquities USD" at bounding box center [659, 121] width 121 height 22
